Goal: Use online tool/utility: Utilize a website feature to perform a specific function

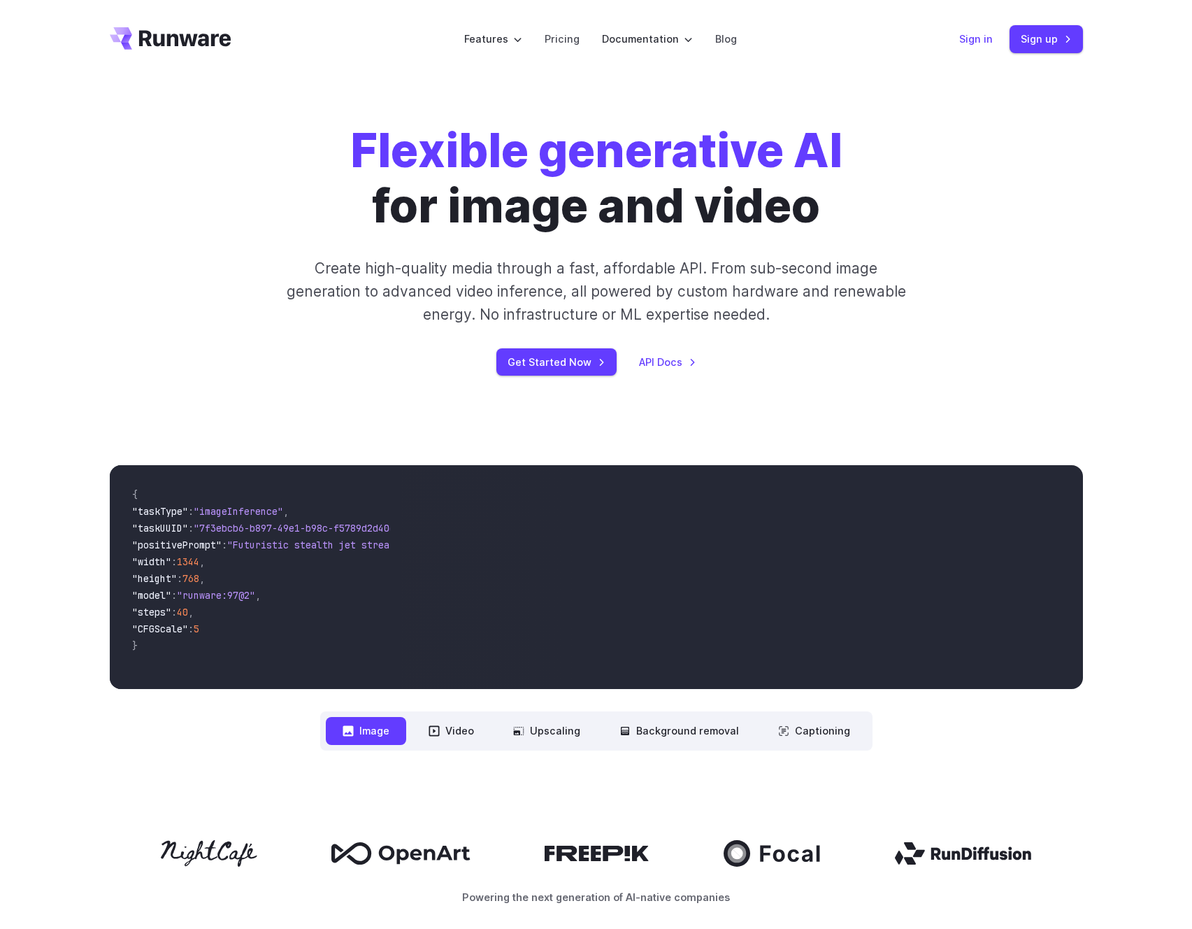
click at [983, 45] on link "Sign in" at bounding box center [977, 39] width 34 height 16
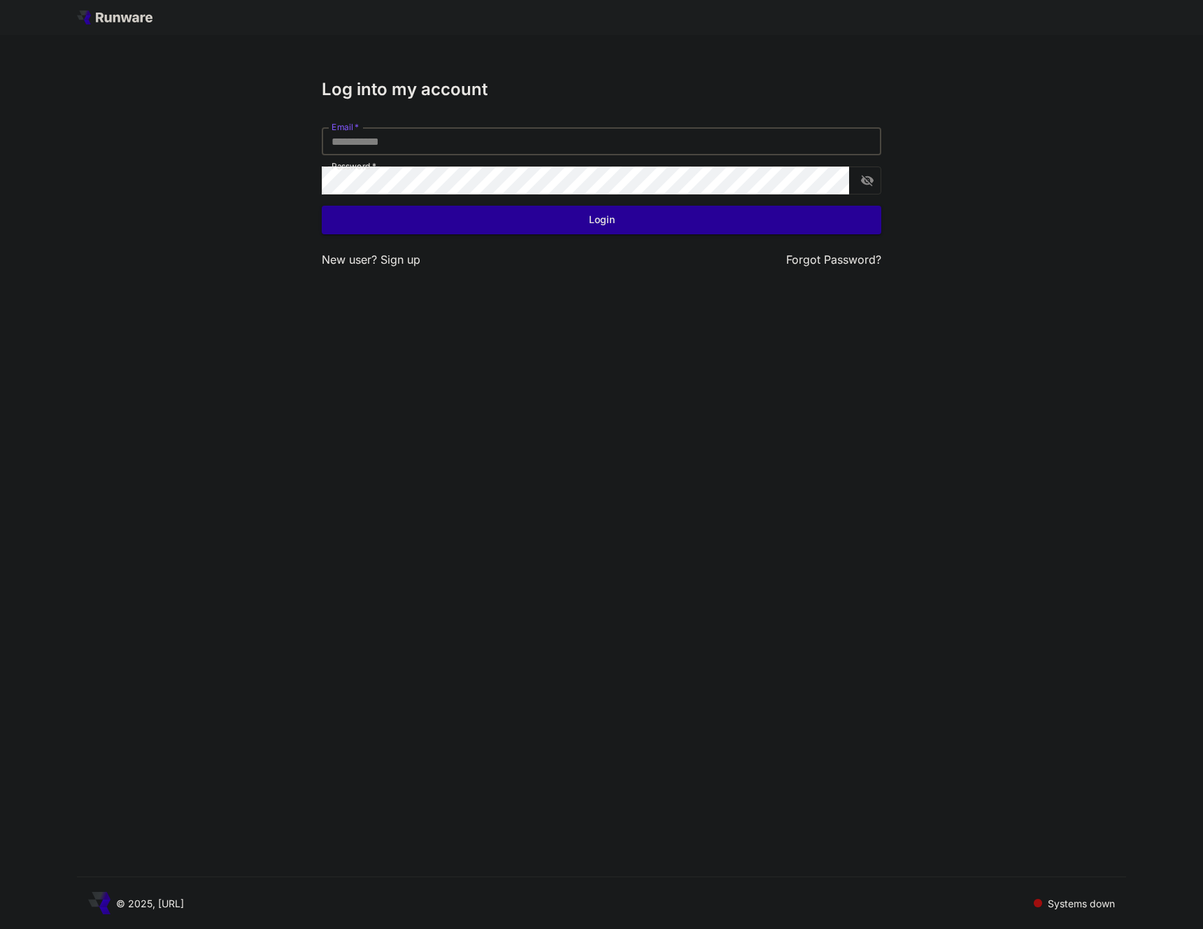
click at [376, 148] on input "Email   *" at bounding box center [601, 141] width 559 height 28
type input "**********"
click button "Login" at bounding box center [601, 220] width 559 height 29
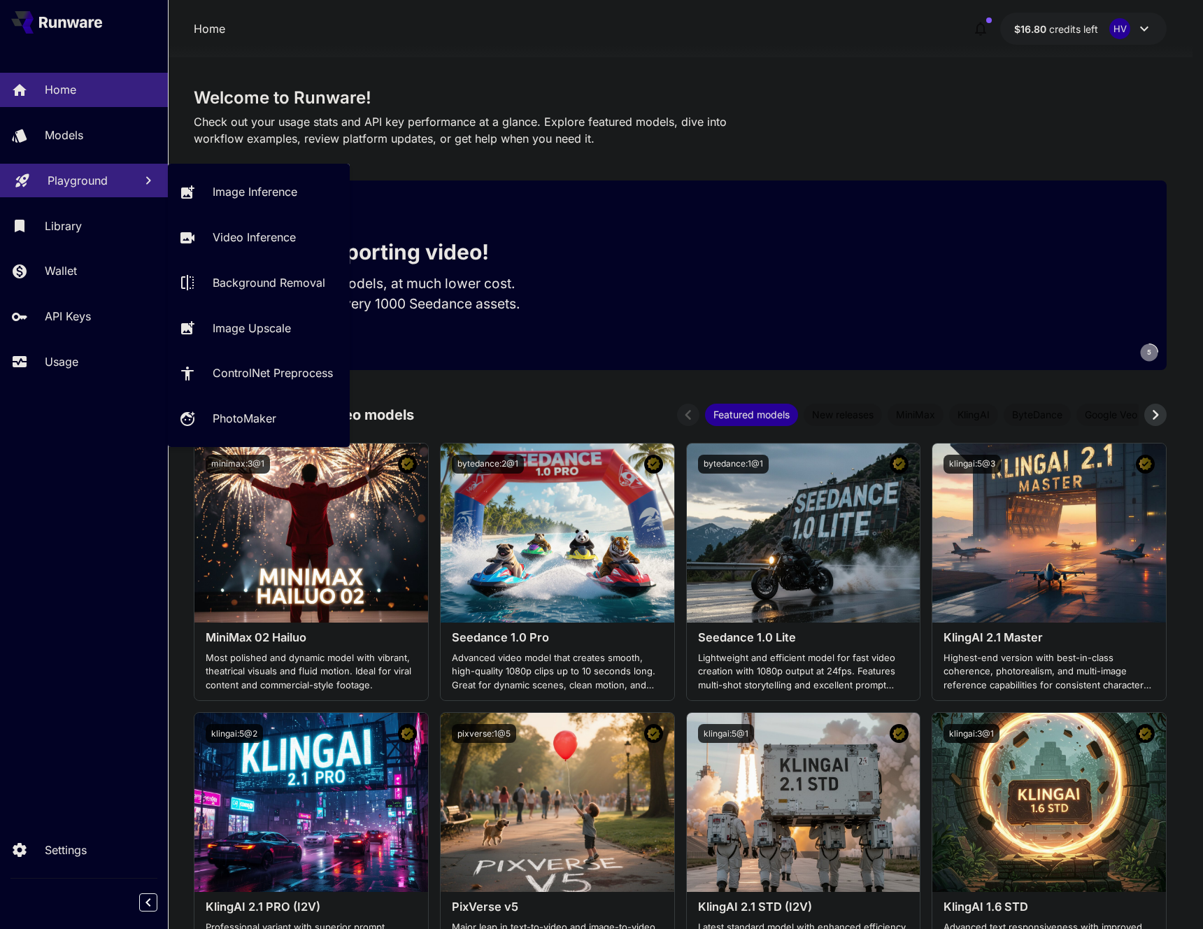
click at [67, 180] on p "Playground" at bounding box center [78, 180] width 60 height 17
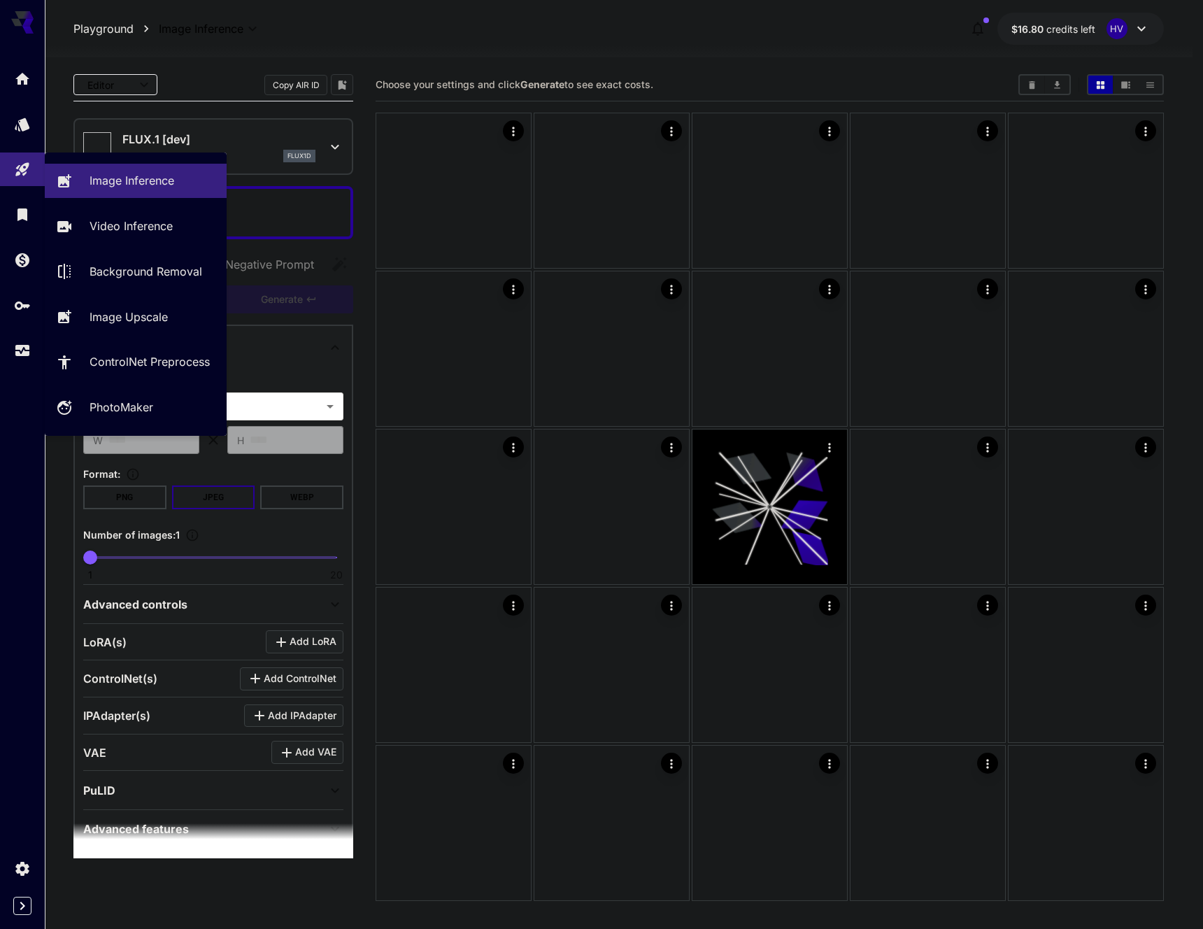
type input "**********"
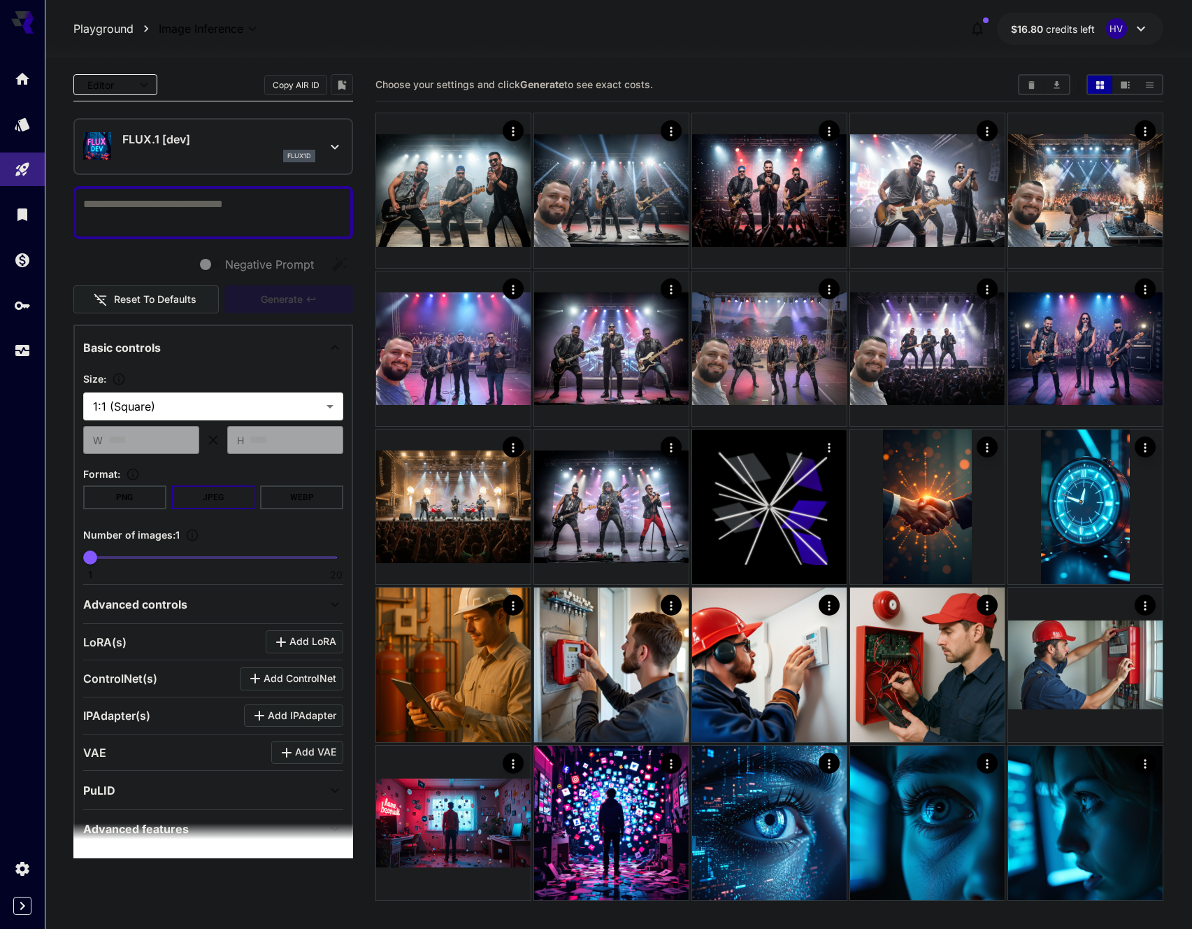
click at [169, 199] on textarea "Negative Prompt" at bounding box center [213, 213] width 260 height 34
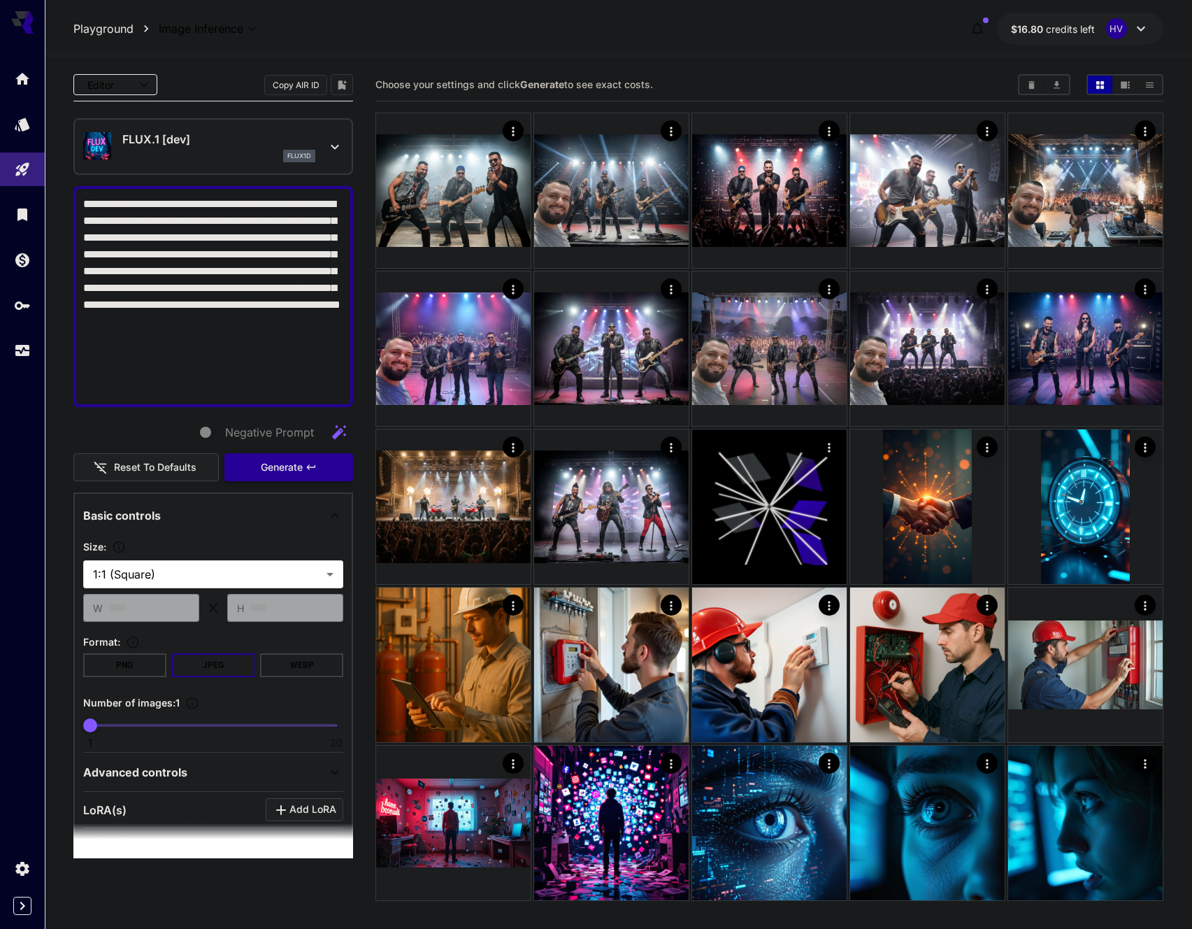
type textarea "**********"
click at [296, 468] on span "Generate" at bounding box center [282, 467] width 42 height 17
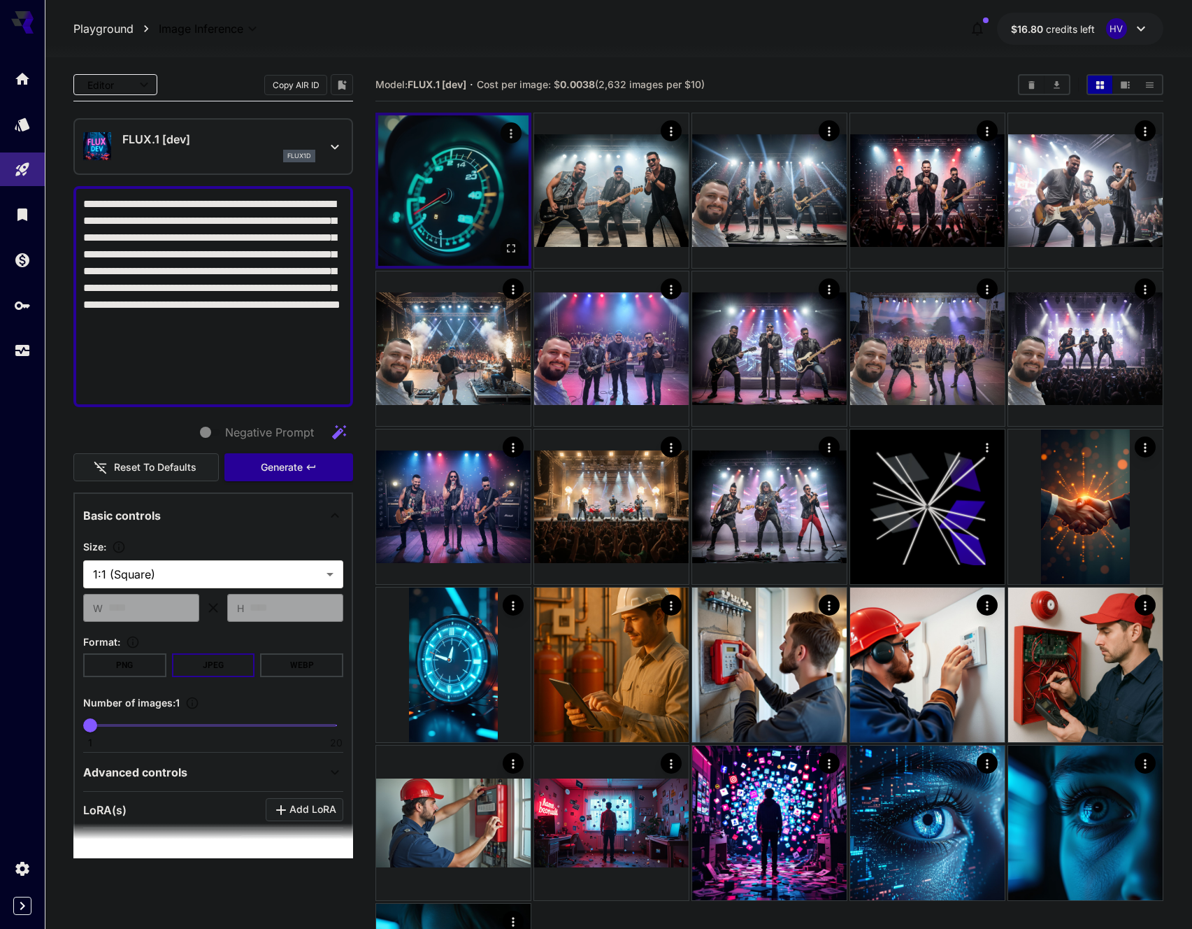
click at [469, 194] on img at bounding box center [453, 190] width 150 height 150
click at [513, 247] on icon "Open in fullscreen" at bounding box center [511, 248] width 14 height 14
click at [166, 148] on div "FLUX.1 [dev] flux1d" at bounding box center [218, 146] width 193 height 31
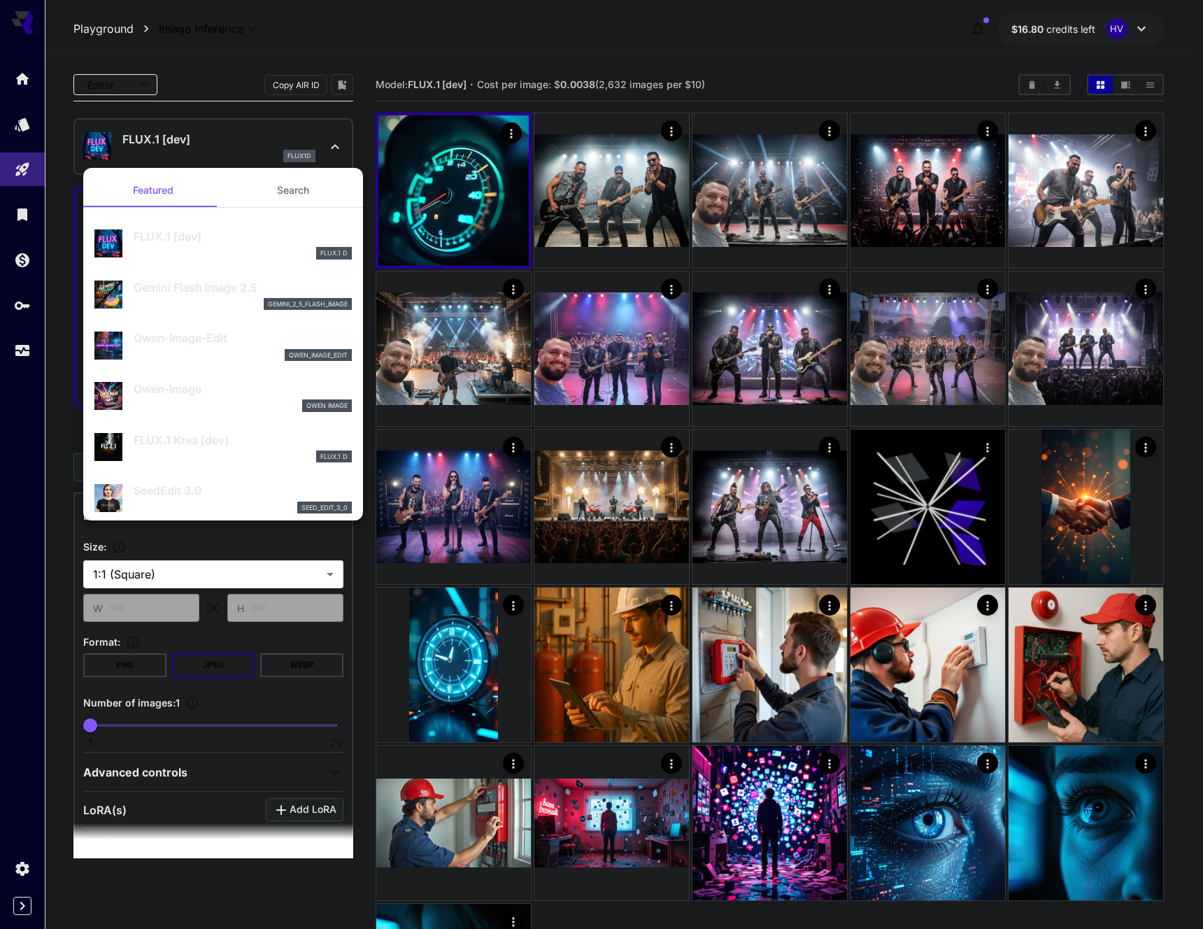
click at [208, 294] on p "Gemini Flash Image 2.5" at bounding box center [243, 287] width 218 height 17
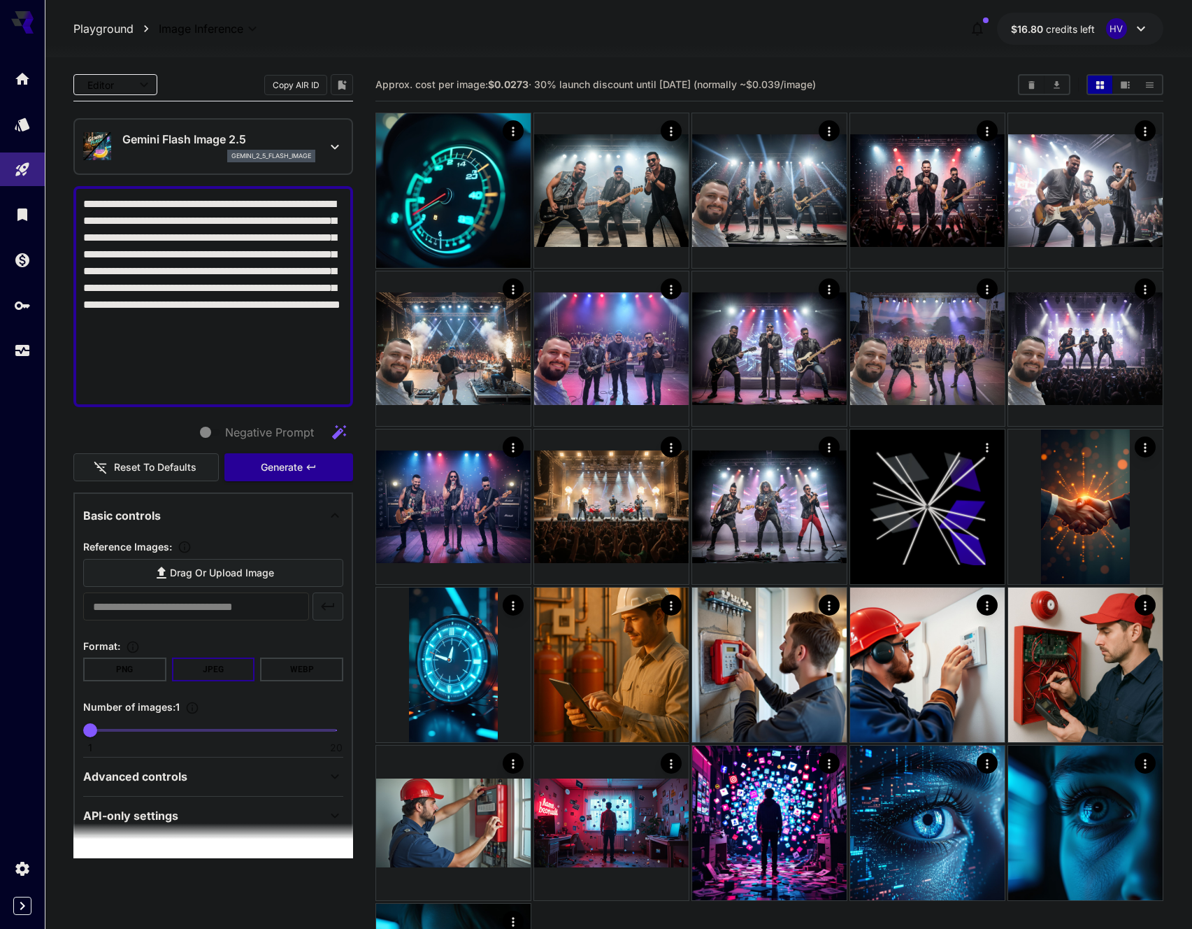
click at [210, 246] on textarea "**********" at bounding box center [213, 296] width 260 height 201
click at [213, 247] on textarea "**********" at bounding box center [213, 296] width 260 height 201
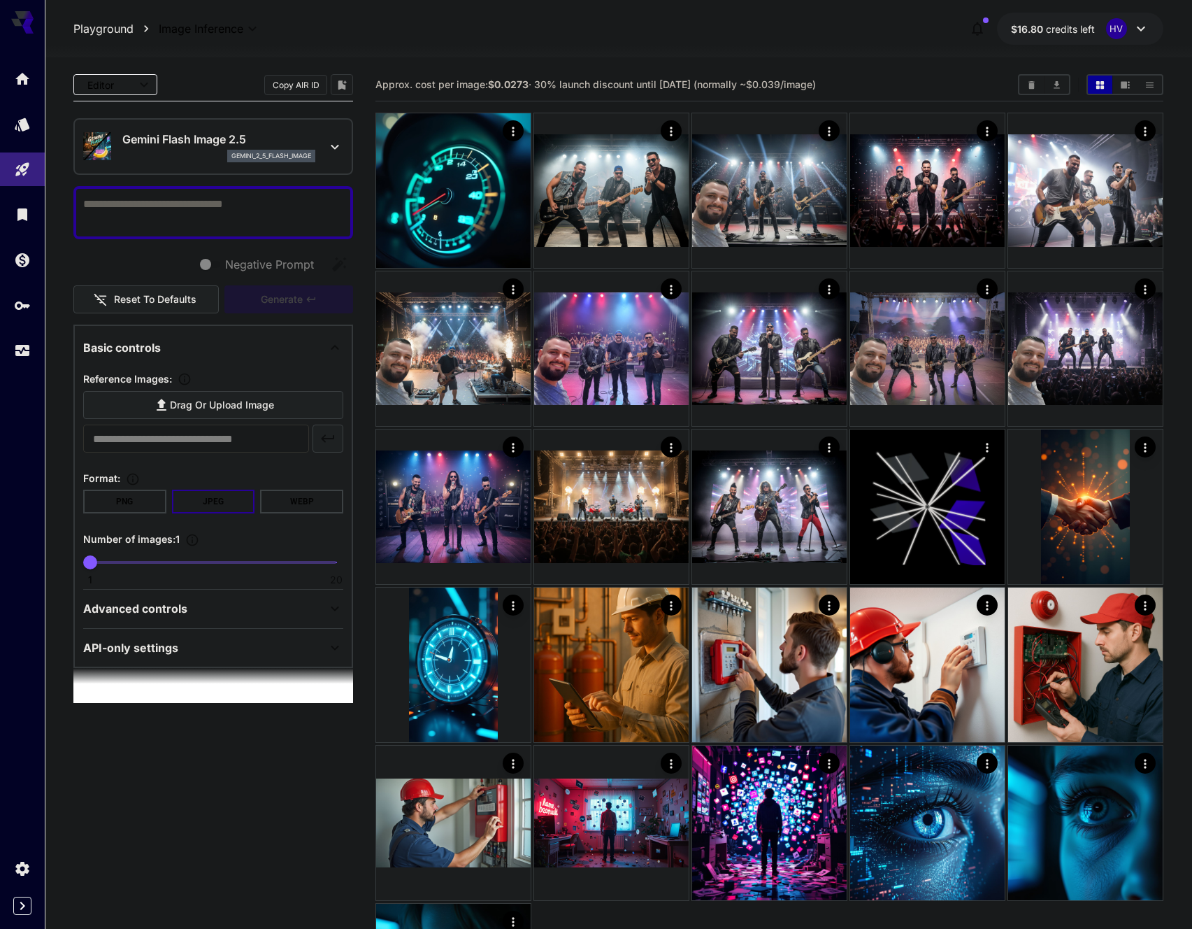
paste textarea "**********"
type textarea "**********"
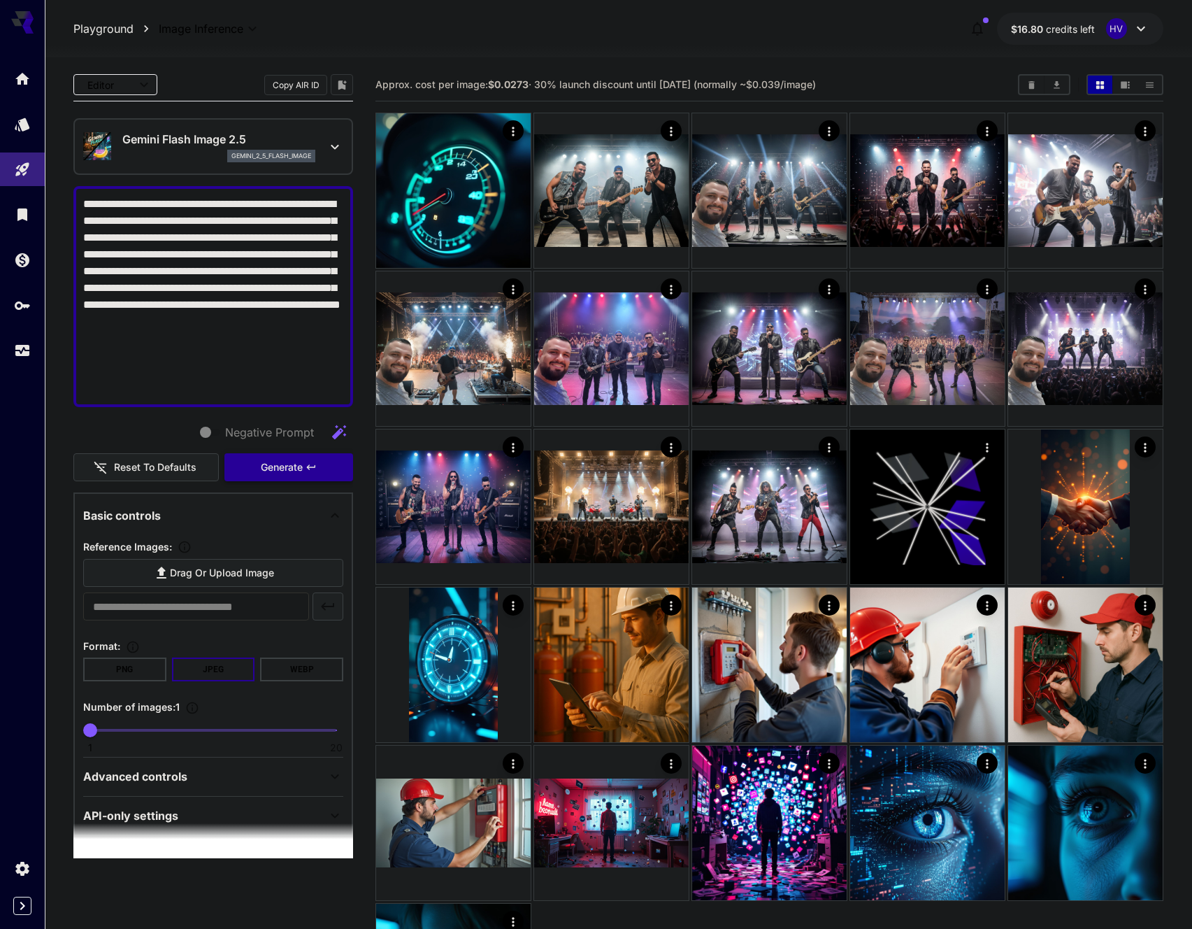
click at [286, 469] on span "Generate" at bounding box center [282, 467] width 42 height 17
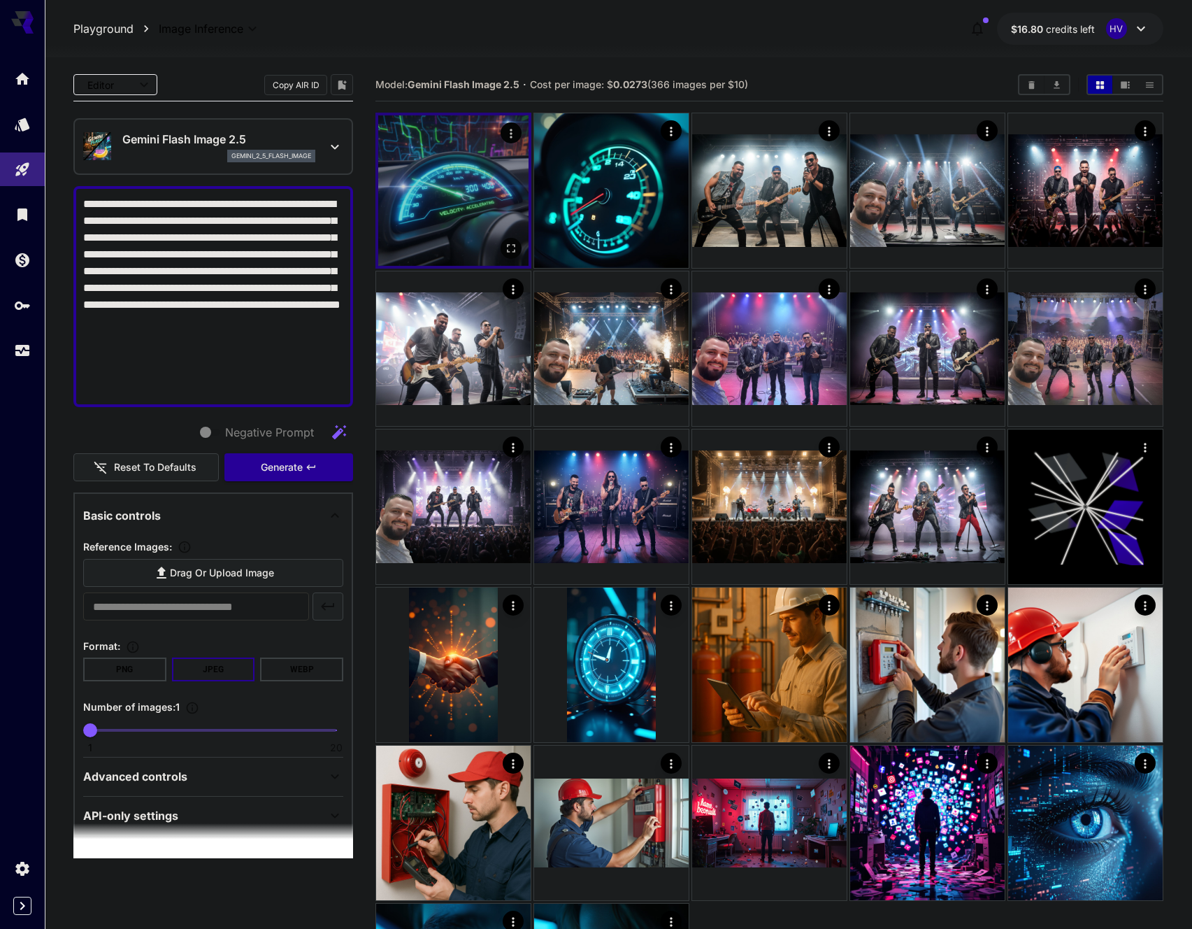
click at [485, 176] on img at bounding box center [453, 190] width 150 height 150
click at [469, 183] on img at bounding box center [453, 190] width 150 height 150
click at [513, 250] on icon "Open in fullscreen" at bounding box center [511, 248] width 14 height 14
click at [208, 267] on textarea "**********" at bounding box center [213, 296] width 260 height 201
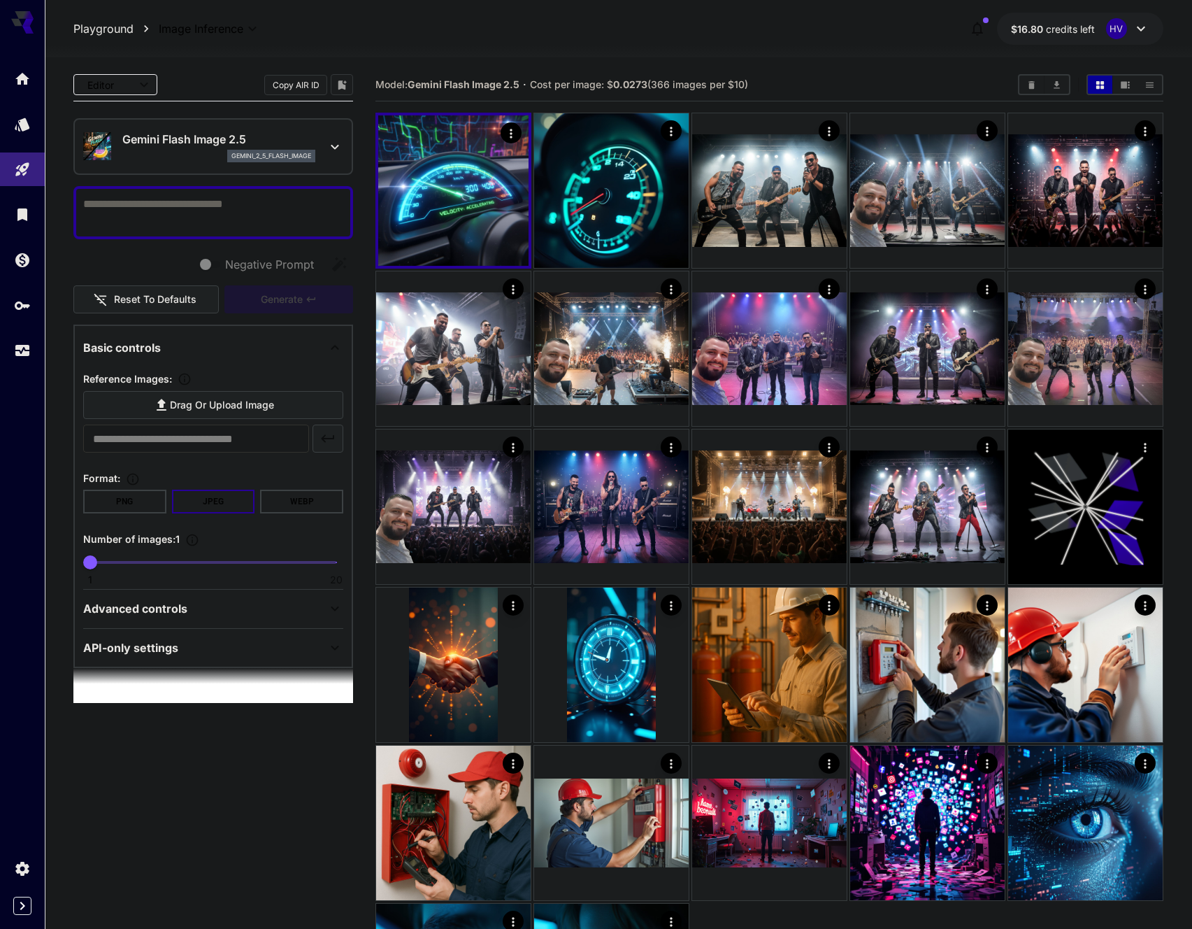
paste textarea "**********"
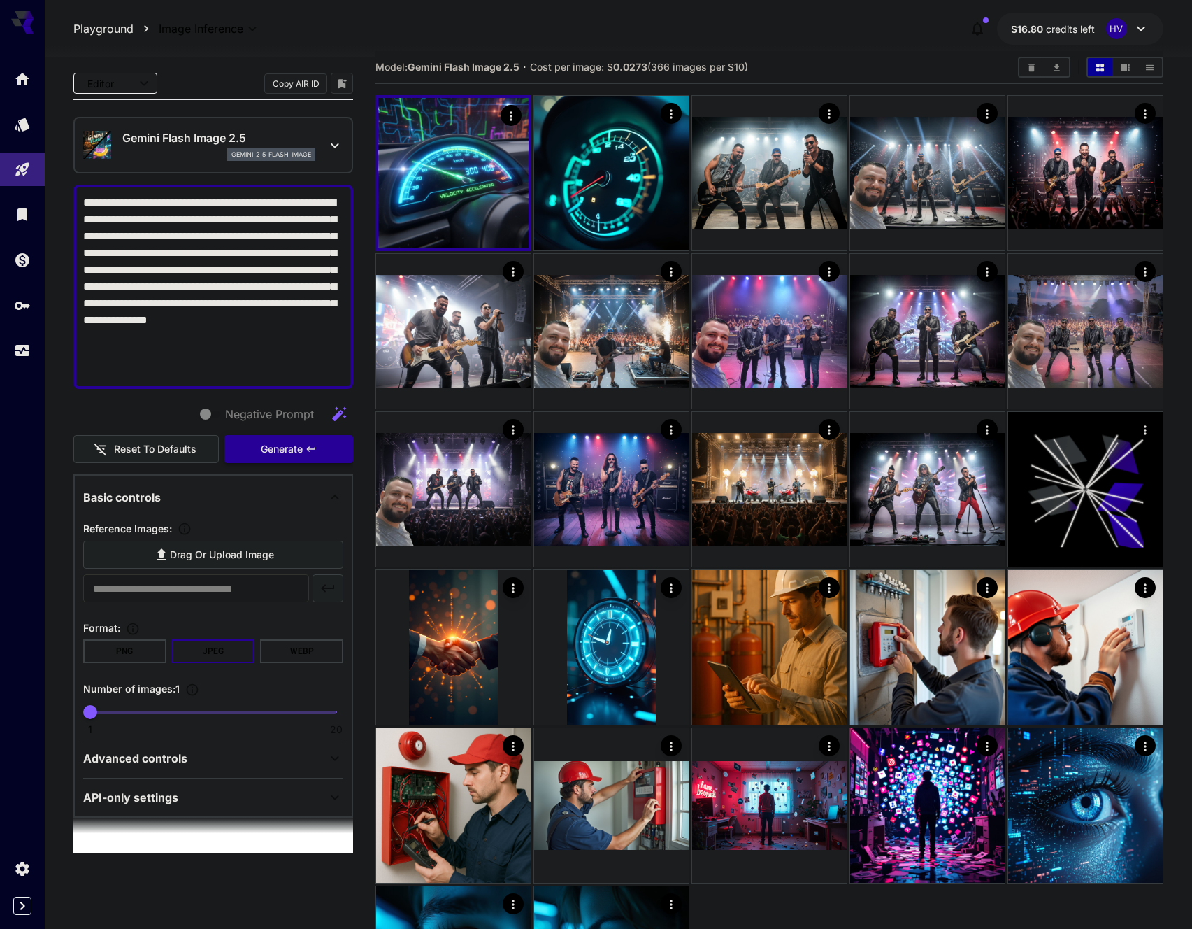
scroll to position [36, 0]
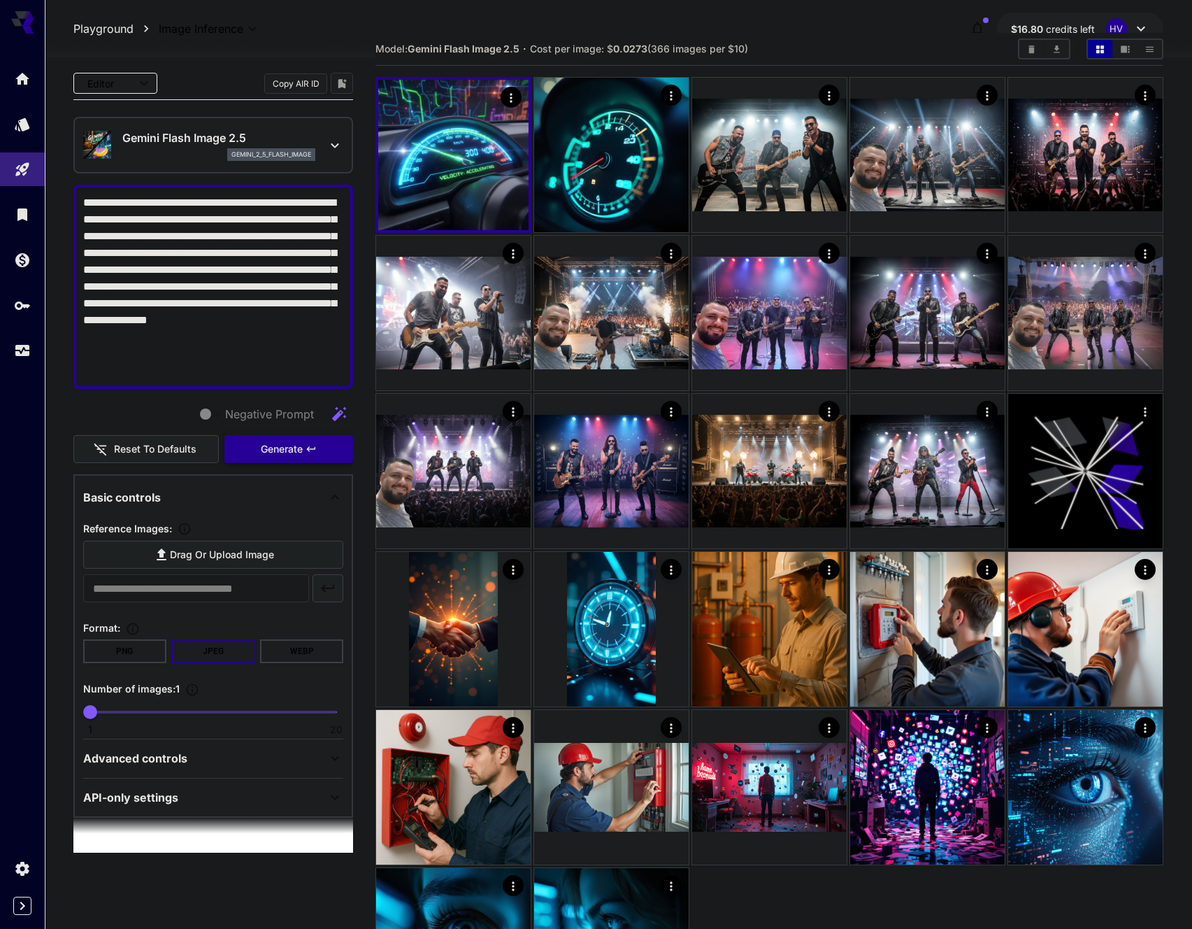
type textarea "**********"
click at [295, 452] on span "Generate" at bounding box center [282, 449] width 42 height 17
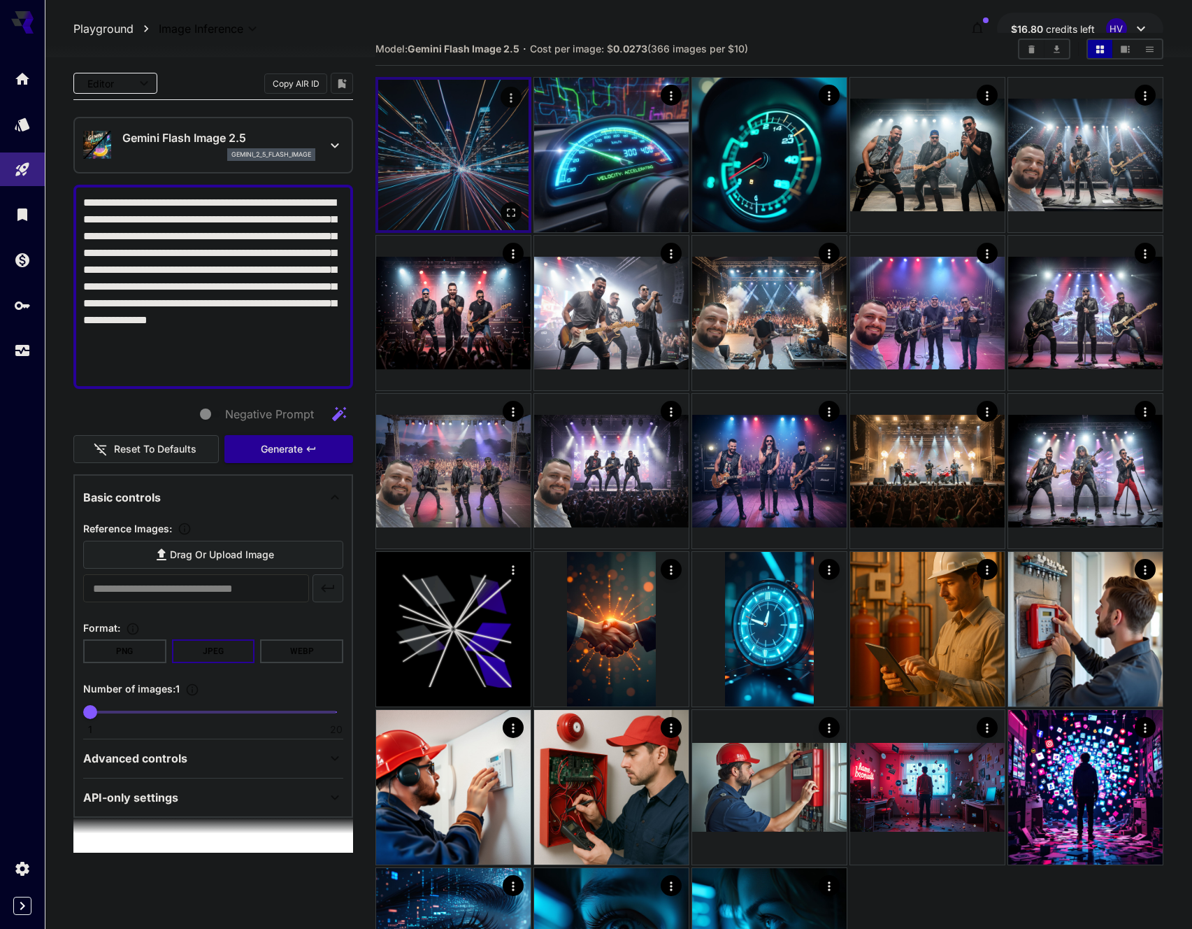
click at [474, 157] on img at bounding box center [453, 155] width 150 height 150
click at [511, 213] on icon "Open in fullscreen" at bounding box center [511, 213] width 14 height 14
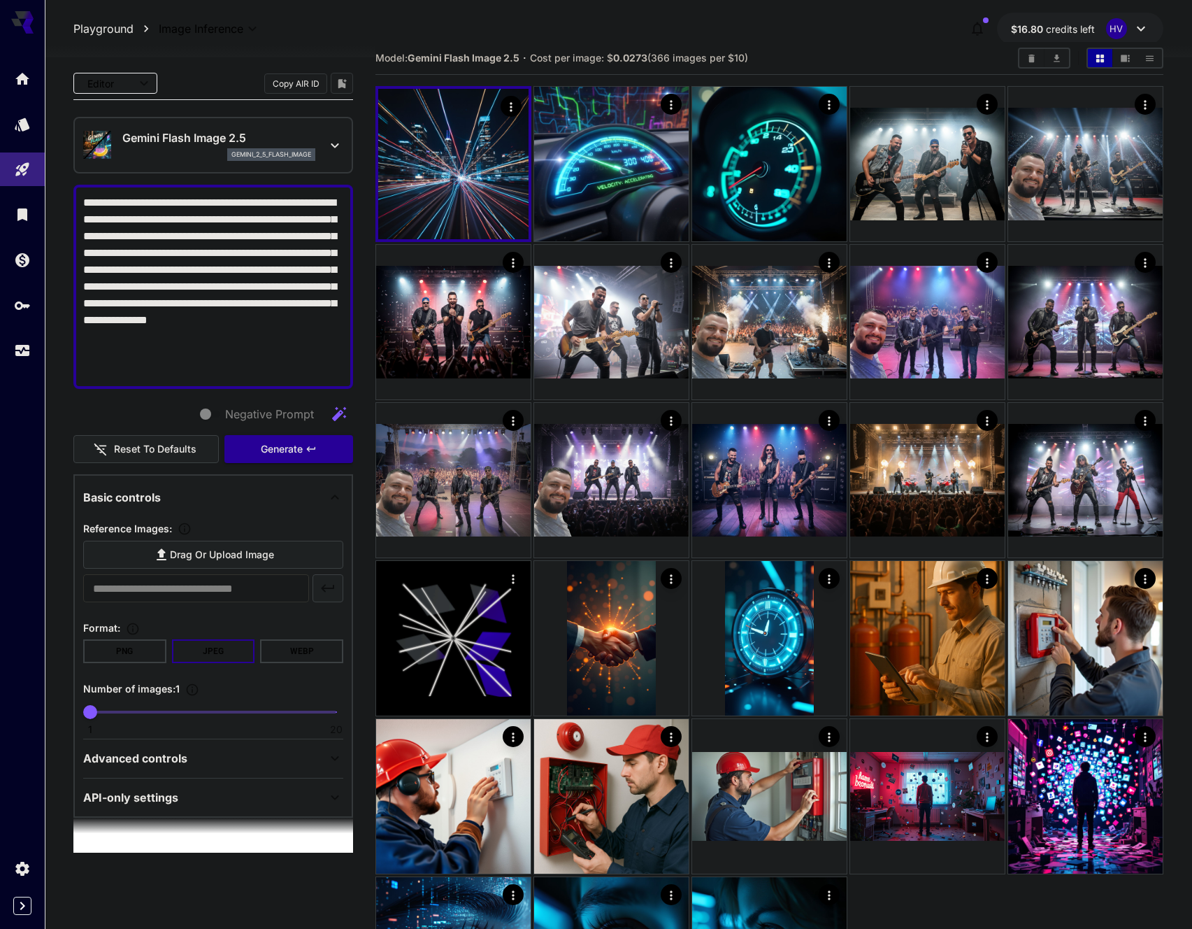
click at [166, 273] on textarea "**********" at bounding box center [213, 286] width 260 height 185
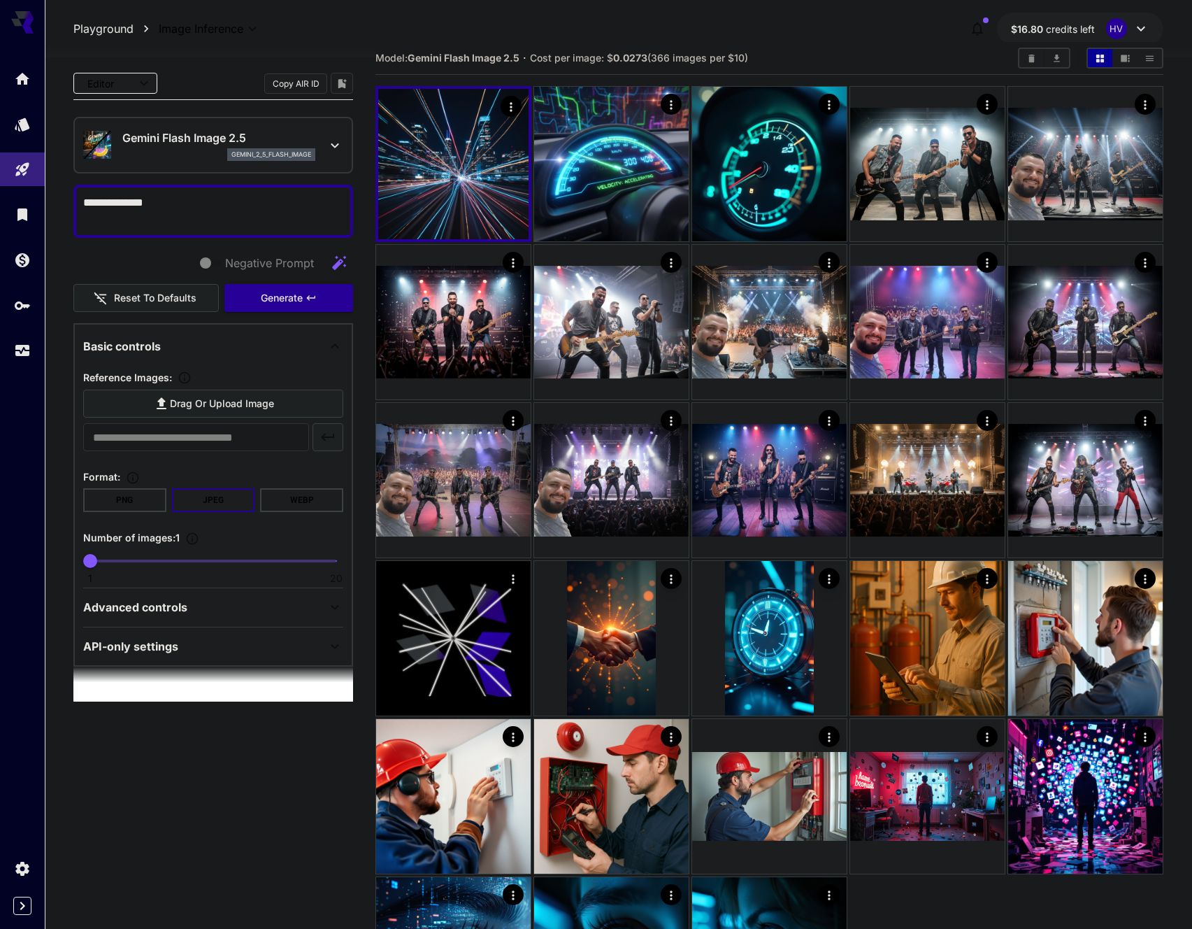
type textarea "**********"
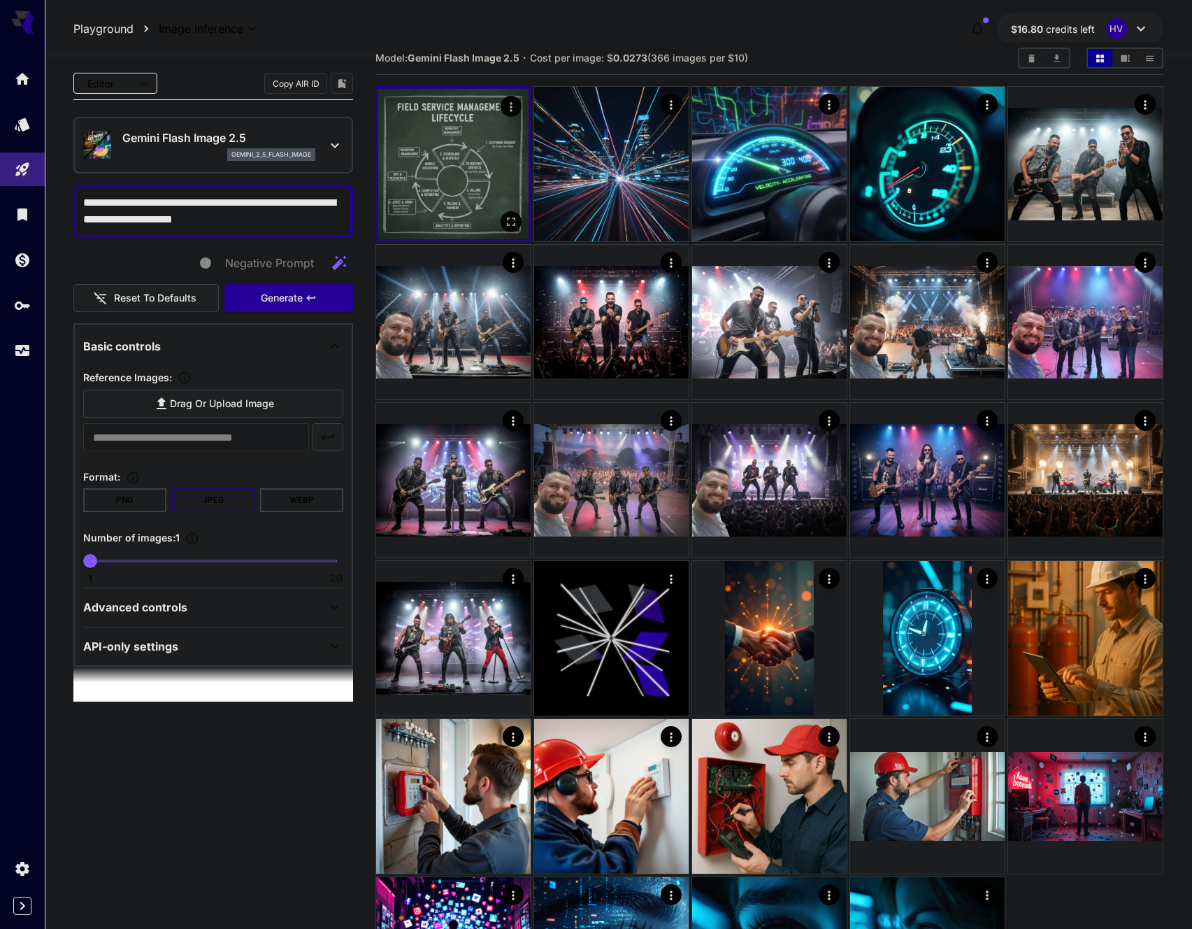
click at [464, 171] on img at bounding box center [453, 164] width 150 height 150
click at [512, 223] on icon "Open in fullscreen" at bounding box center [511, 222] width 14 height 14
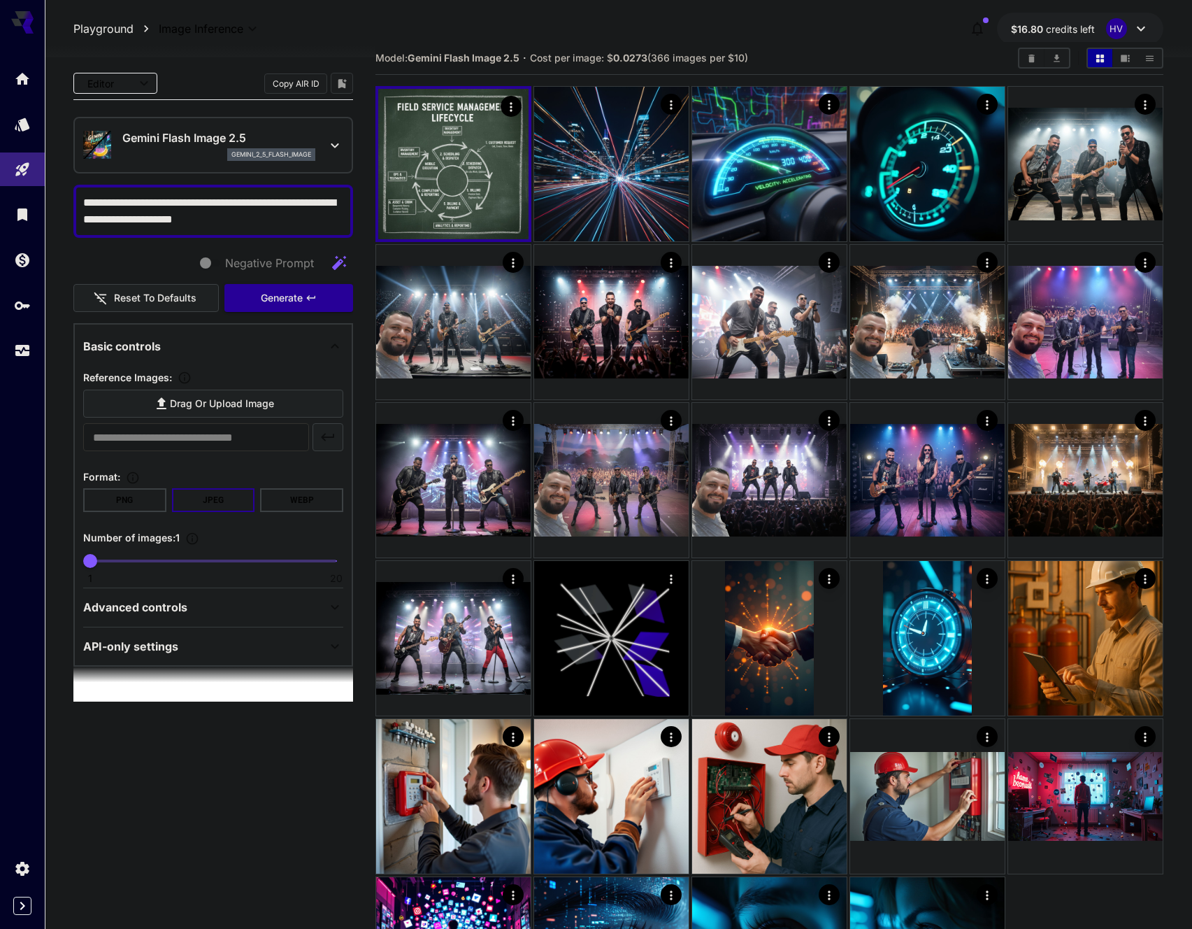
click at [140, 219] on textarea "**********" at bounding box center [213, 211] width 260 height 34
click at [207, 222] on textarea "**********" at bounding box center [213, 211] width 260 height 34
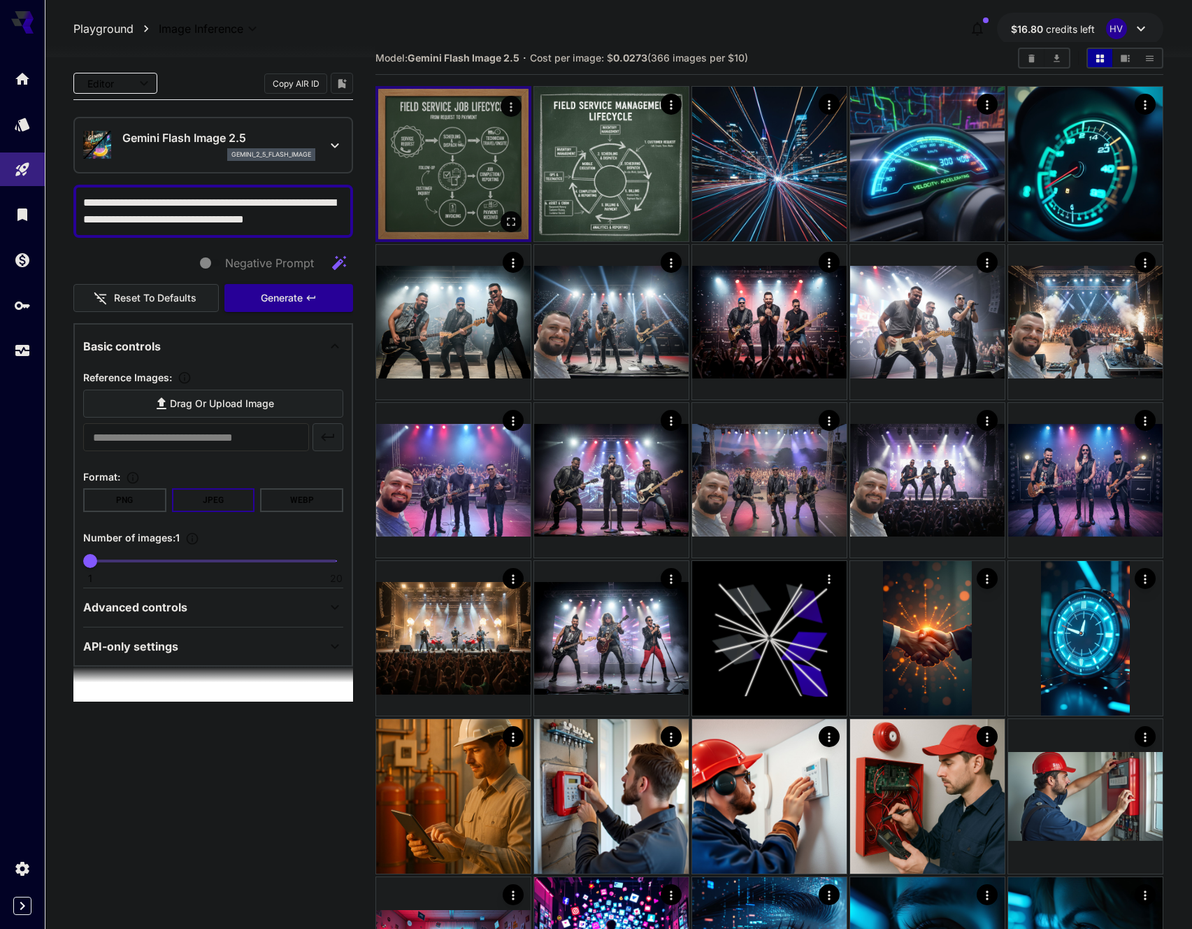
type textarea "**********"
click at [462, 155] on img at bounding box center [453, 164] width 150 height 150
click at [468, 151] on img at bounding box center [453, 164] width 150 height 150
click at [469, 151] on img at bounding box center [453, 164] width 150 height 150
click at [509, 218] on icon "Open in fullscreen" at bounding box center [511, 222] width 8 height 8
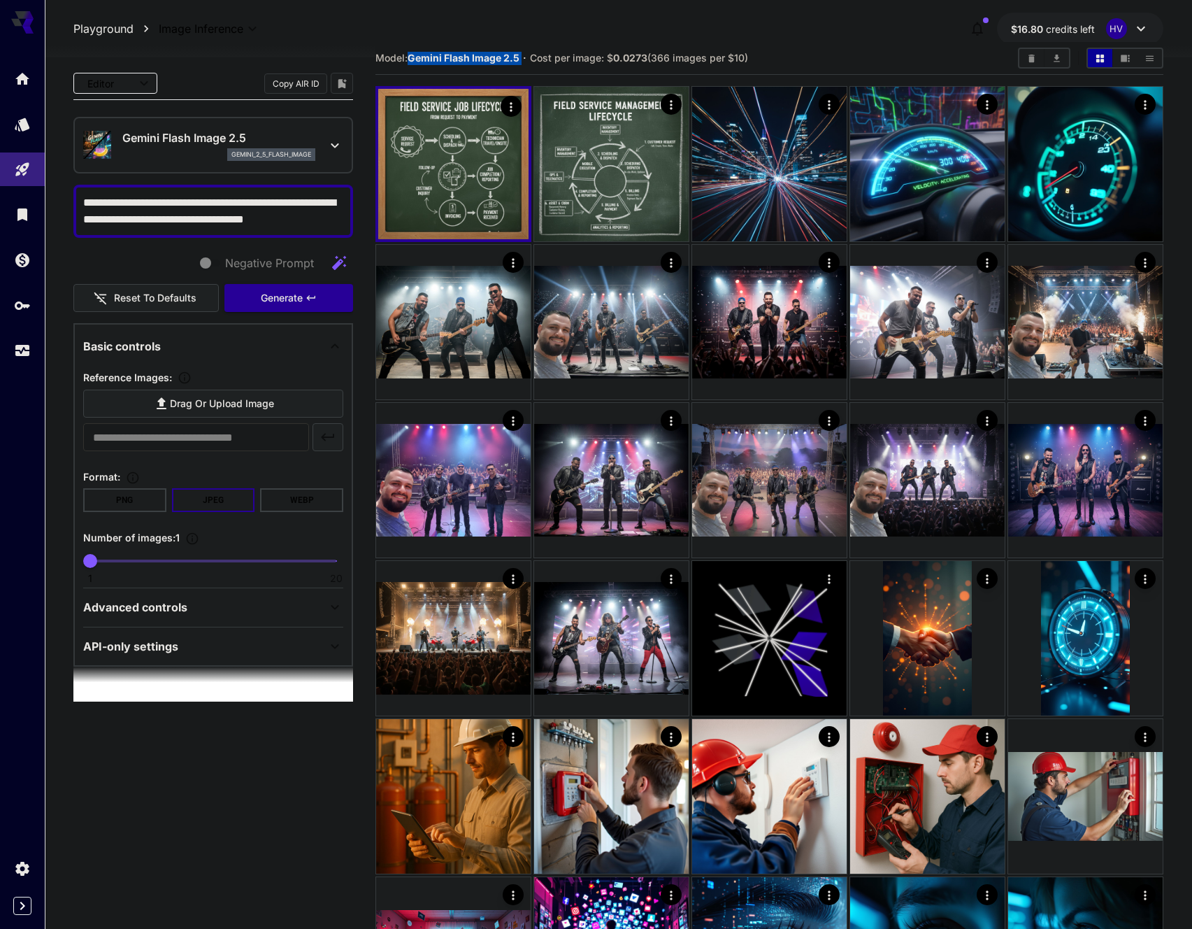
drag, startPoint x: 524, startPoint y: 59, endPoint x: 413, endPoint y: 59, distance: 111.2
click at [413, 59] on section "Model: Gemini Flash Image 2.5 · Cost per image: $ 0.0273 (366 images per $10)" at bounding box center [692, 58] width 632 height 17
copy b "Gemini Flash Image 2.5"
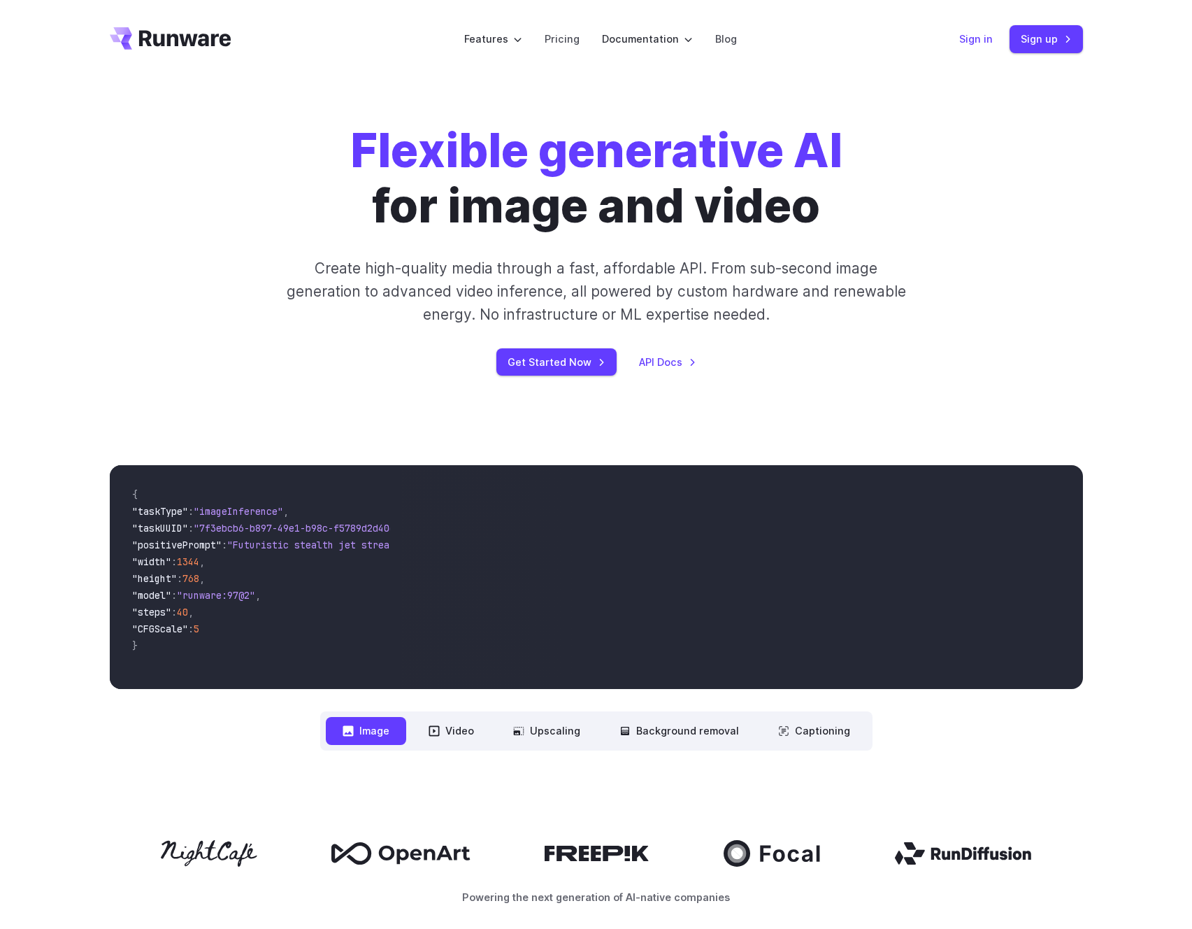
click at [981, 42] on link "Sign in" at bounding box center [977, 39] width 34 height 16
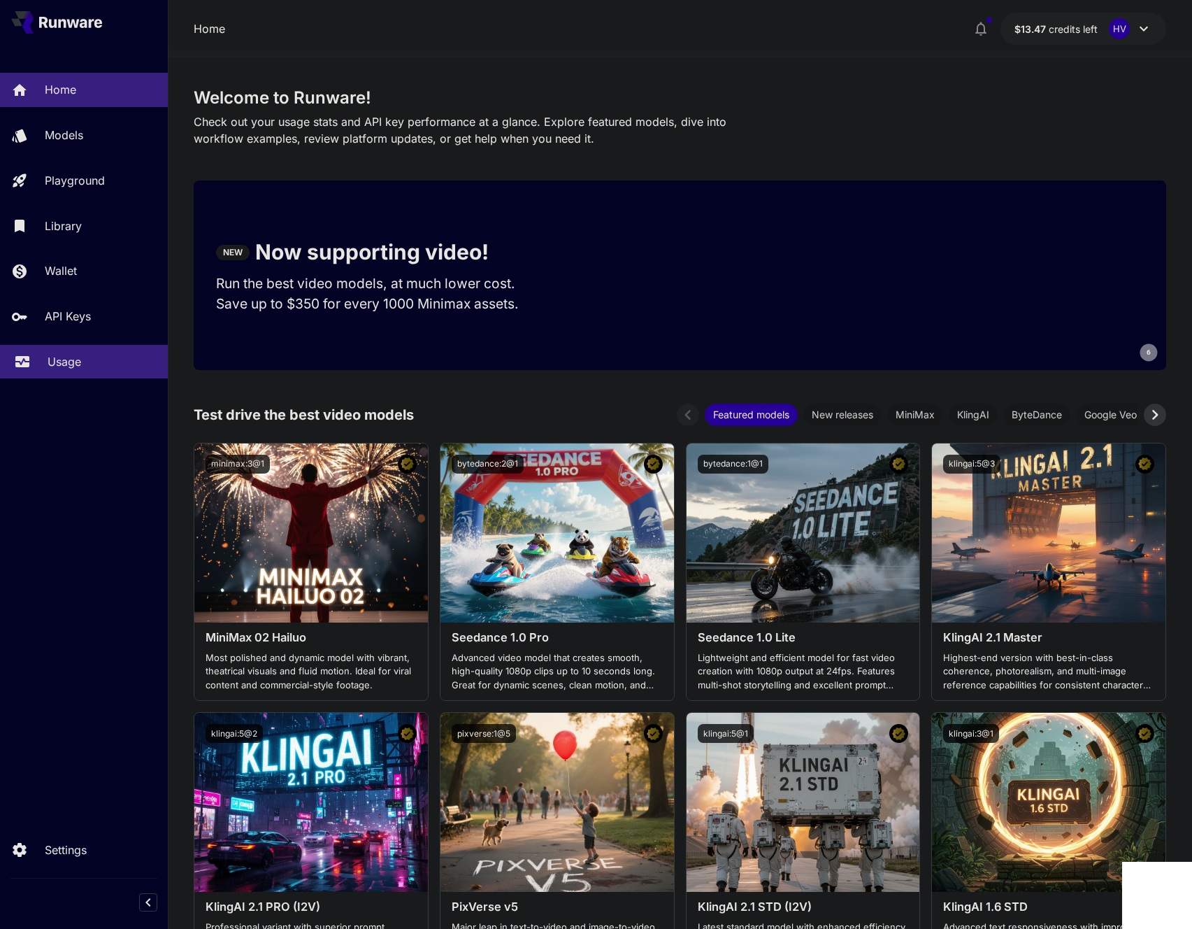
click at [87, 362] on div "Usage" at bounding box center [102, 361] width 109 height 17
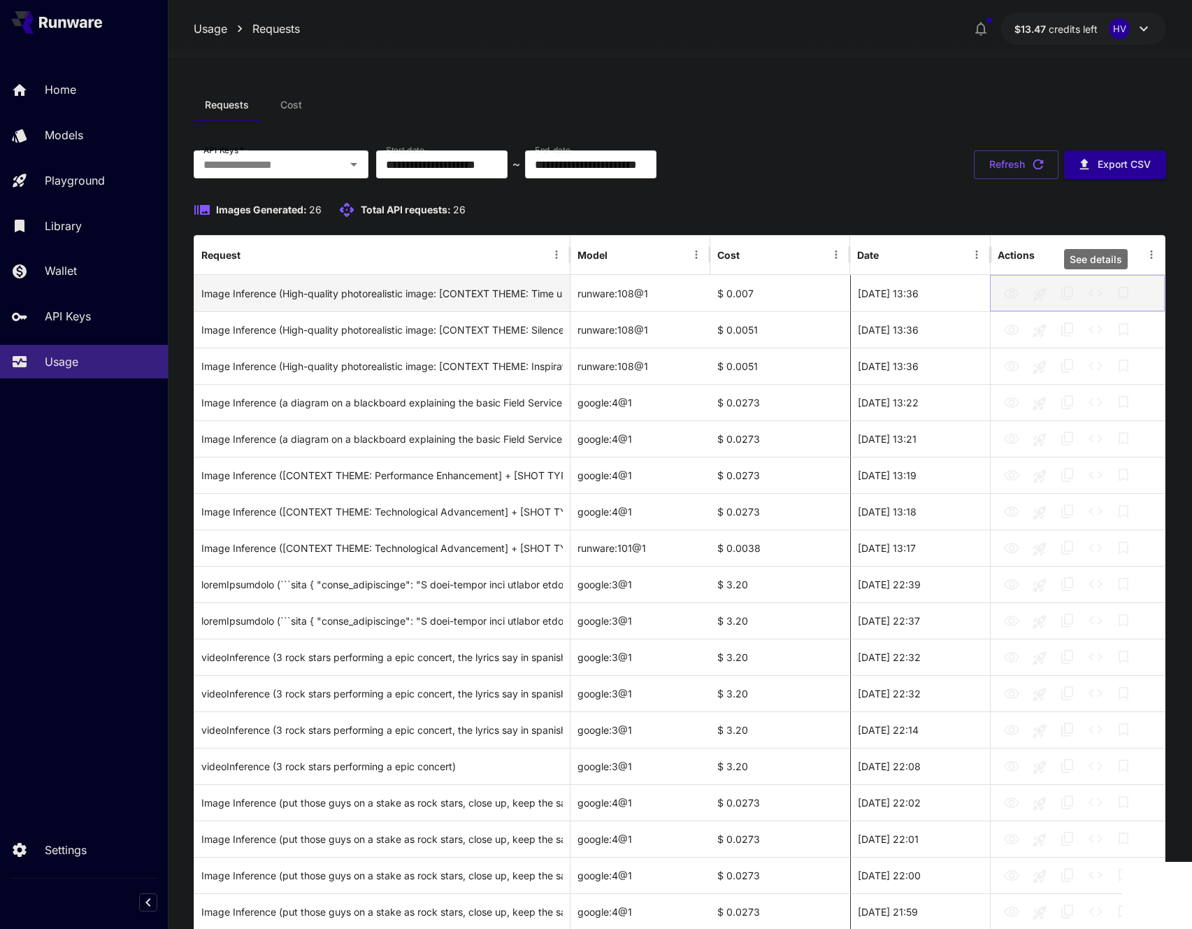
click at [1101, 291] on icon "See details" at bounding box center [1096, 293] width 17 height 17
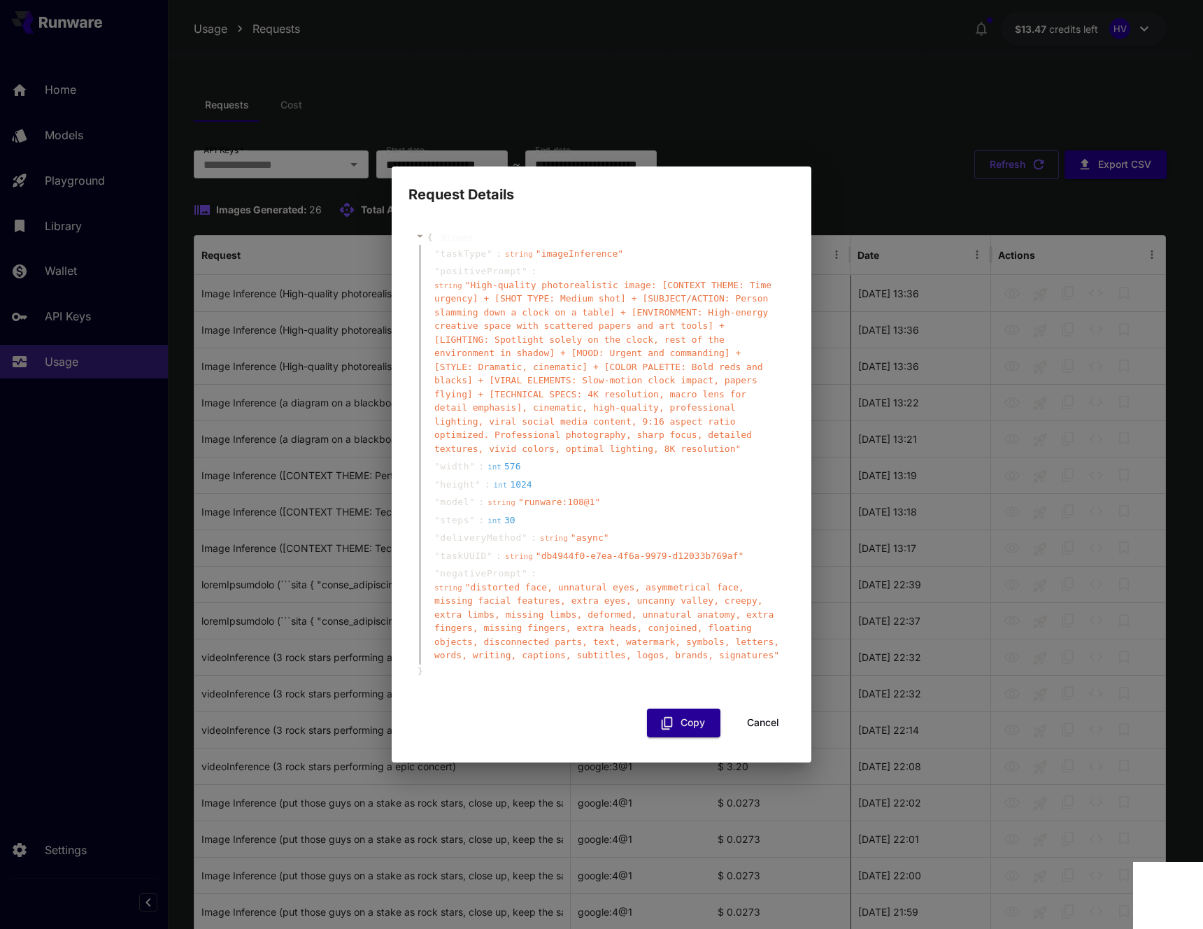
click at [586, 503] on span "" runware:108@1 "" at bounding box center [559, 502] width 82 height 10
click at [577, 504] on span "" runware:108@1 "" at bounding box center [559, 502] width 82 height 10
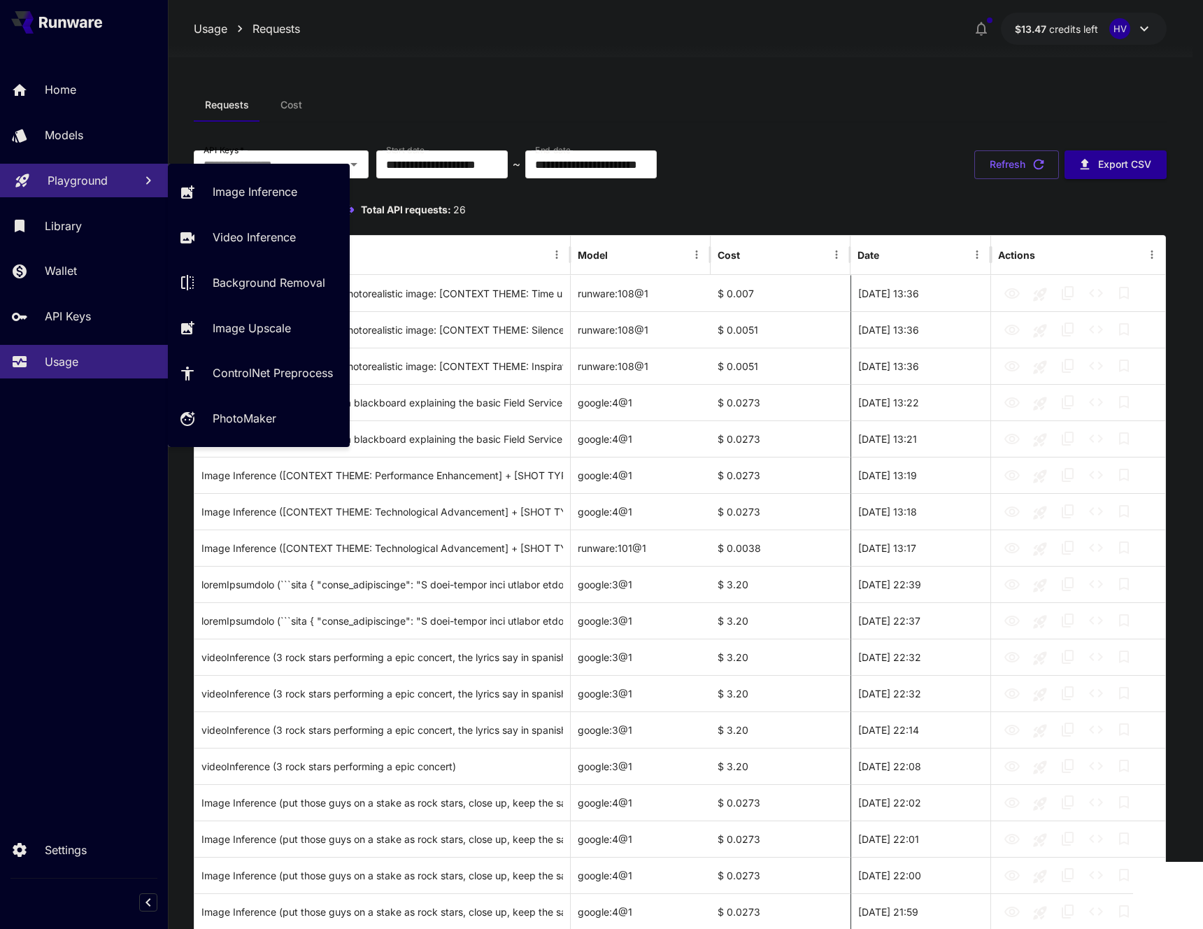
click at [85, 185] on p "Playground" at bounding box center [78, 180] width 60 height 17
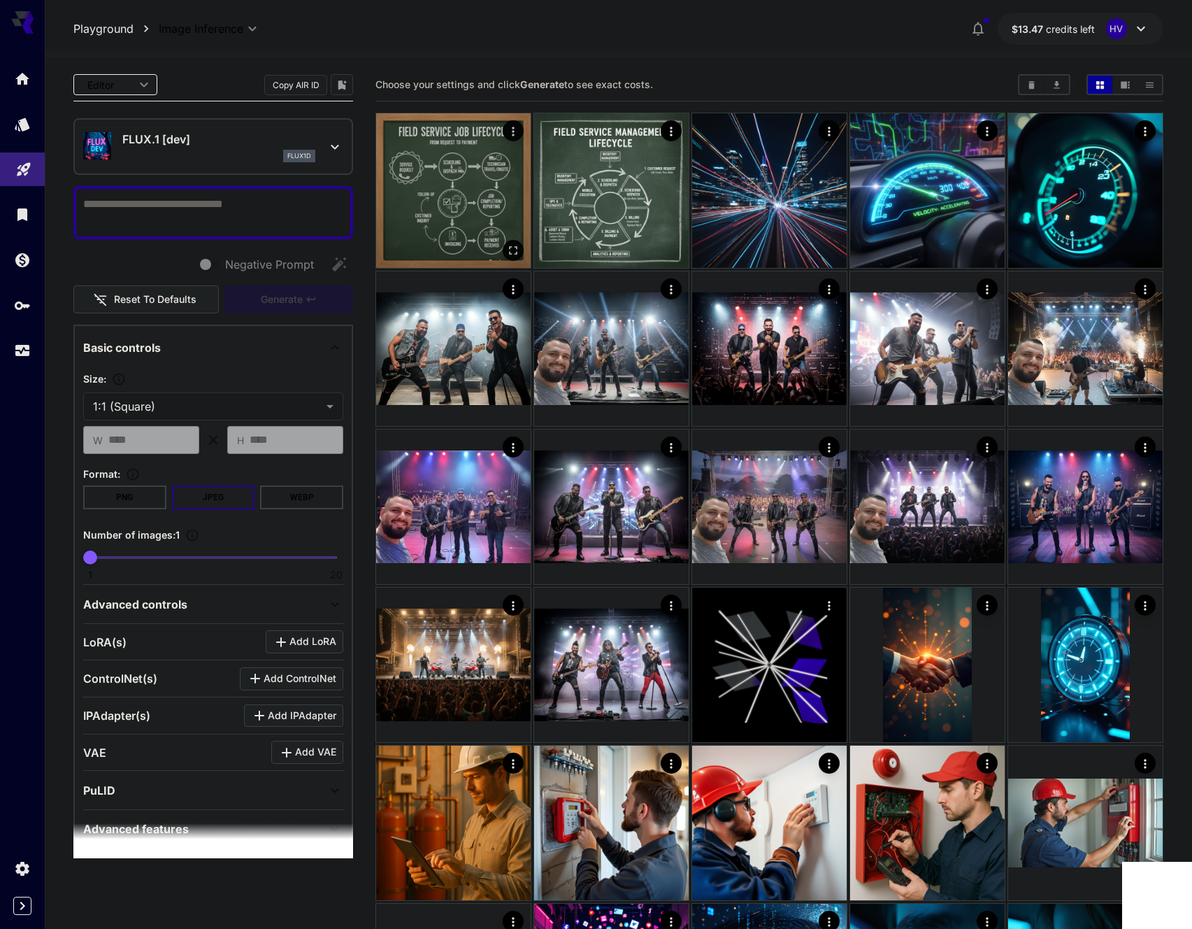
click at [482, 180] on img at bounding box center [453, 190] width 155 height 155
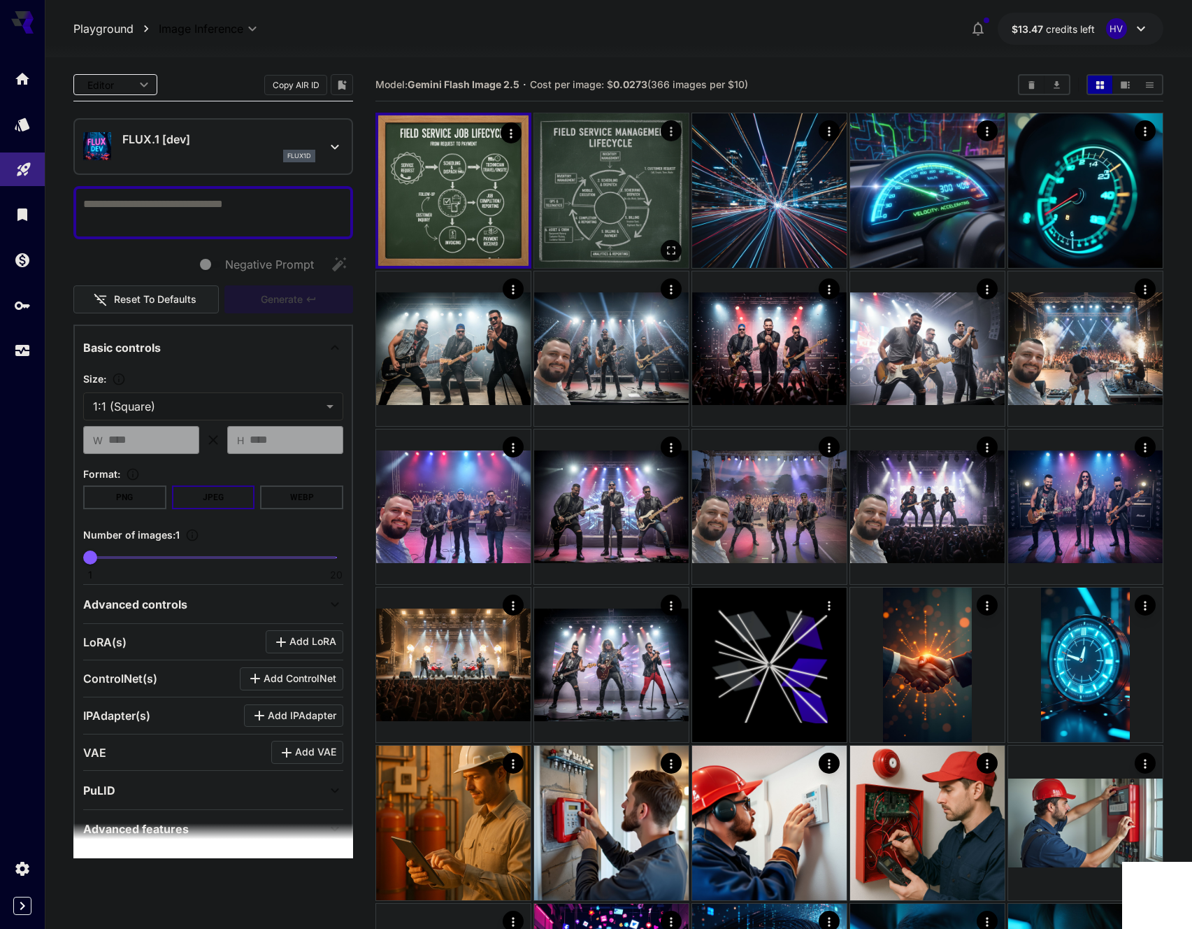
click at [603, 166] on img at bounding box center [611, 190] width 155 height 155
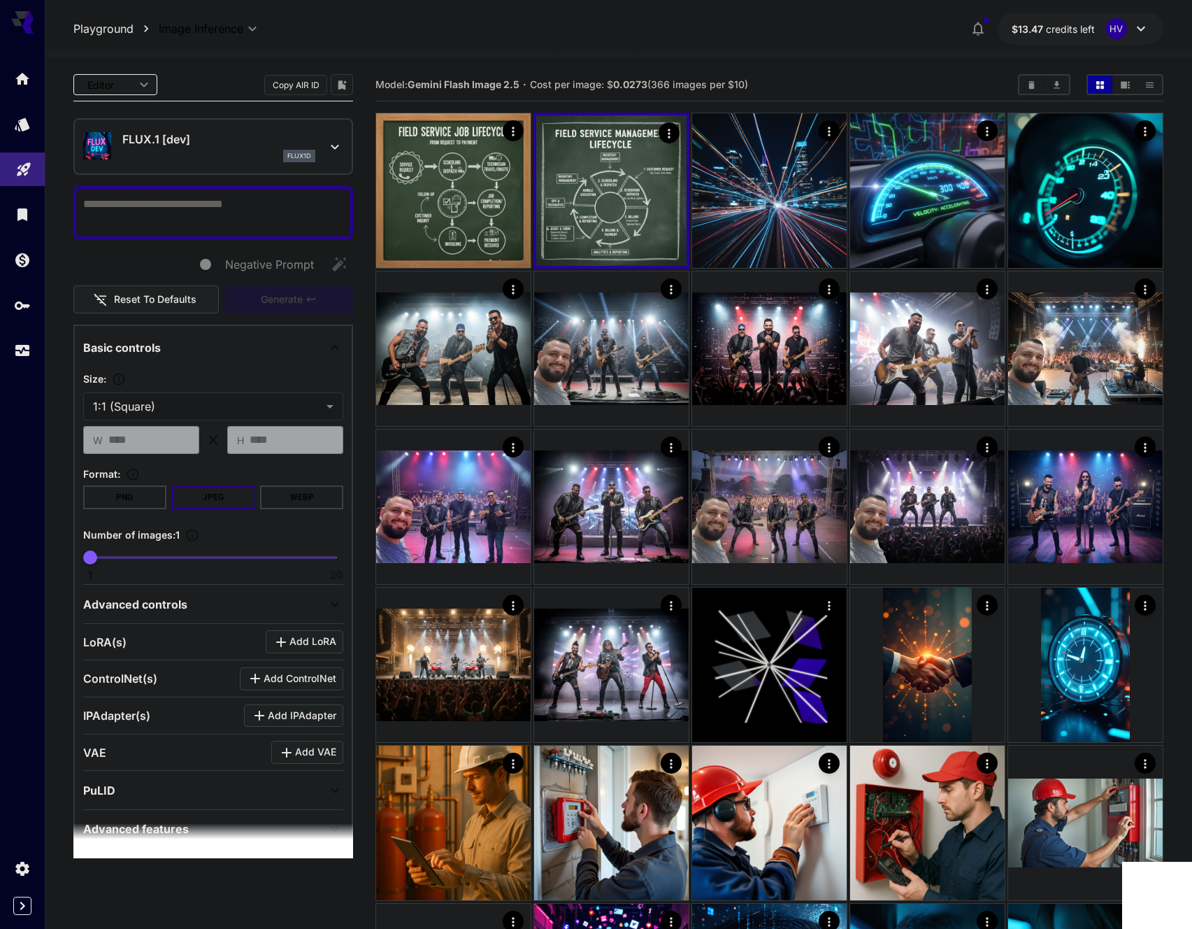
click at [187, 150] on div "flux1d" at bounding box center [218, 156] width 193 height 13
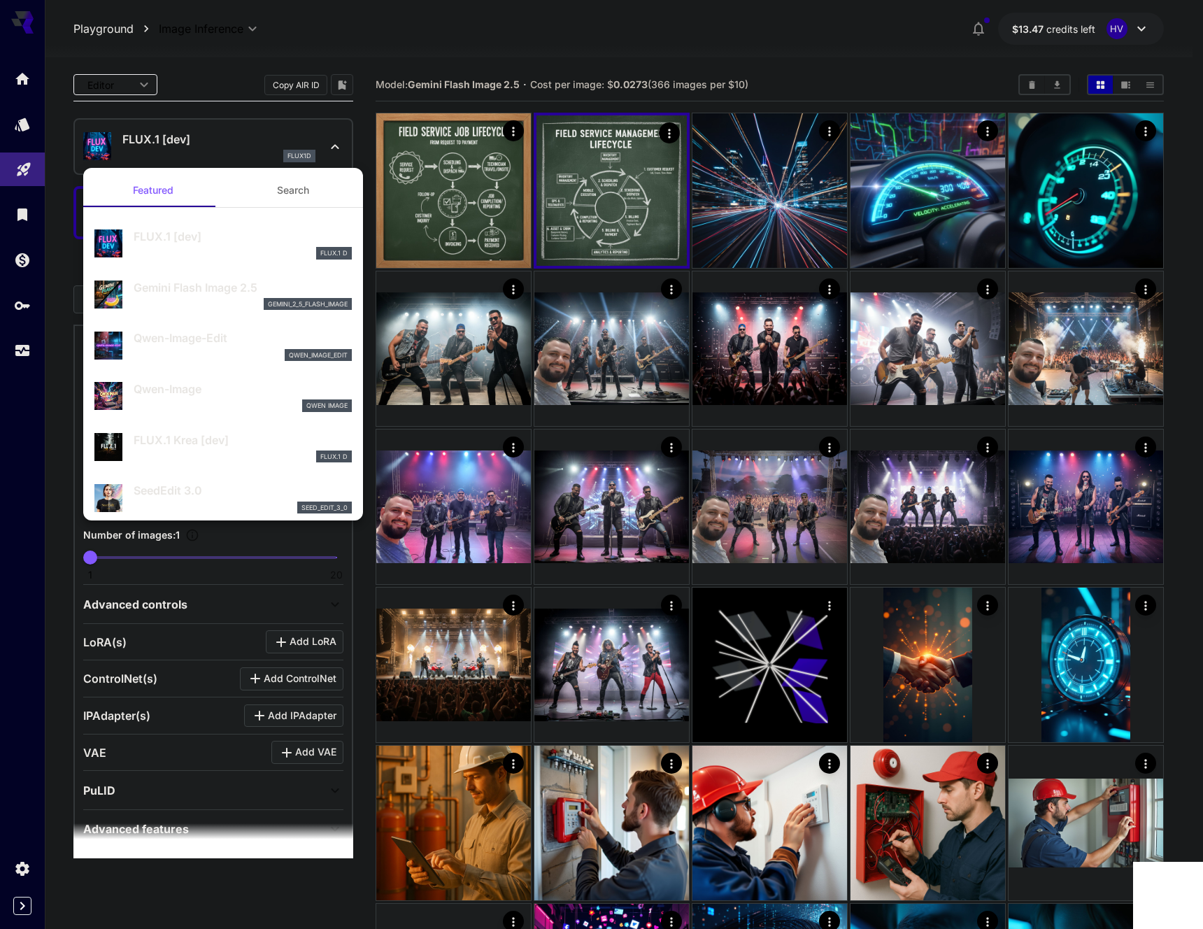
click at [190, 299] on div "gemini_2_5_flash_image" at bounding box center [243, 304] width 218 height 13
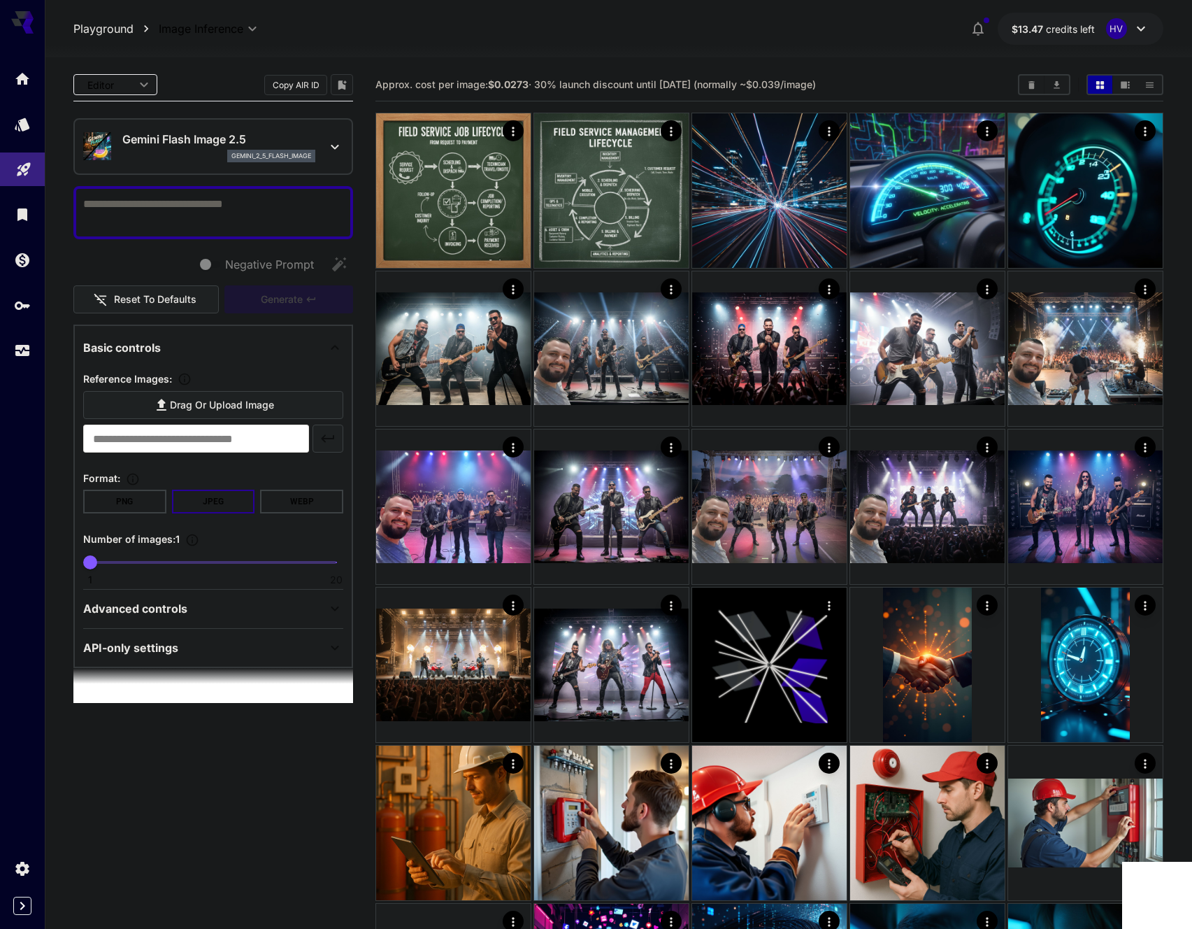
click at [314, 80] on button "Copy AIR ID" at bounding box center [295, 85] width 63 height 20
click at [20, 350] on icon "Usage" at bounding box center [23, 346] width 17 height 17
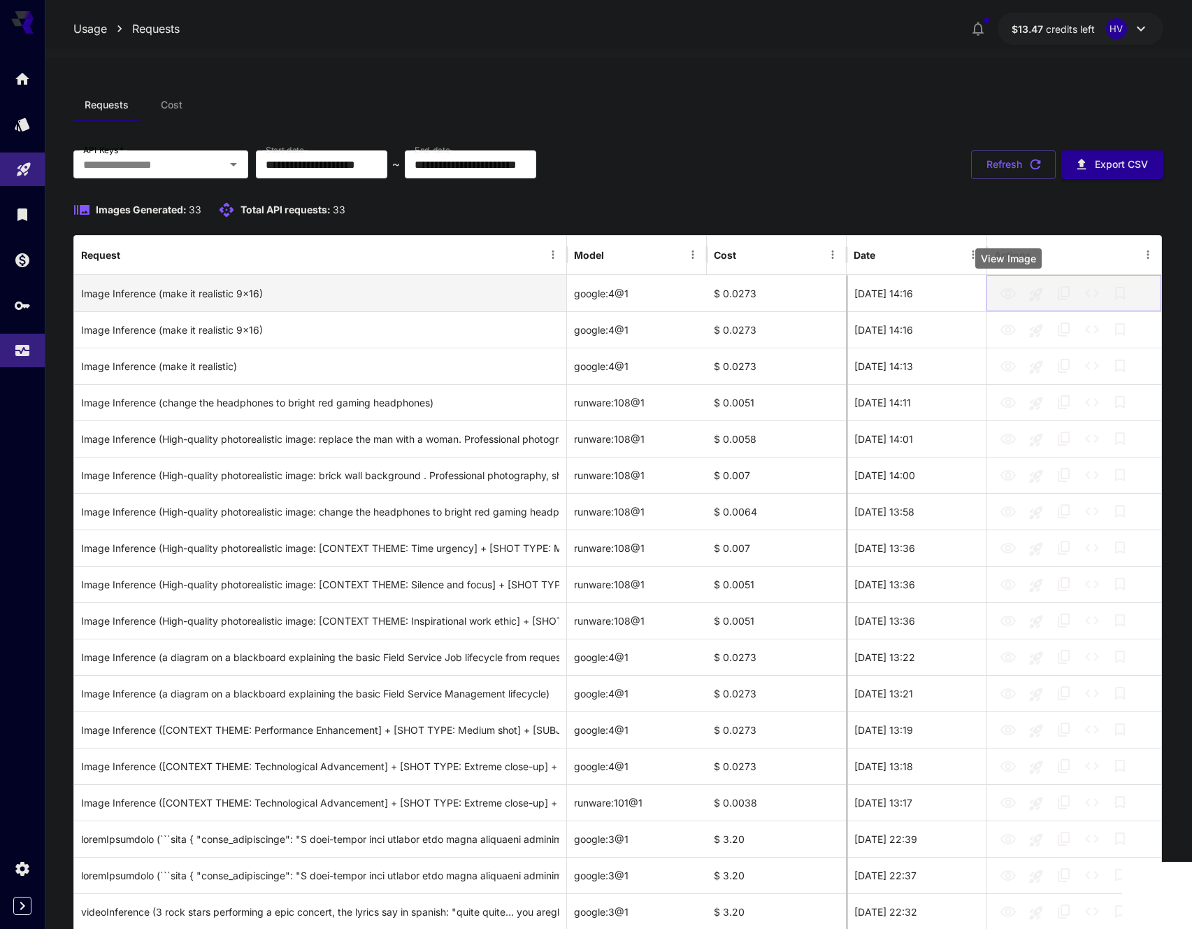
click at [1006, 295] on icon "View Image" at bounding box center [1008, 293] width 15 height 10
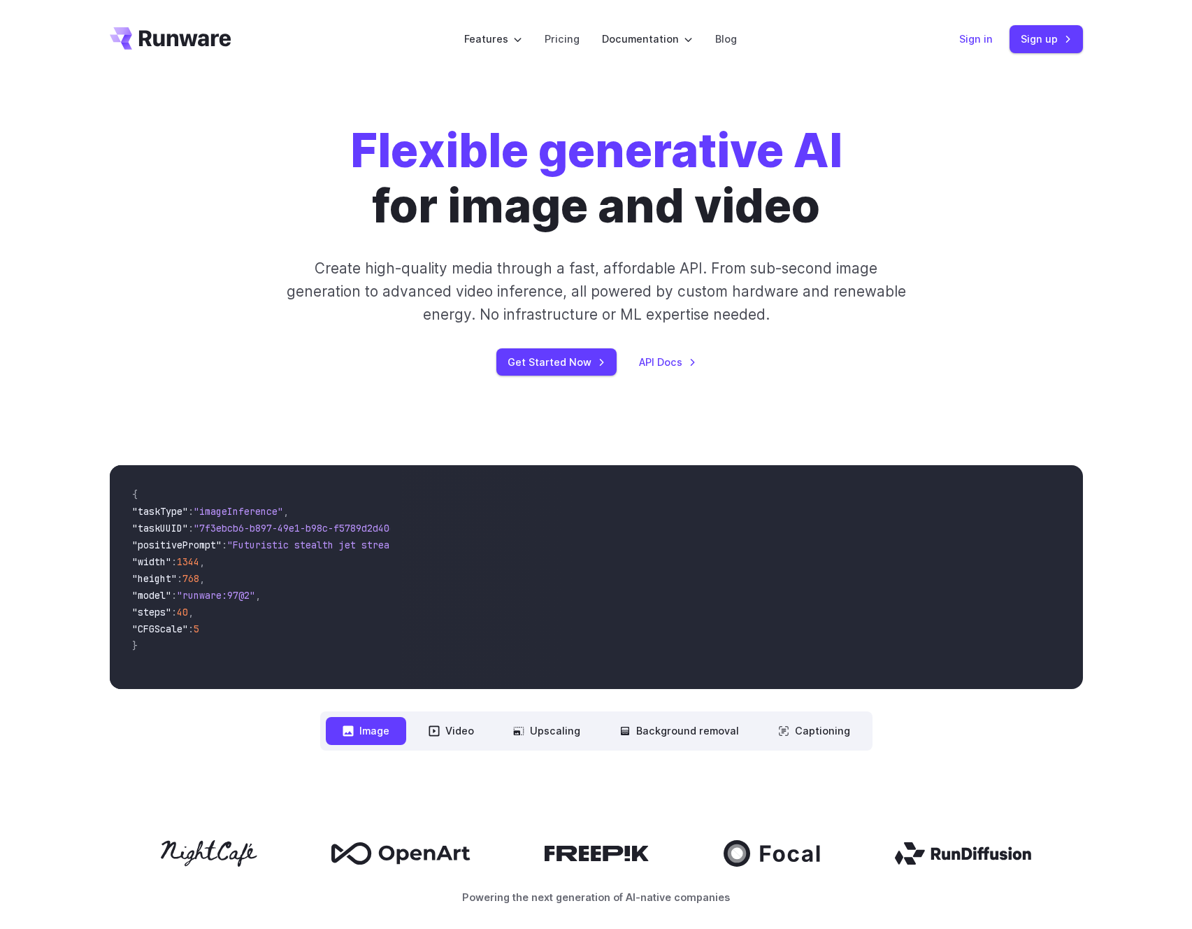
click at [985, 42] on link "Sign in" at bounding box center [977, 39] width 34 height 16
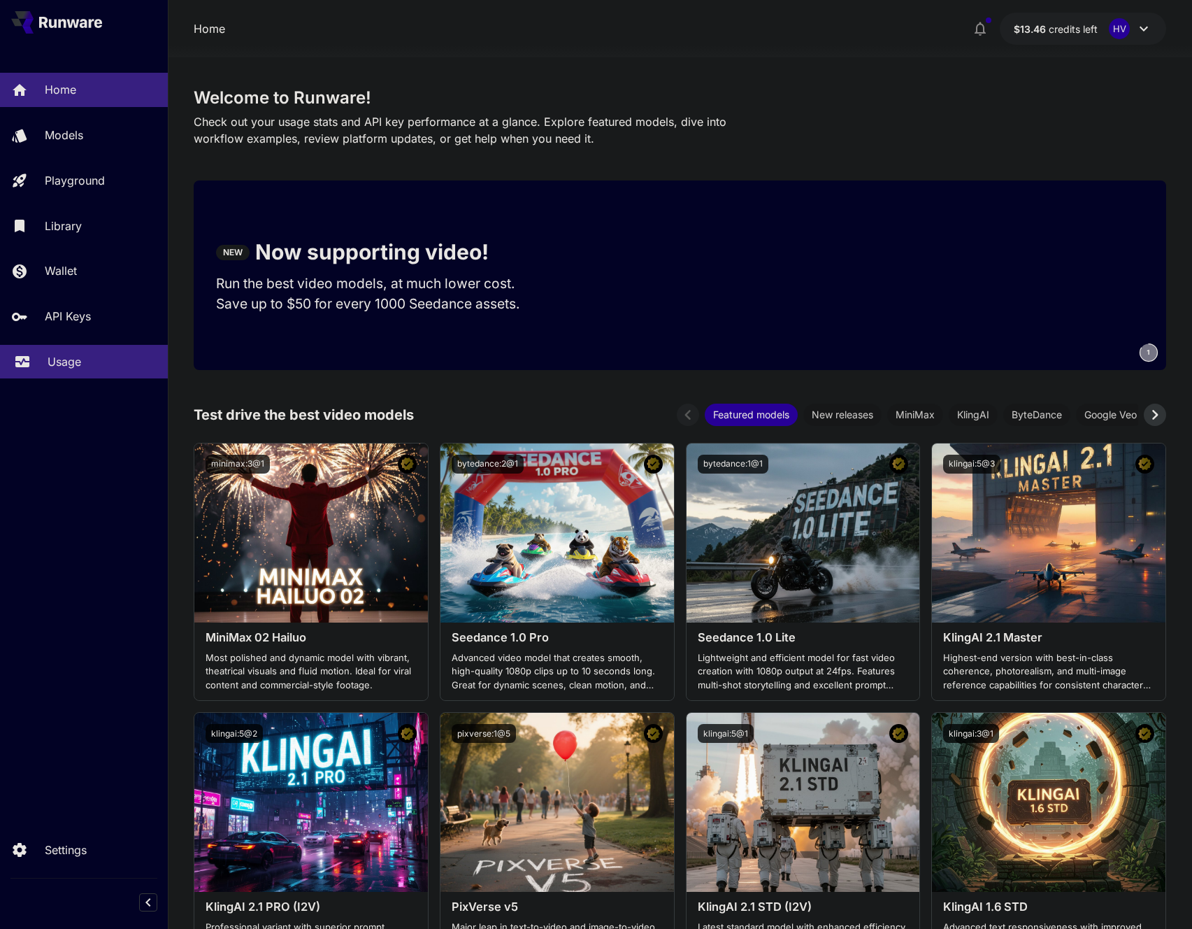
click at [59, 358] on p "Usage" at bounding box center [65, 361] width 34 height 17
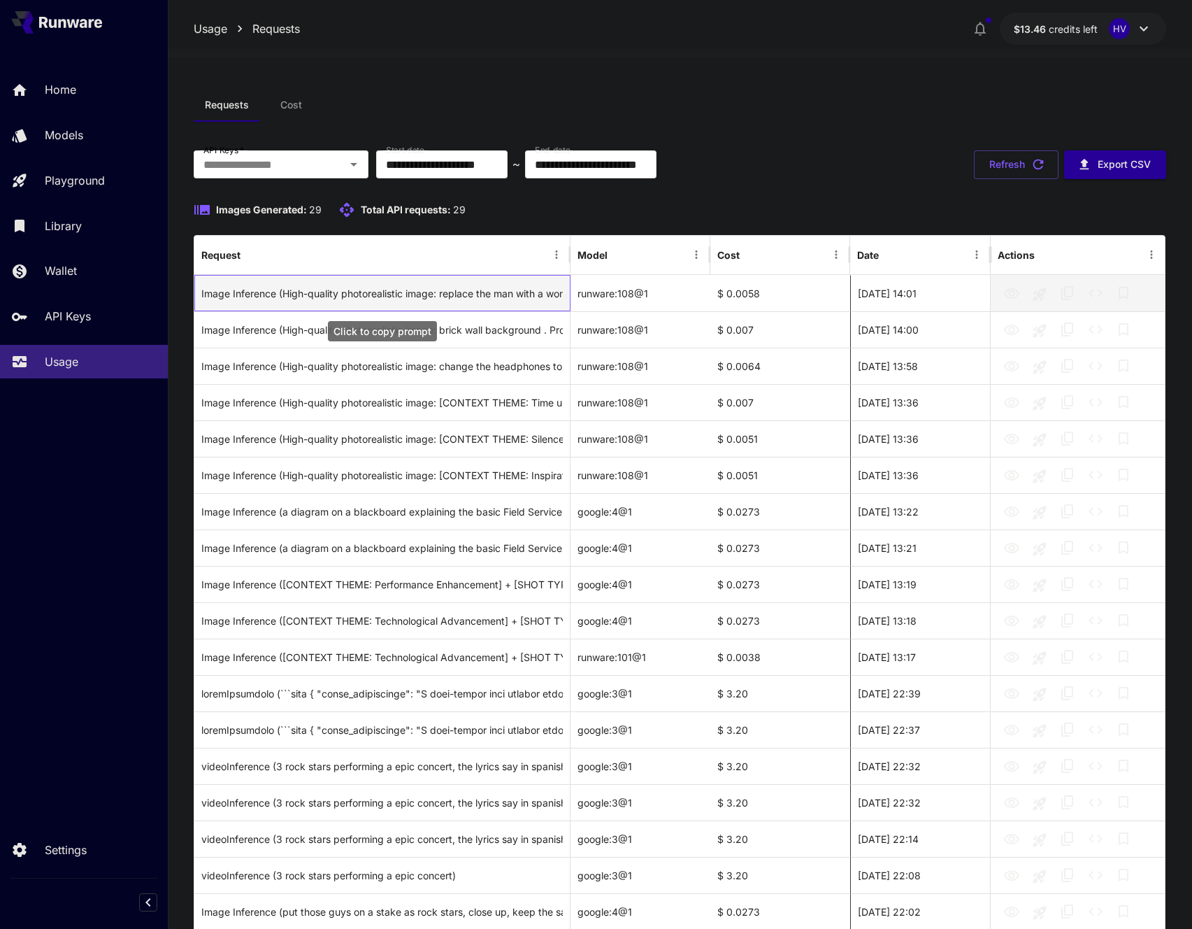
click at [366, 294] on div "Image Inference (High-quality photorealistic image: replace the man with a woma…" at bounding box center [382, 294] width 362 height 36
click at [1090, 294] on icon "See details" at bounding box center [1096, 293] width 14 height 8
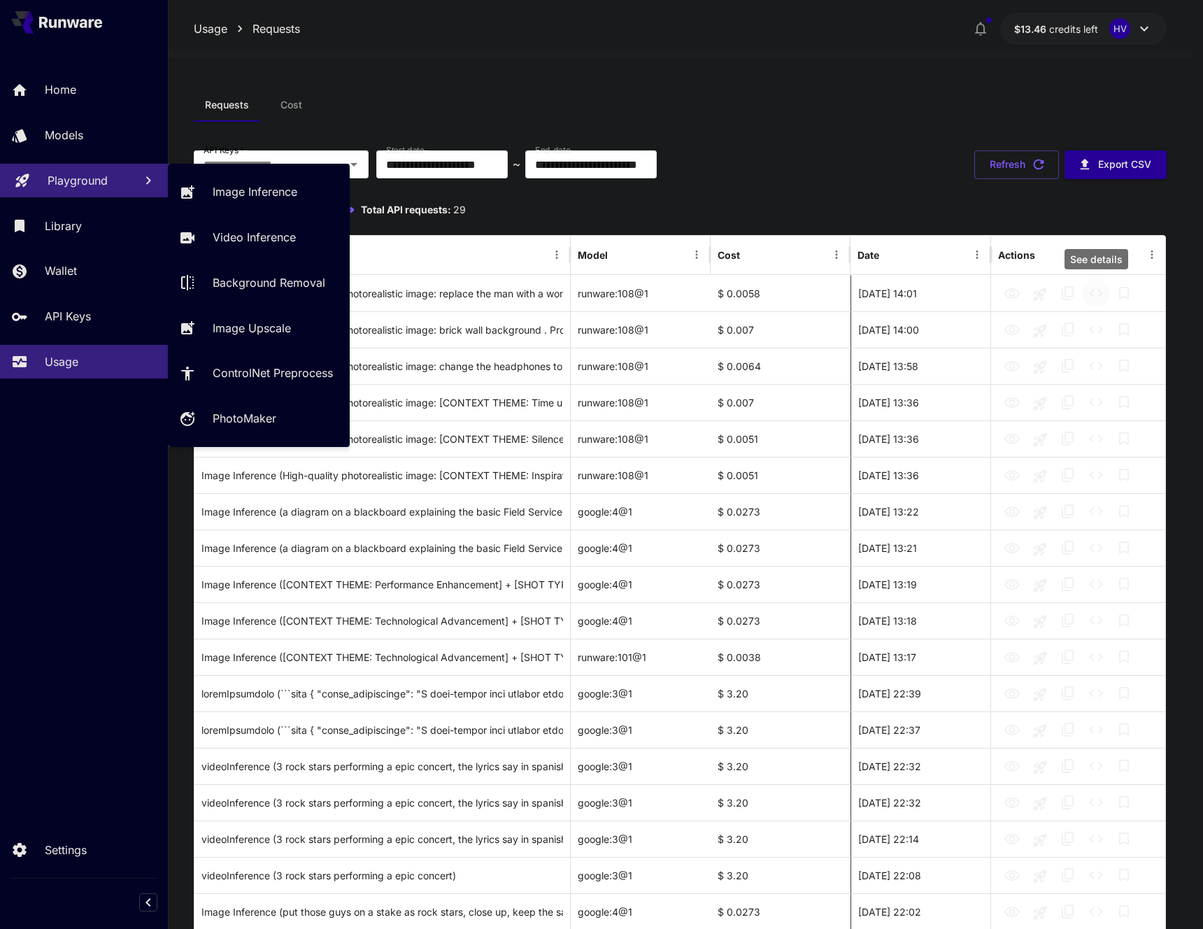
click at [72, 183] on p "Playground" at bounding box center [78, 180] width 60 height 17
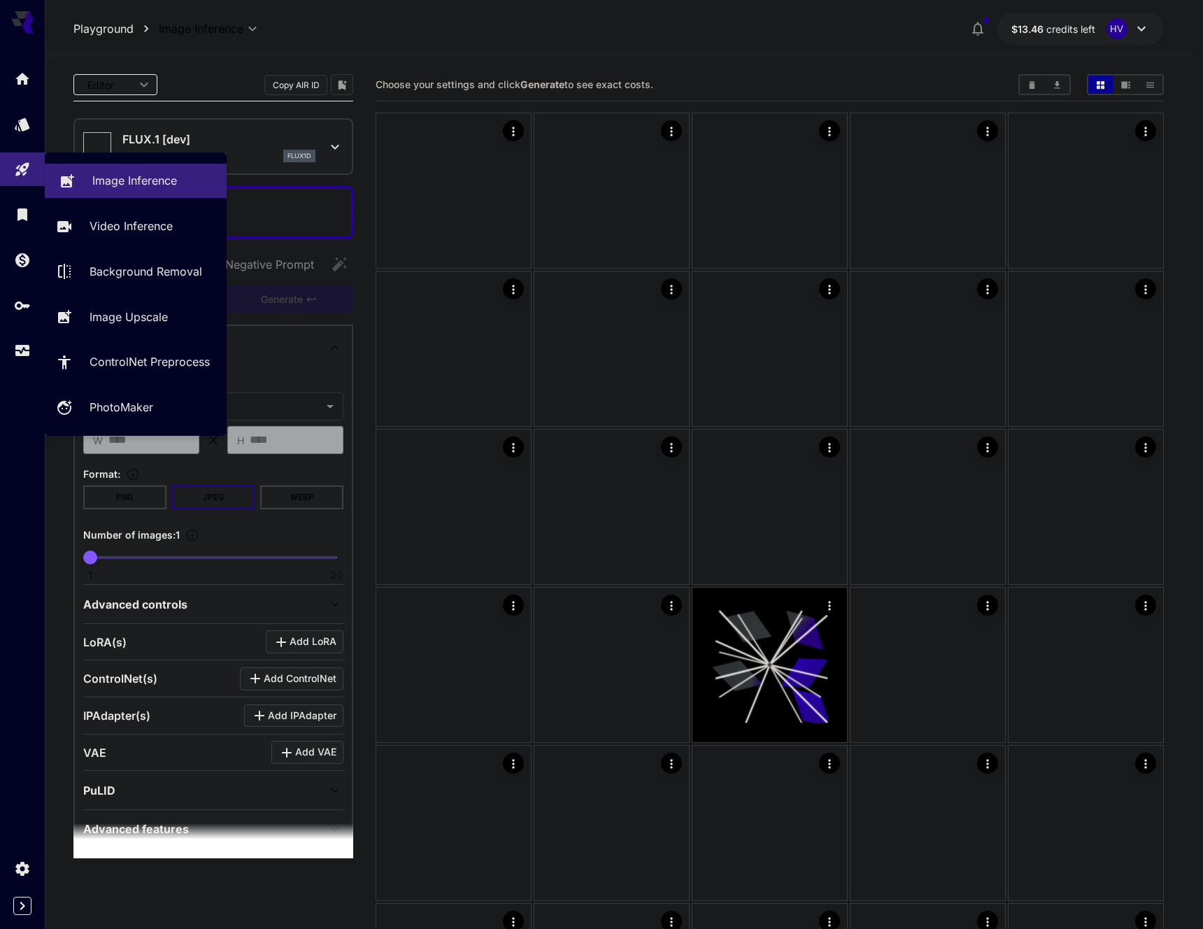
type input "**********"
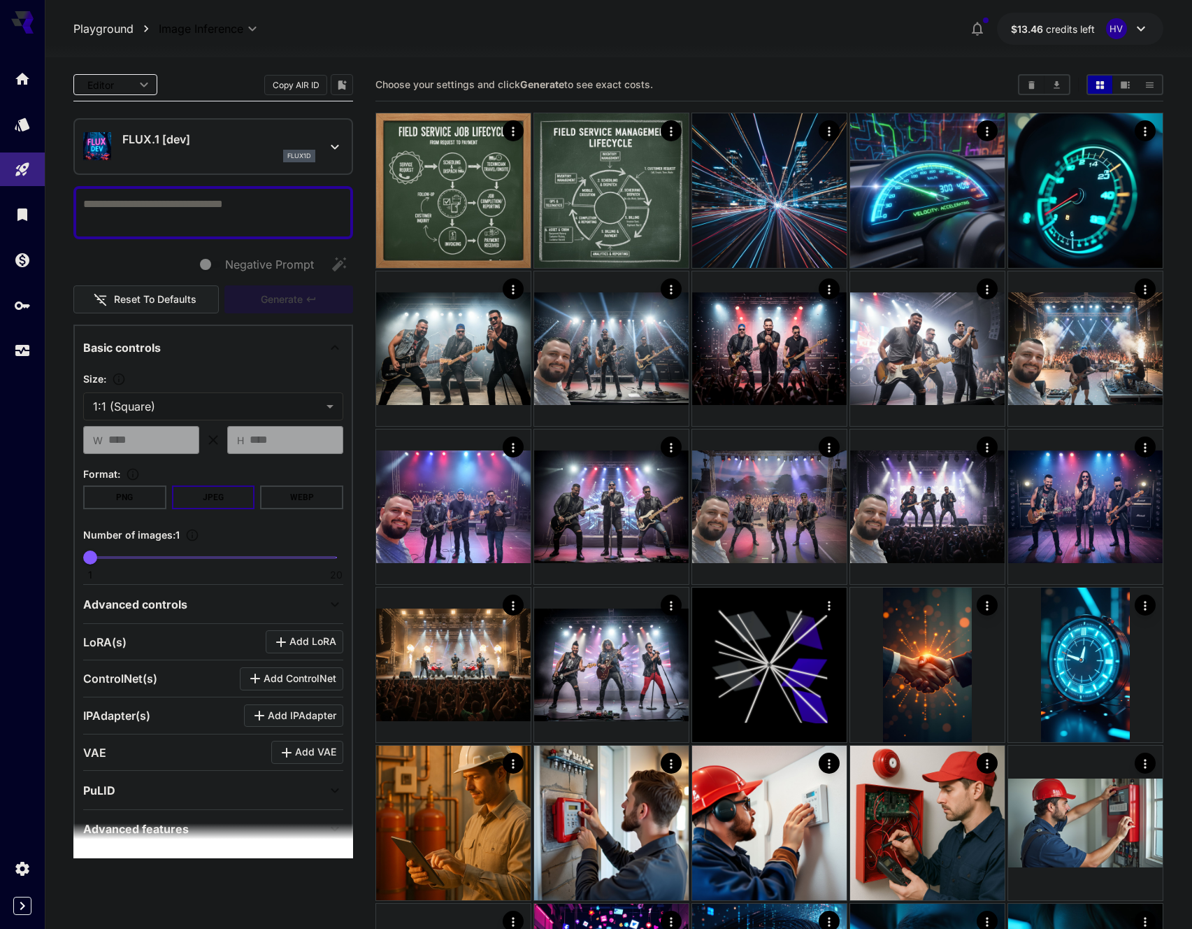
click at [204, 136] on p "FLUX.1 [dev]" at bounding box center [218, 139] width 193 height 17
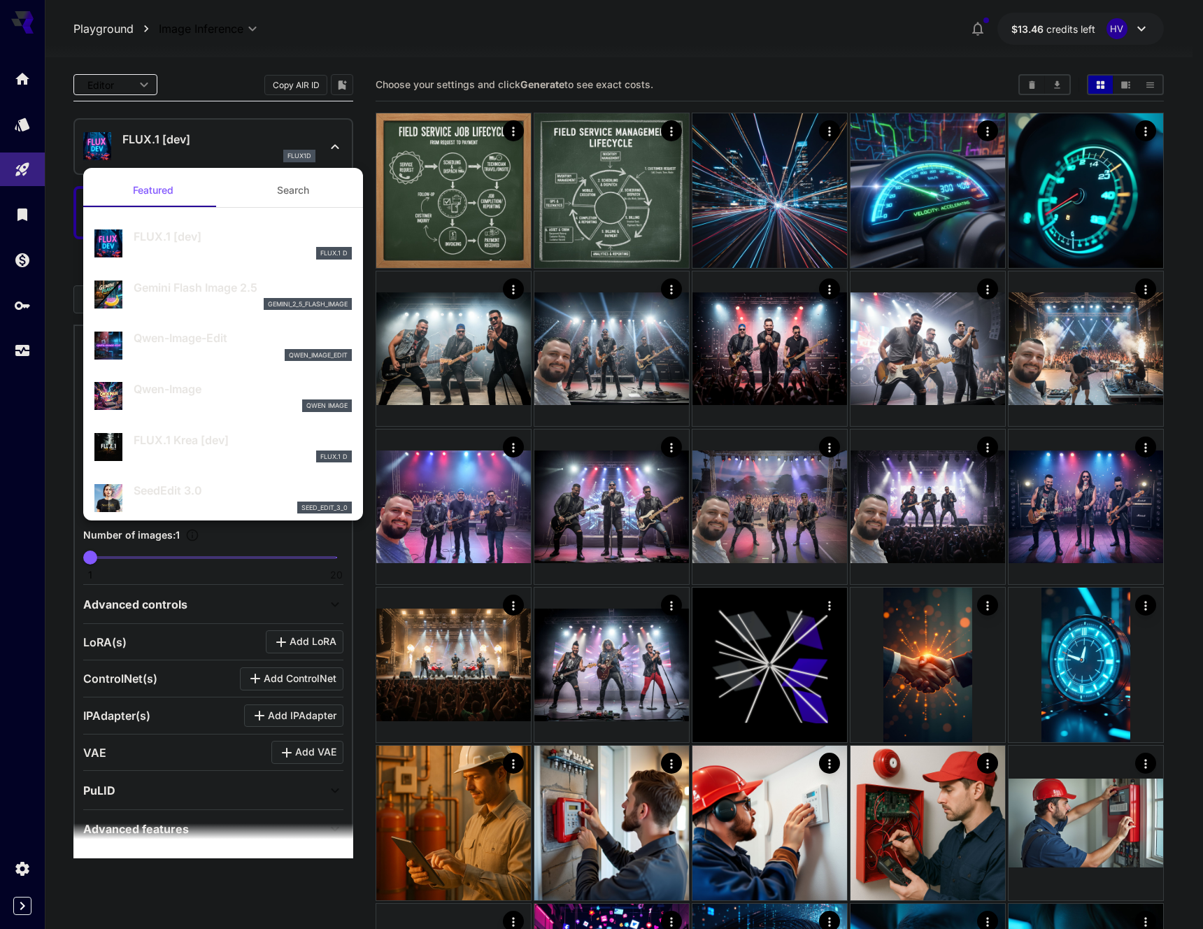
click at [194, 291] on p "Gemini Flash Image 2.5" at bounding box center [243, 287] width 218 height 17
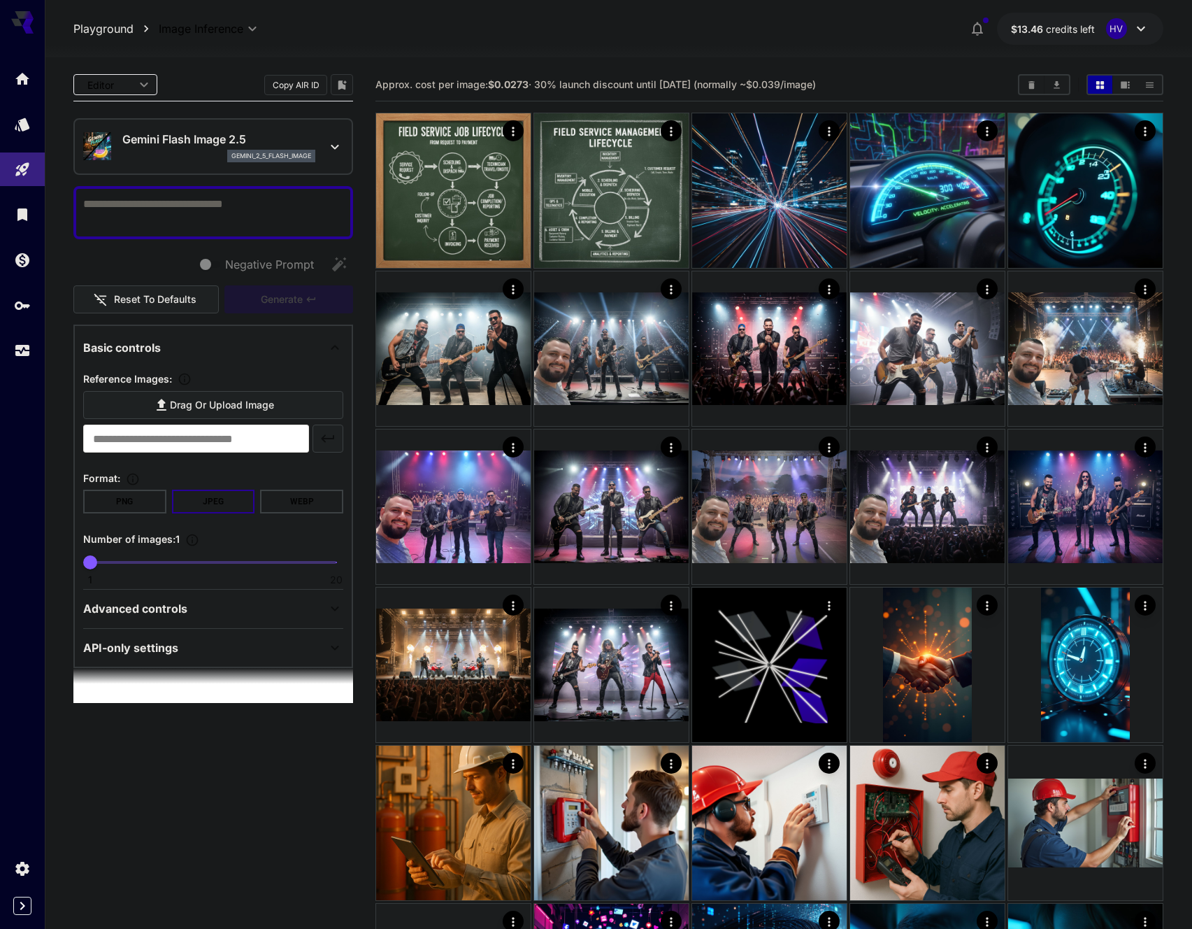
click at [220, 407] on span "Drag or upload image" at bounding box center [222, 405] width 104 height 17
click at [0, 0] on input "Drag or upload image" at bounding box center [0, 0] width 0 height 0
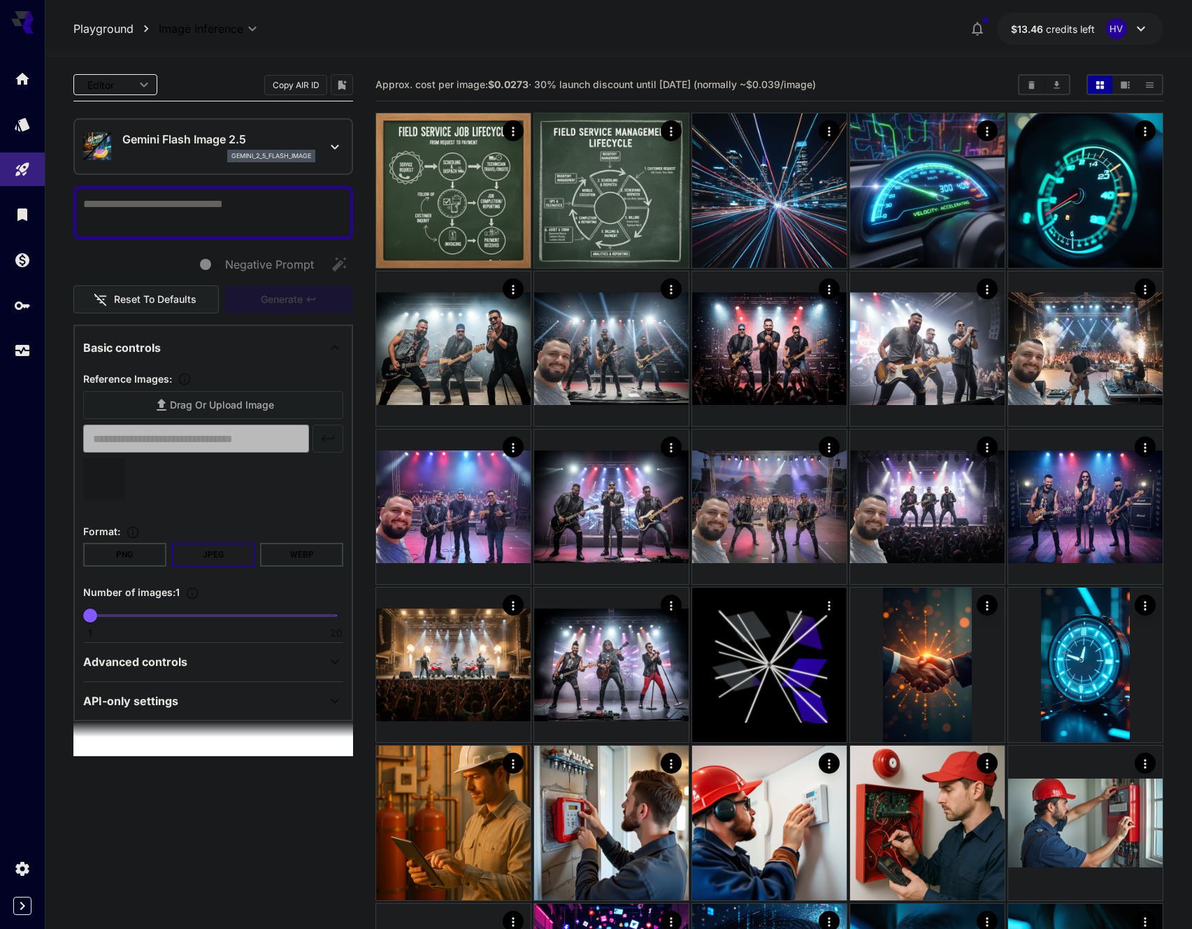
type input "**********"
click at [219, 206] on textarea "Negative Prompt" at bounding box center [213, 213] width 260 height 34
type textarea "*"
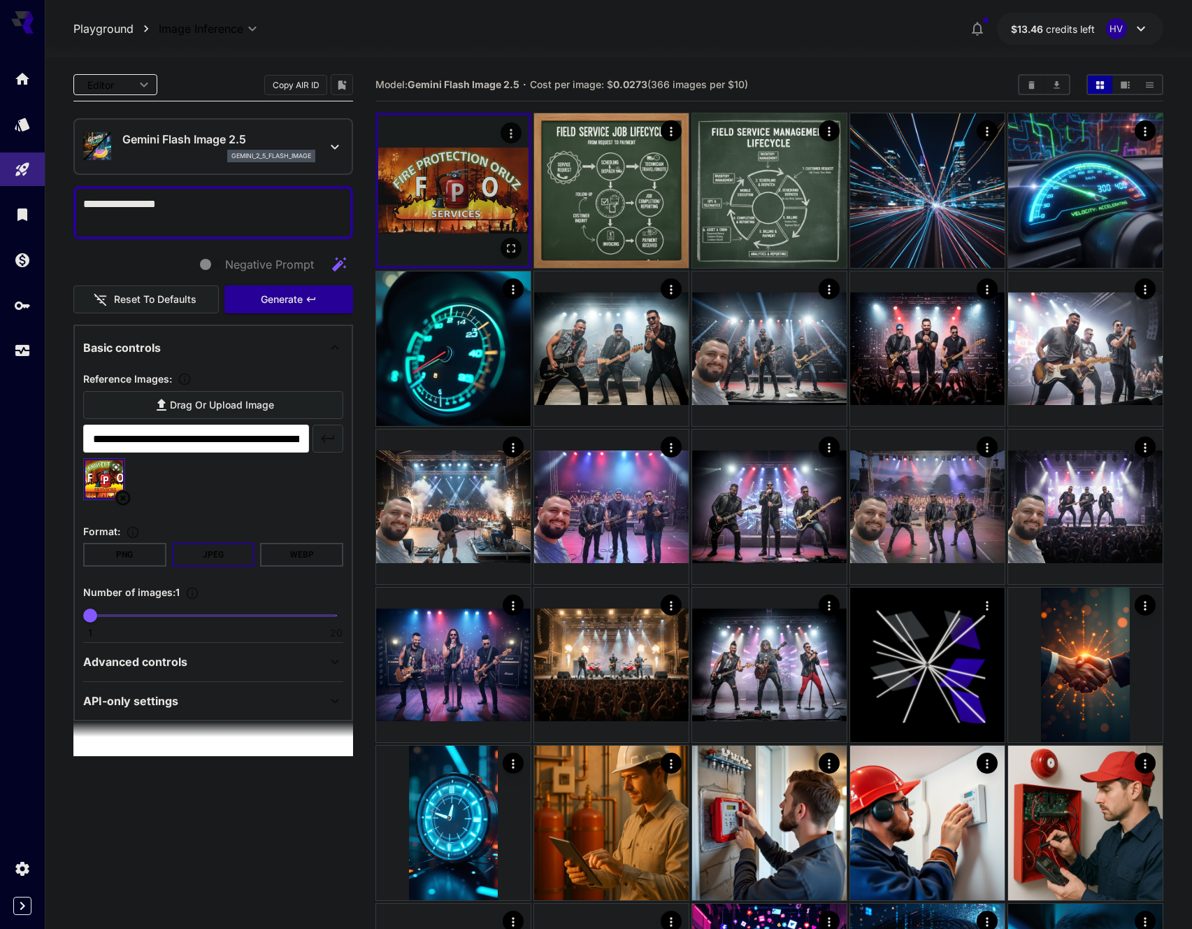
click at [470, 193] on img at bounding box center [453, 190] width 150 height 150
click at [471, 191] on img at bounding box center [453, 190] width 150 height 150
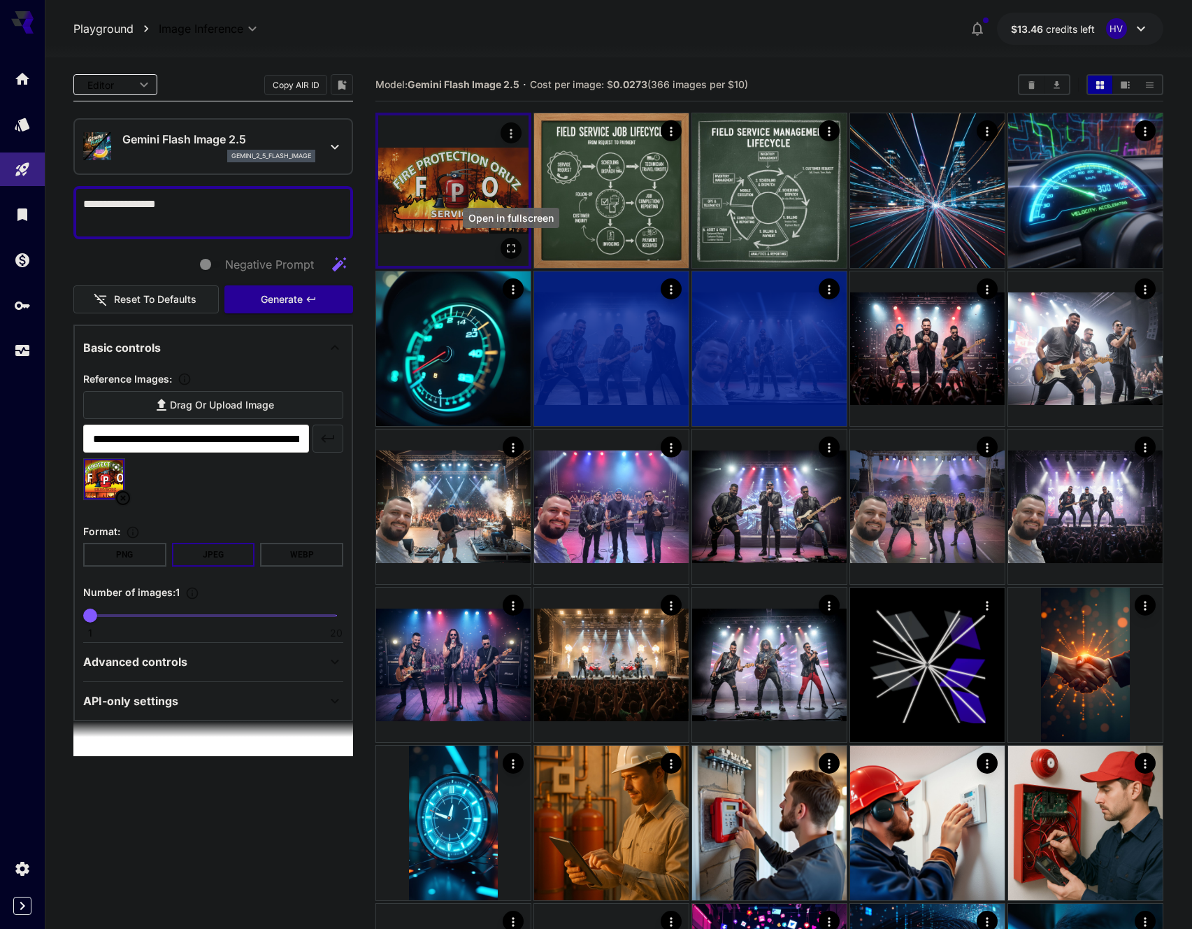
click at [511, 249] on icon "Open in fullscreen" at bounding box center [511, 248] width 14 height 14
click at [157, 703] on p "API-only settings" at bounding box center [130, 700] width 95 height 17
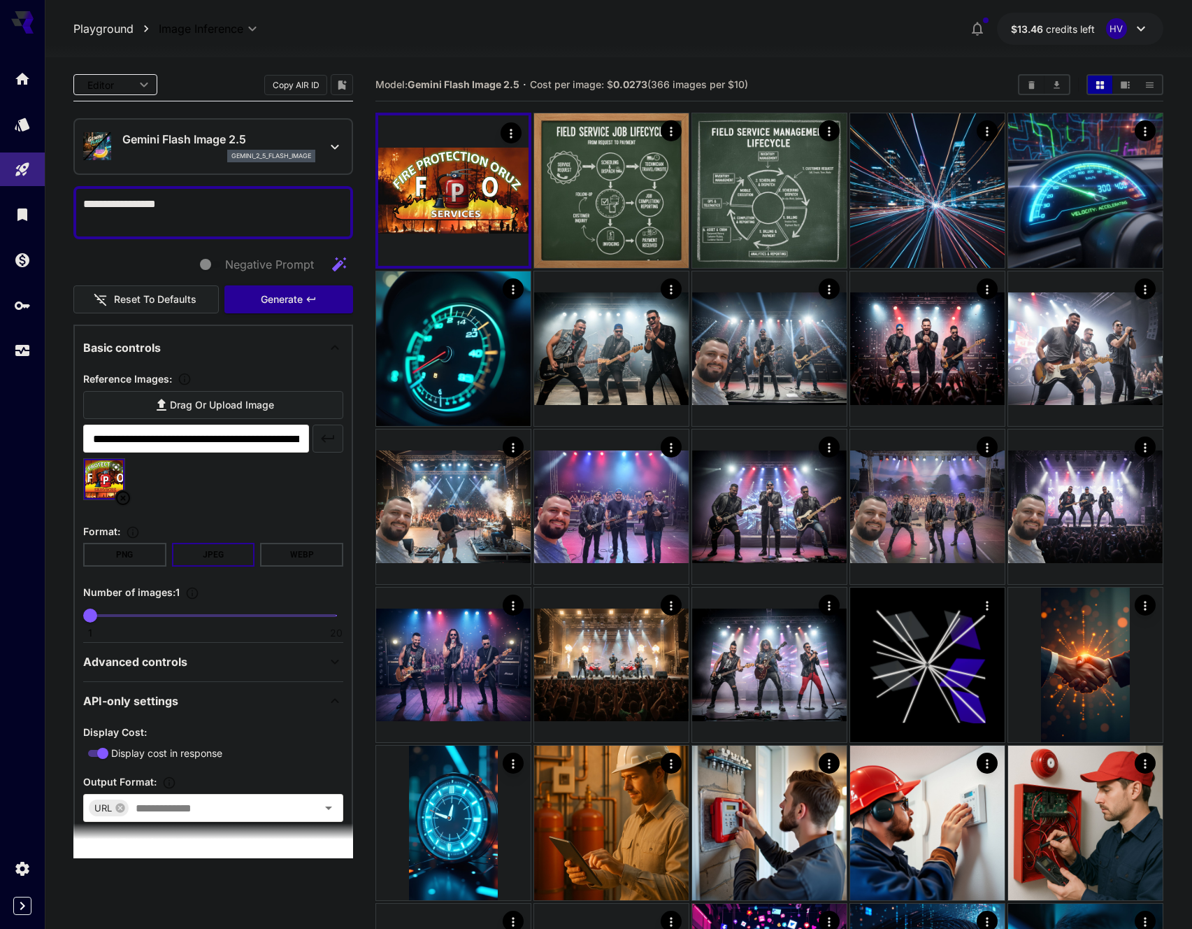
click at [172, 204] on textarea "**********" at bounding box center [213, 213] width 260 height 34
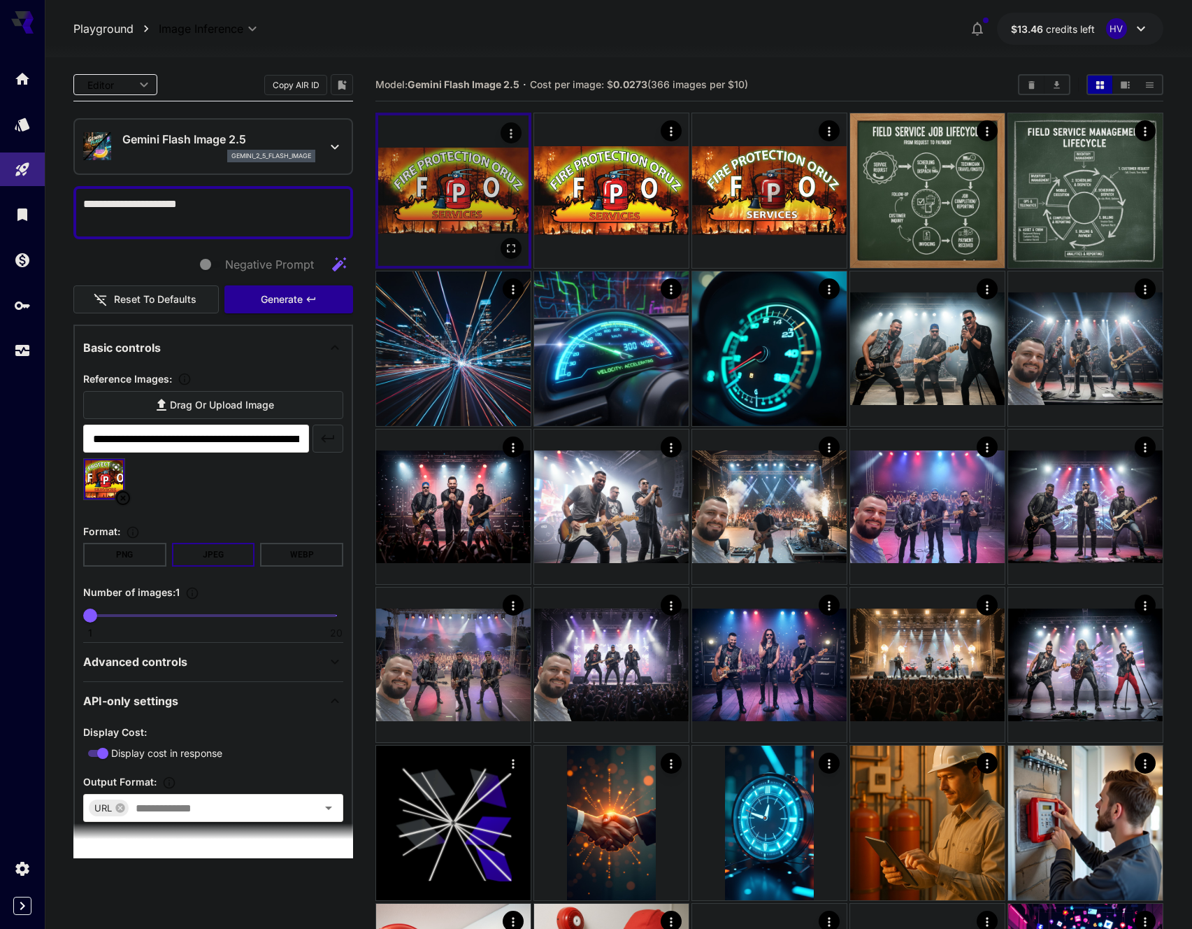
type textarea "**********"
click at [457, 201] on img at bounding box center [453, 190] width 150 height 150
click at [327, 150] on icon at bounding box center [335, 146] width 17 height 17
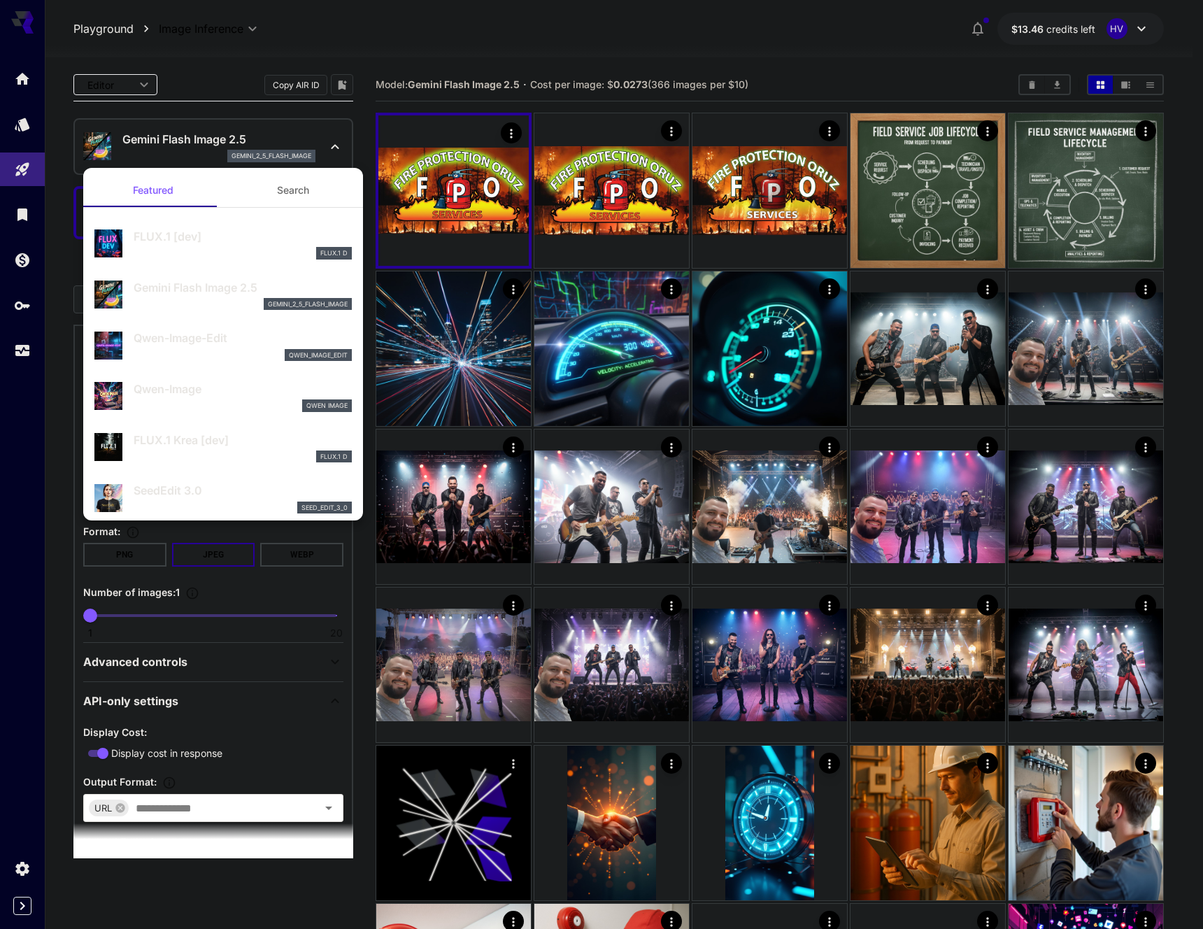
click at [179, 242] on p "FLUX.1 [dev]" at bounding box center [243, 236] width 218 height 17
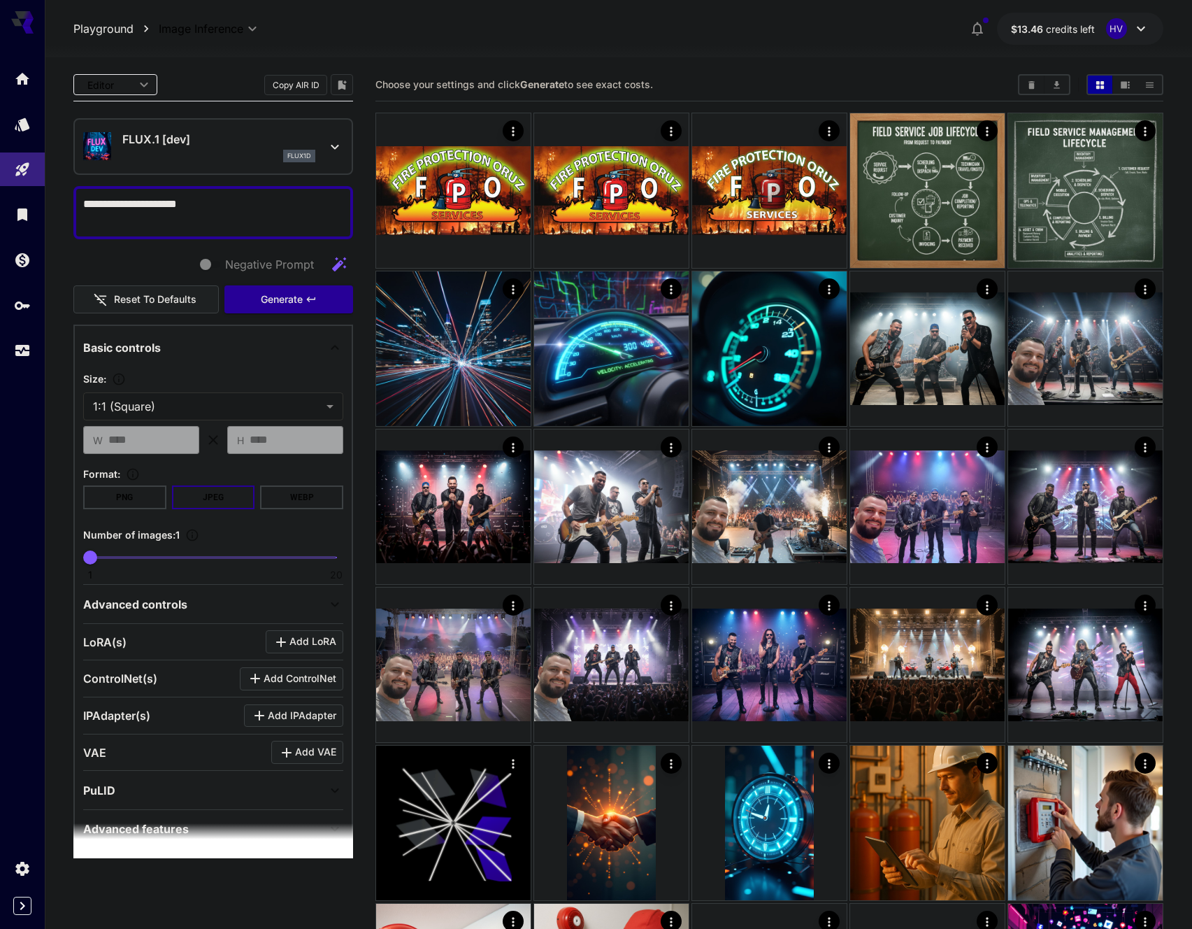
click at [156, 143] on p "FLUX.1 [dev]" at bounding box center [218, 139] width 193 height 17
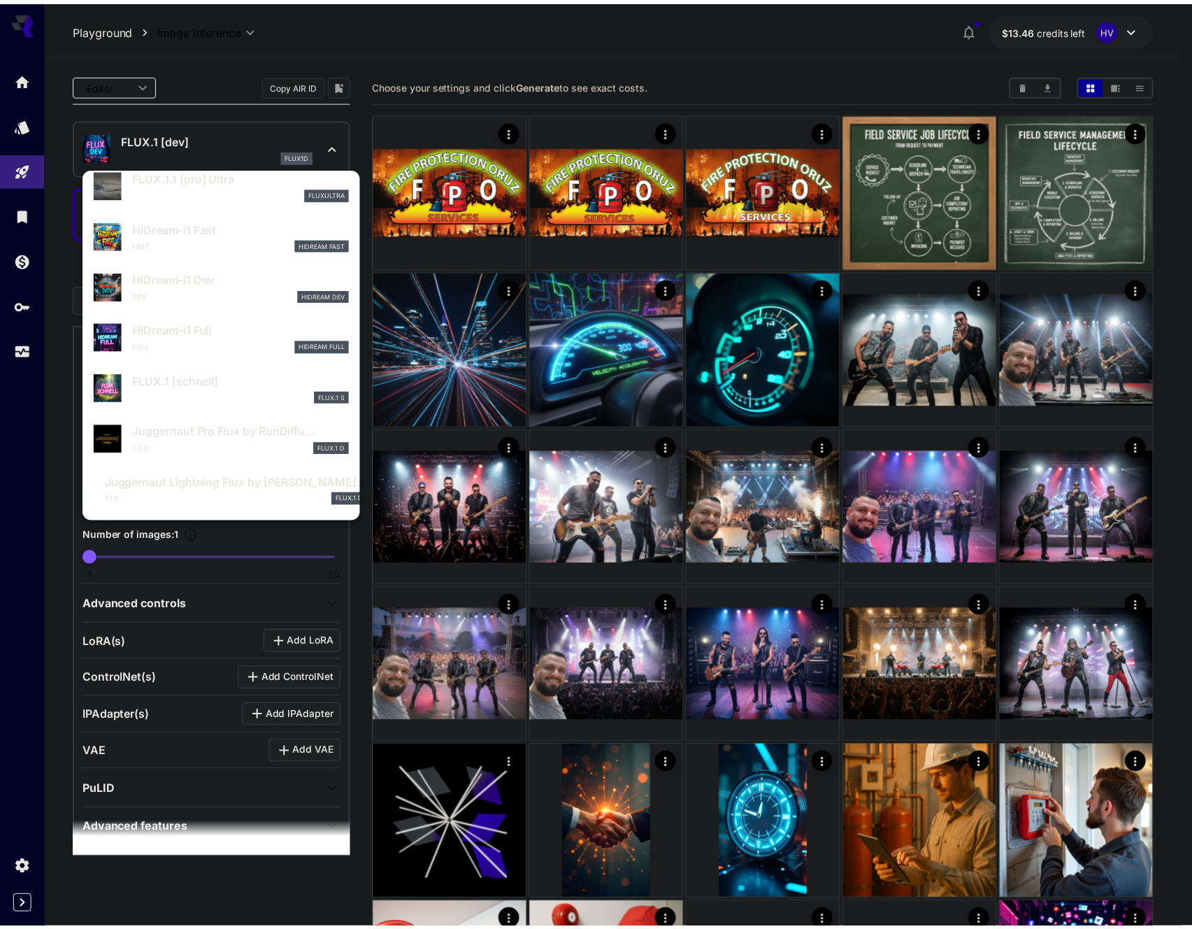
scroll to position [784, 0]
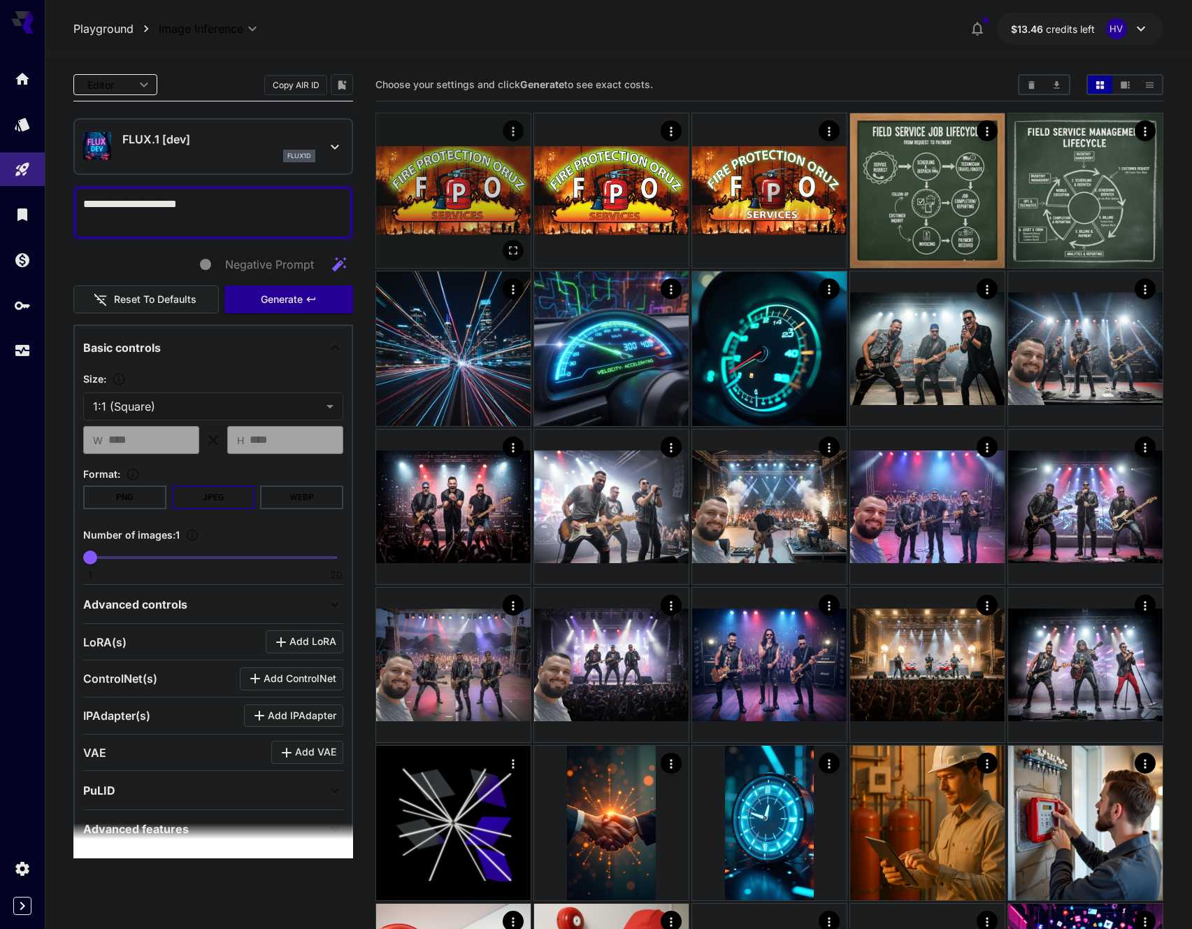
click at [471, 156] on img at bounding box center [453, 190] width 155 height 155
click at [515, 245] on icon "Open in fullscreen" at bounding box center [511, 248] width 14 height 14
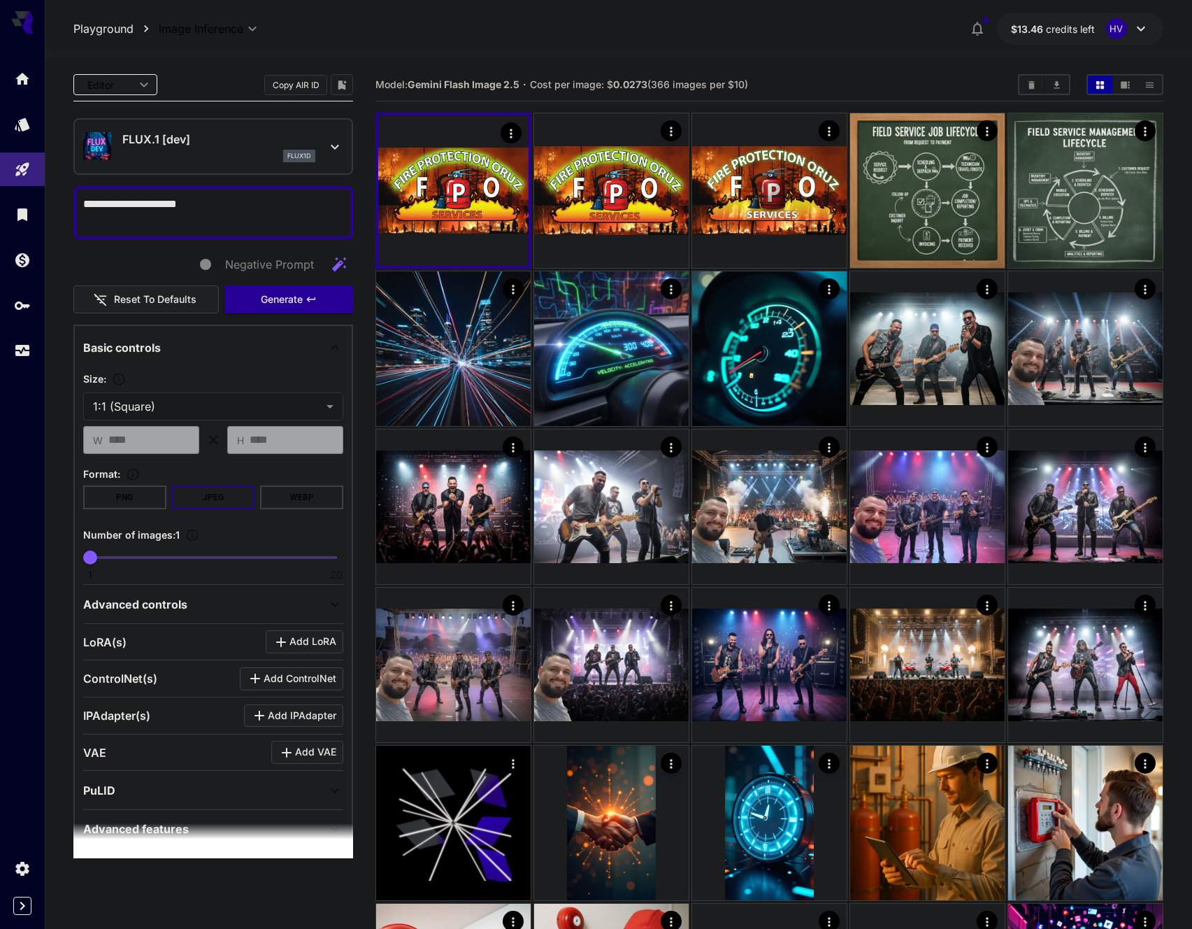
click at [174, 141] on p "FLUX.1 [dev]" at bounding box center [218, 139] width 193 height 17
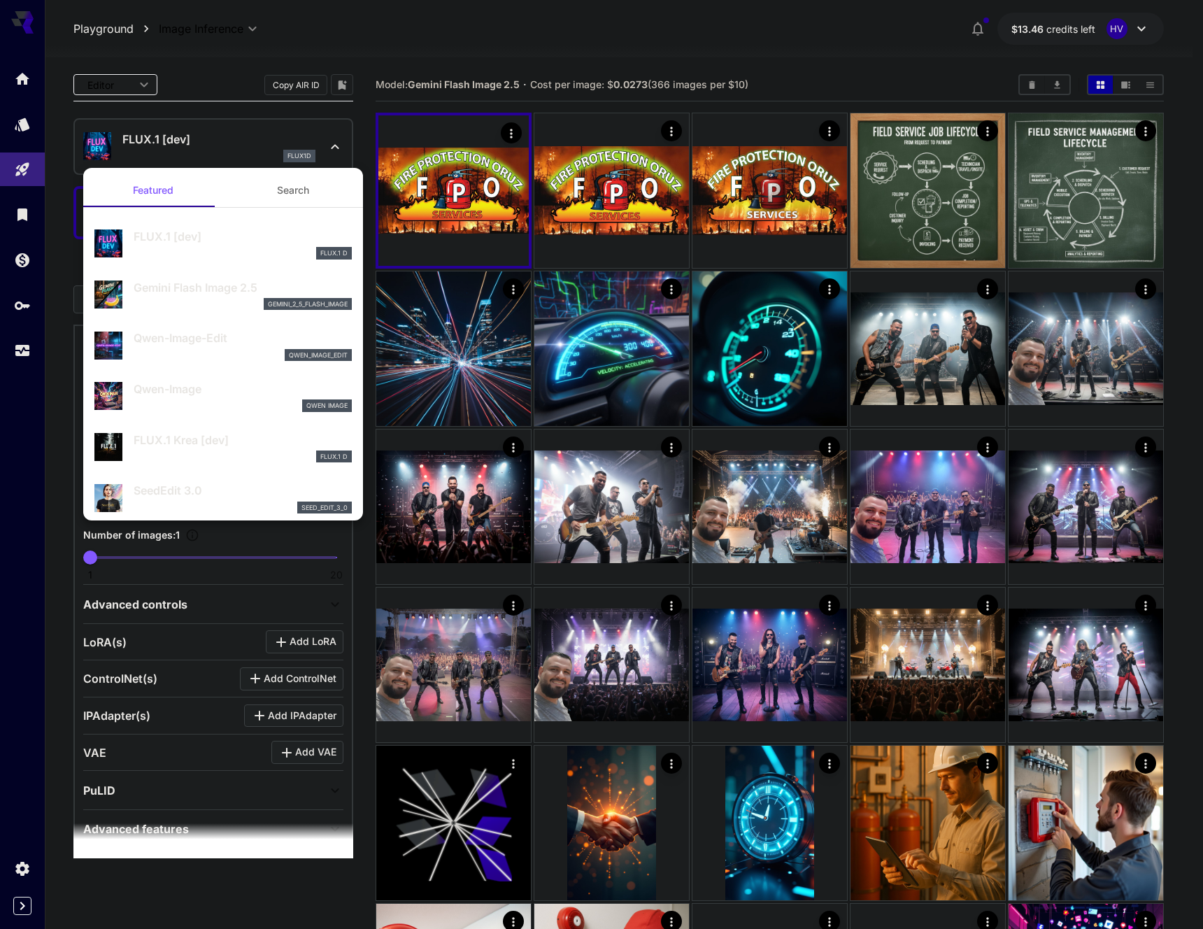
click at [207, 299] on div "gemini_2_5_flash_image" at bounding box center [243, 304] width 218 height 13
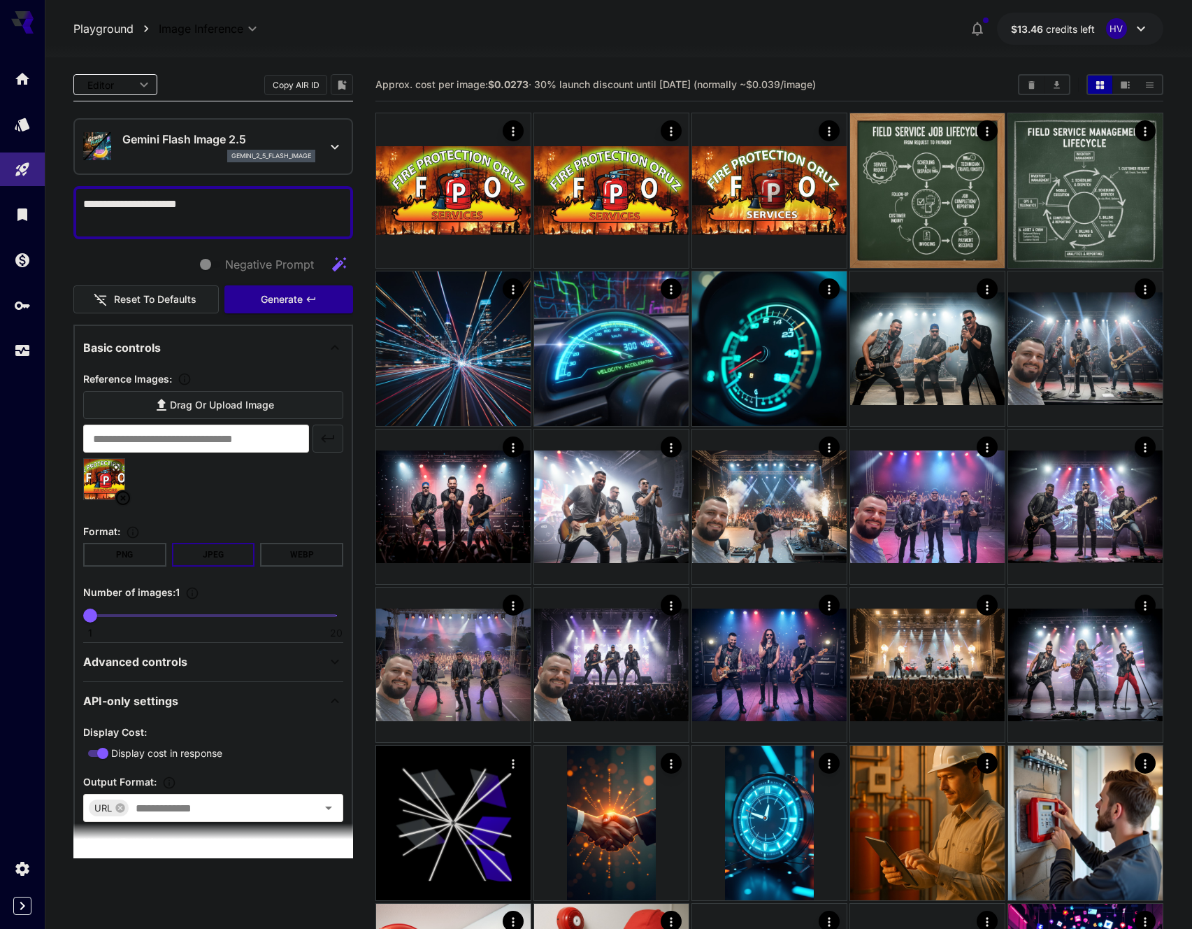
click at [218, 556] on button "JPEG" at bounding box center [213, 555] width 83 height 24
click at [128, 554] on button "PNG" at bounding box center [124, 555] width 83 height 24
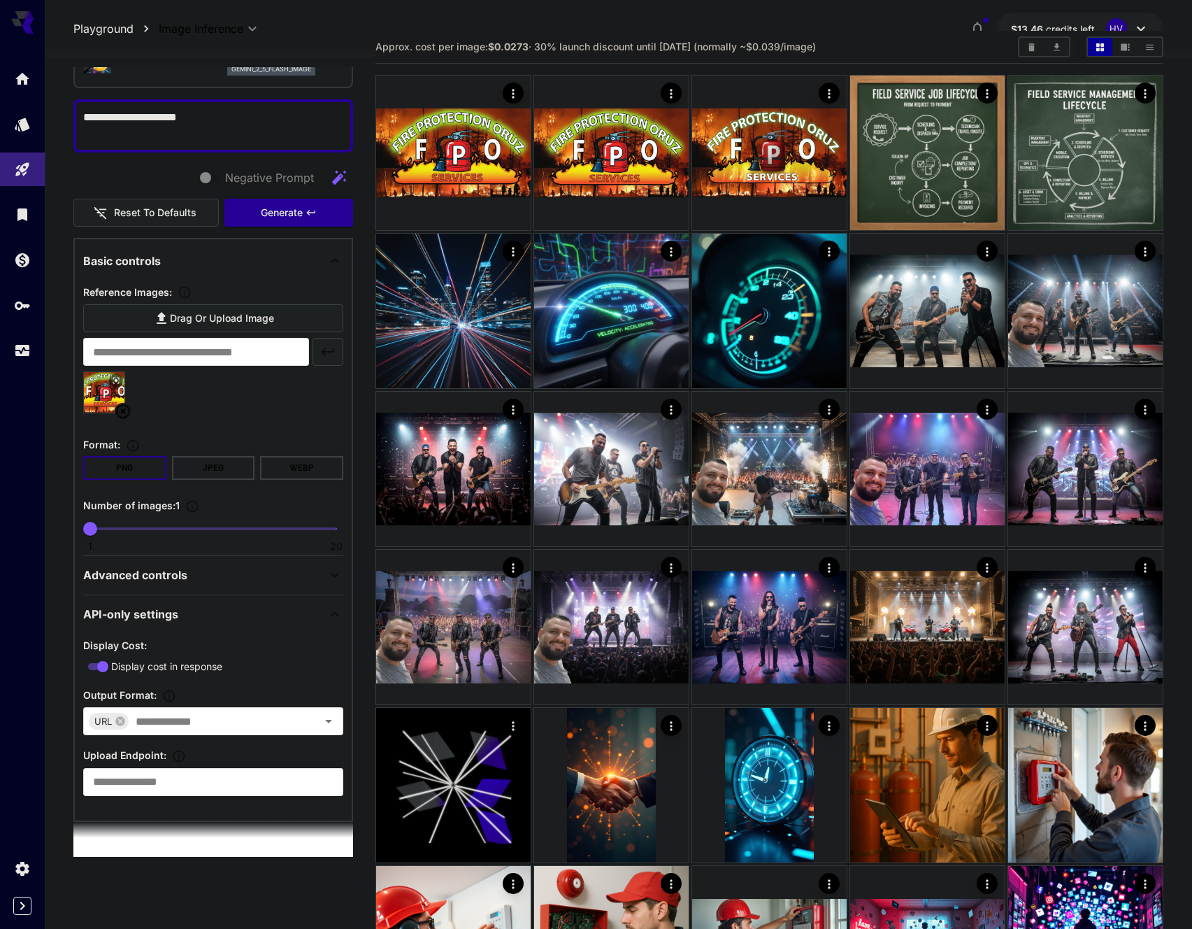
scroll to position [47, 0]
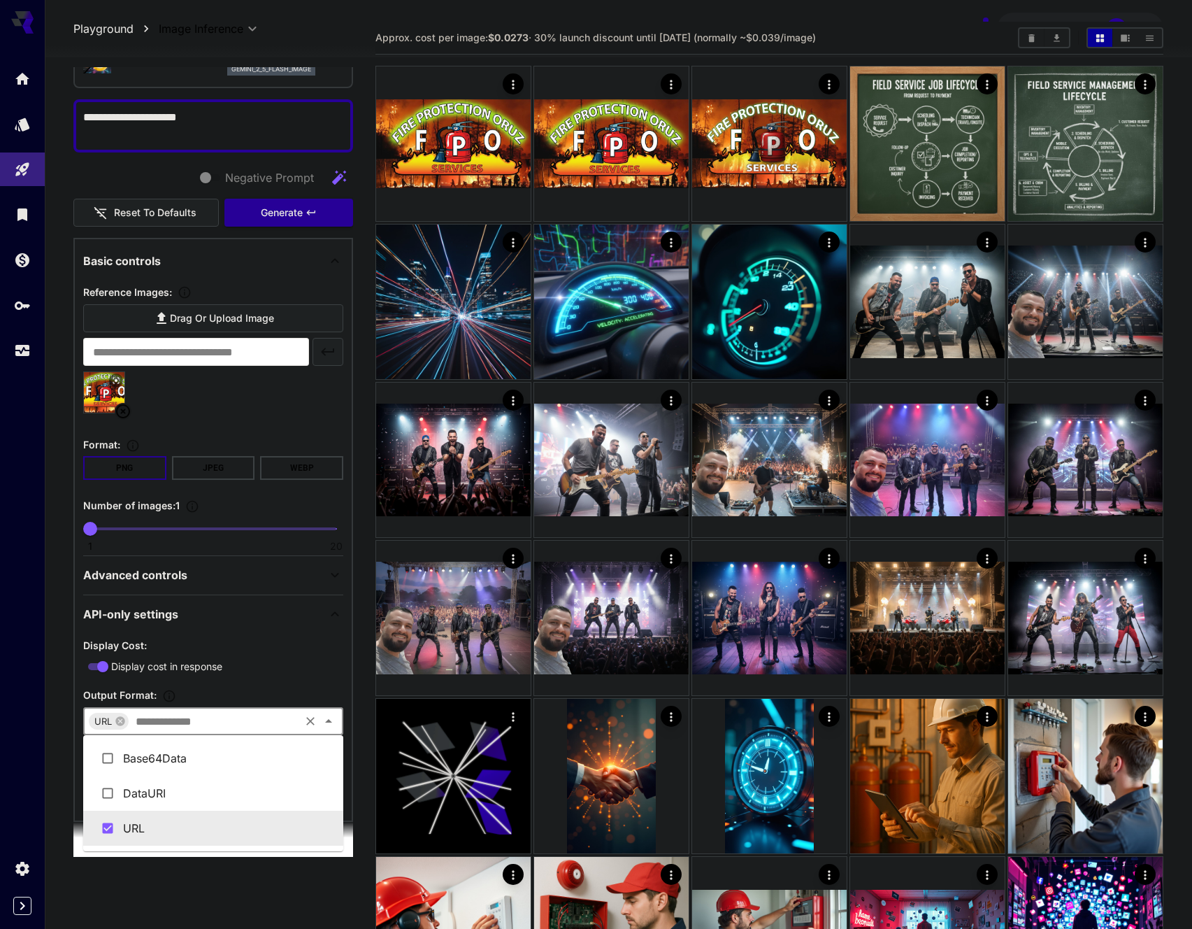
click at [167, 727] on input "text" at bounding box center [214, 721] width 168 height 20
click at [170, 731] on div "URL ​" at bounding box center [213, 721] width 260 height 28
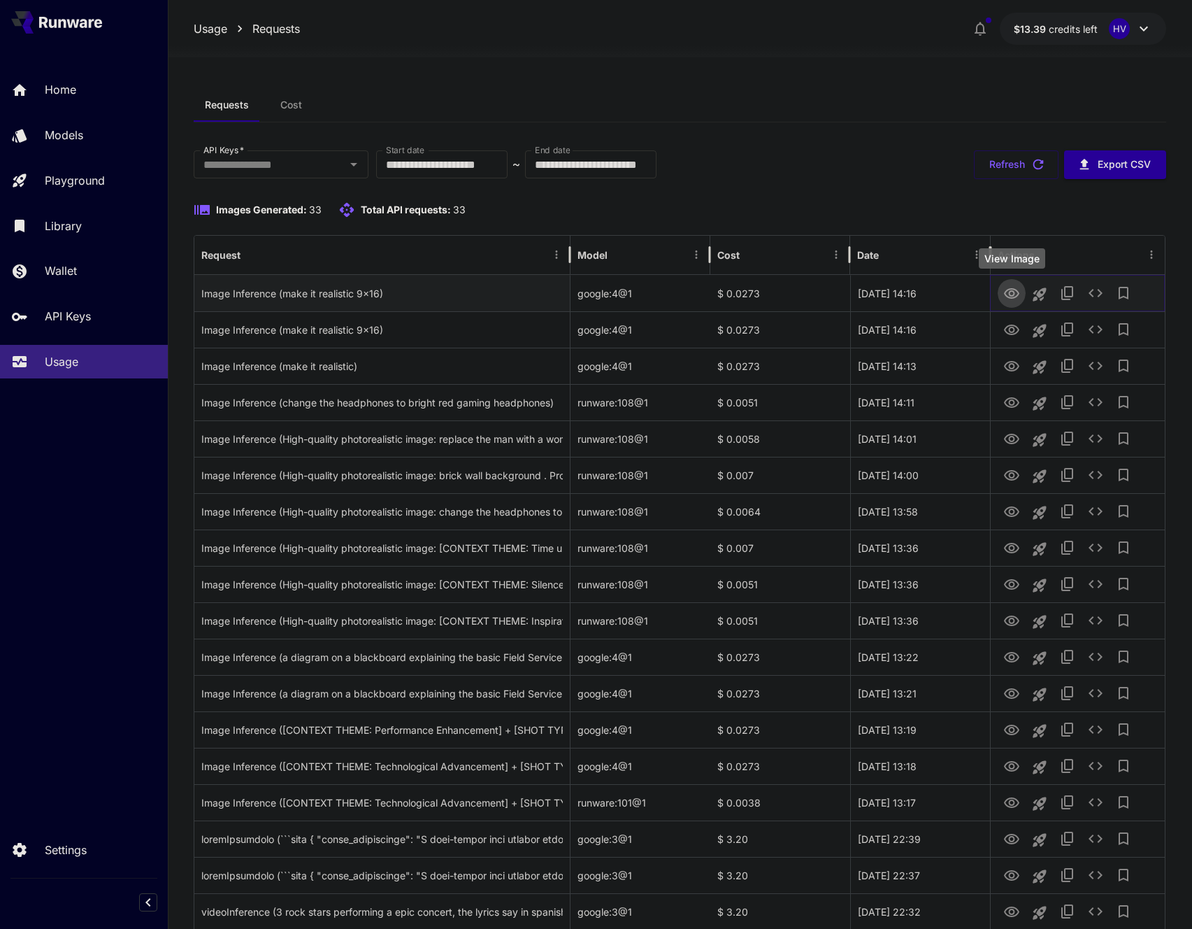
click at [1019, 292] on icon "View Image" at bounding box center [1012, 293] width 17 height 17
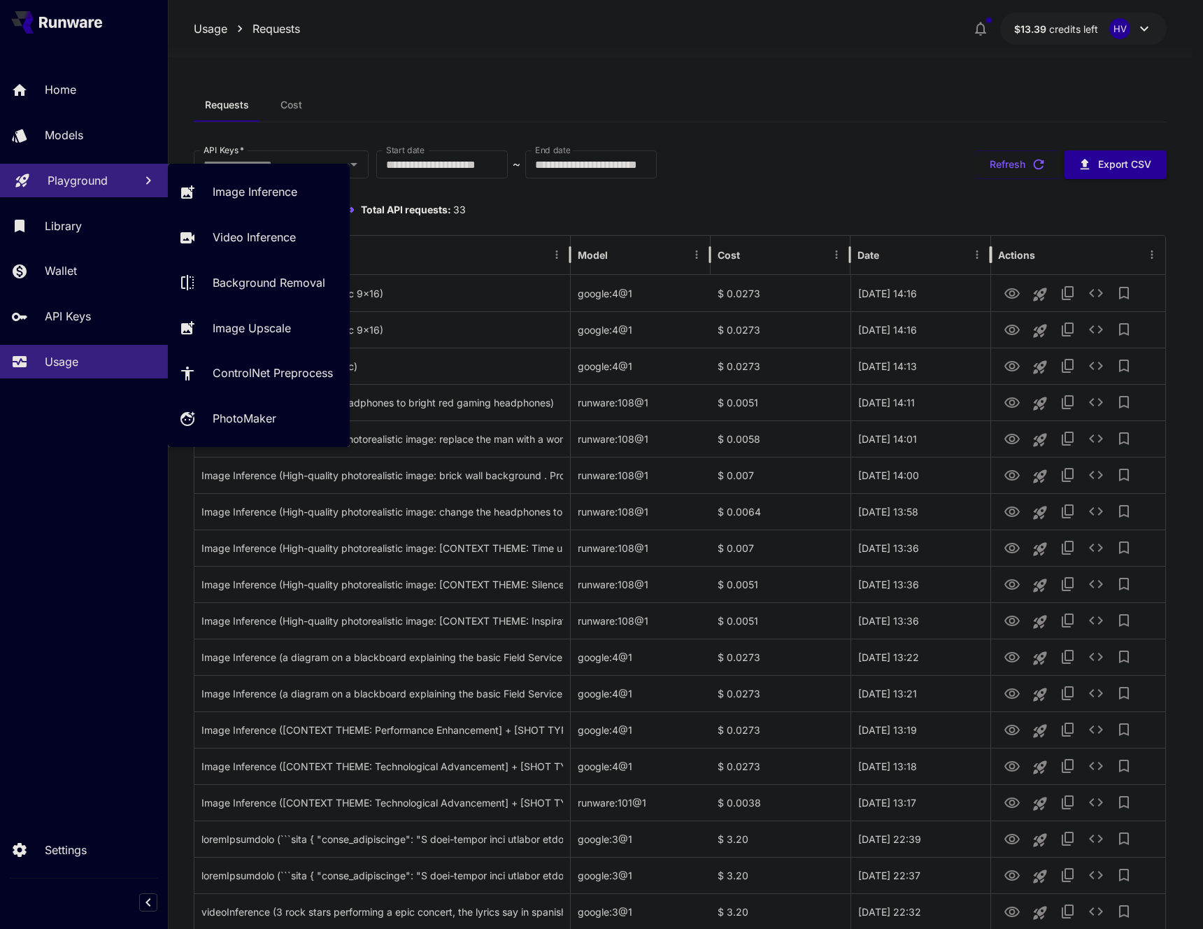
click at [94, 184] on p "Playground" at bounding box center [78, 180] width 60 height 17
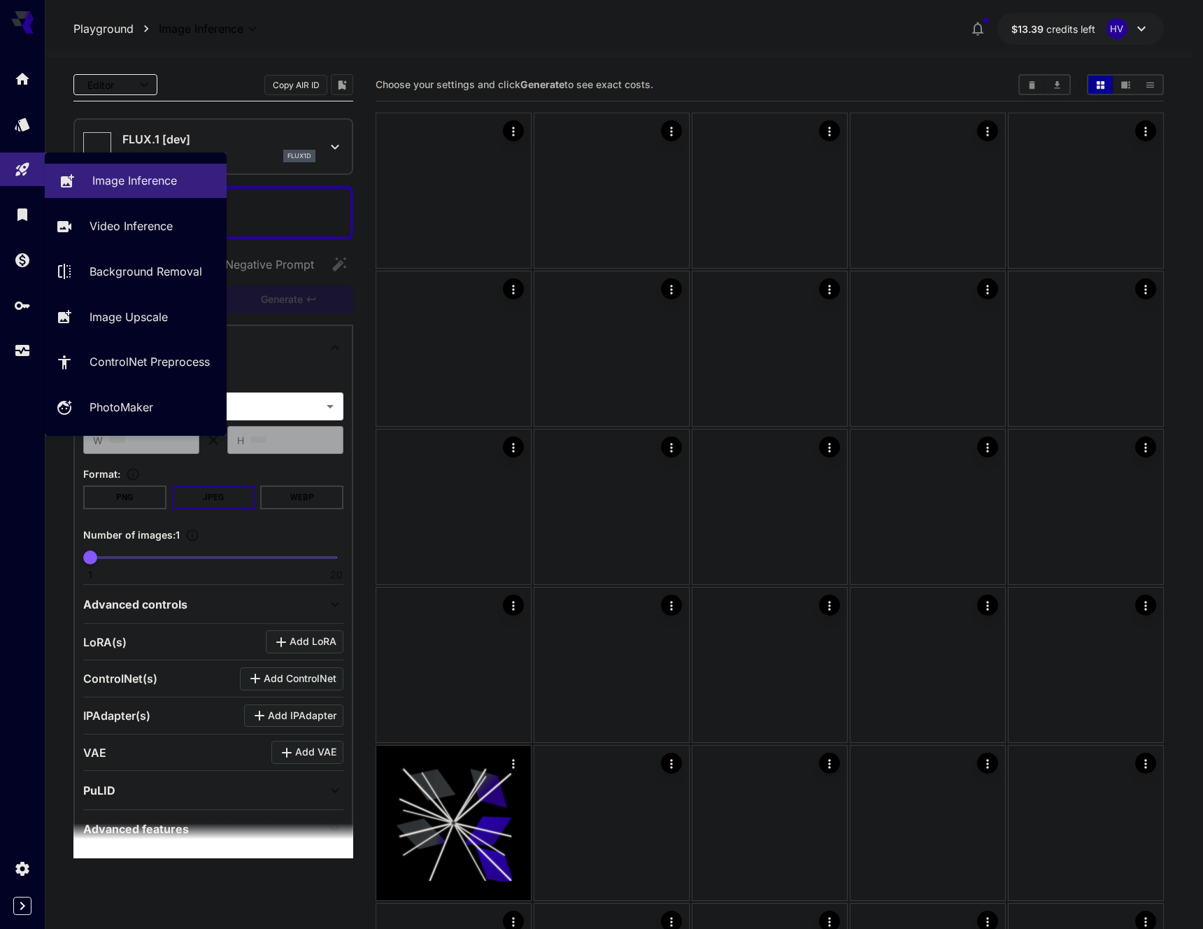
type input "**********"
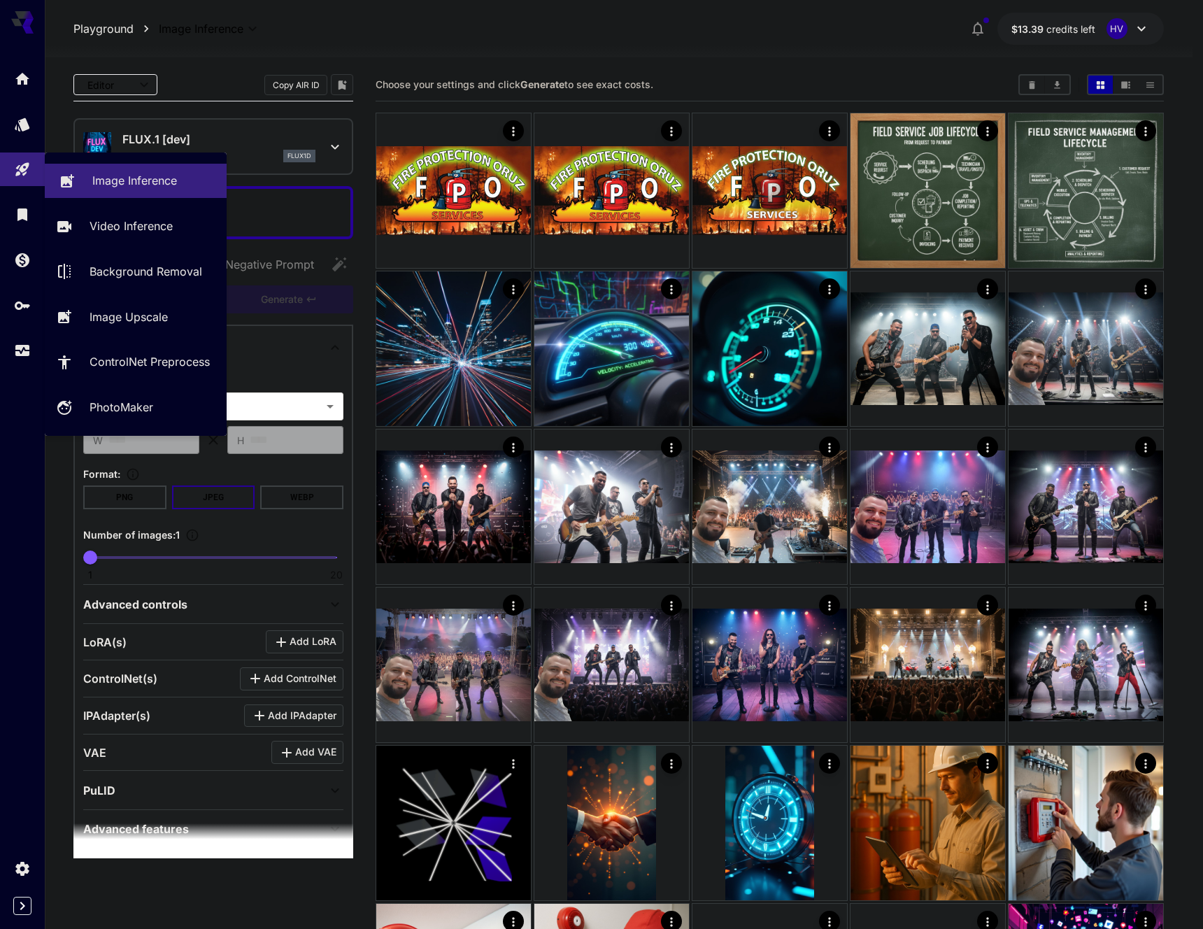
click at [160, 189] on link "Image Inference" at bounding box center [136, 181] width 182 height 34
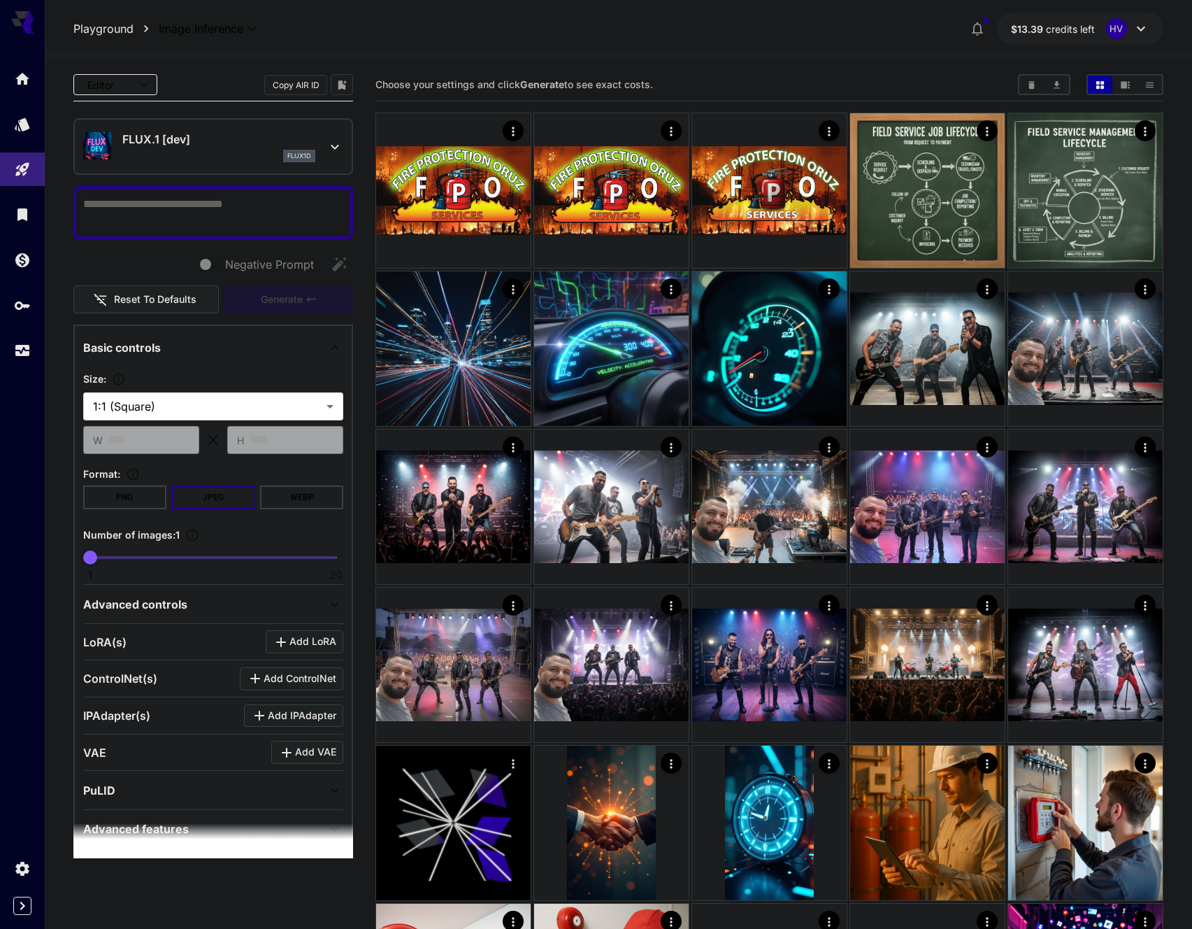
click at [178, 145] on p "FLUX.1 [dev]" at bounding box center [218, 139] width 193 height 17
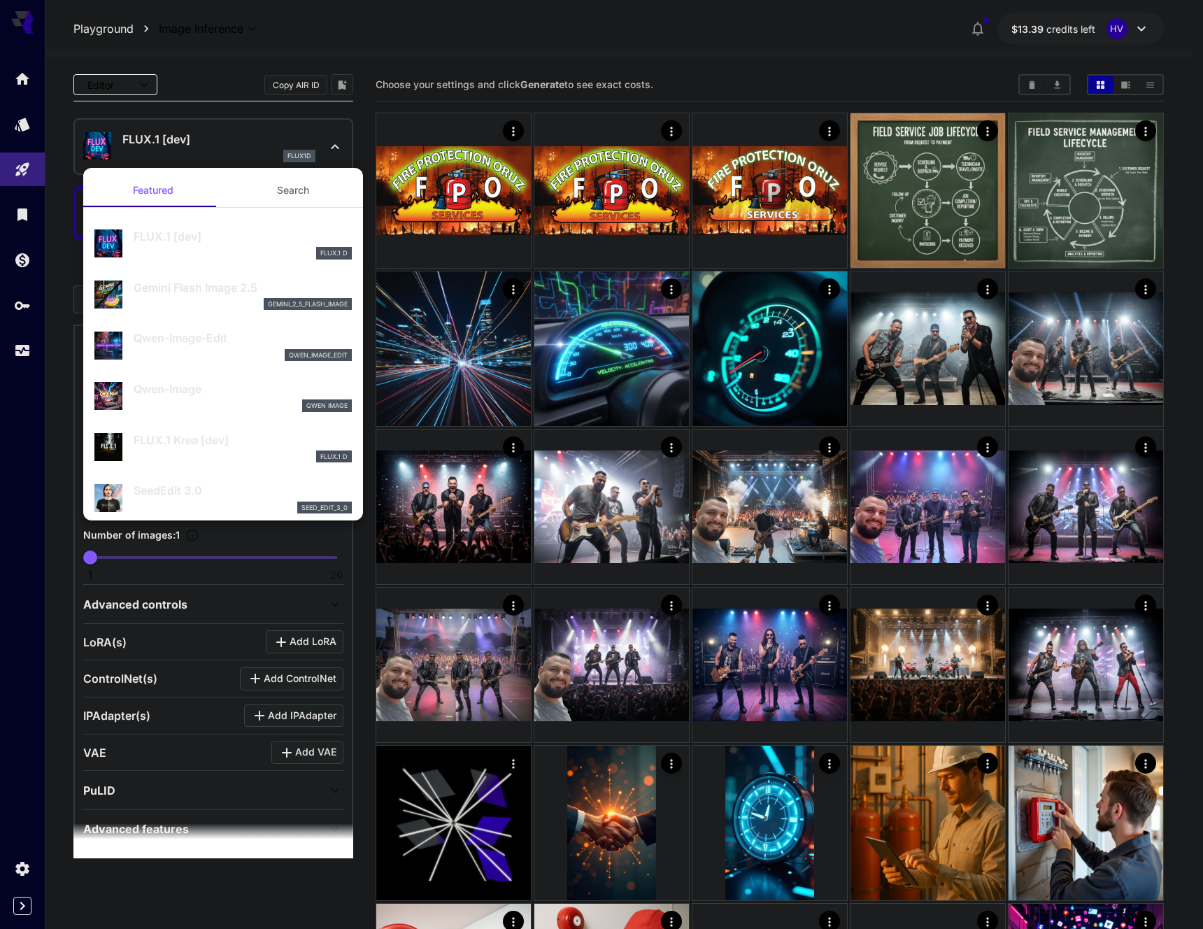
click at [218, 291] on p "Gemini Flash Image 2.5" at bounding box center [243, 287] width 218 height 17
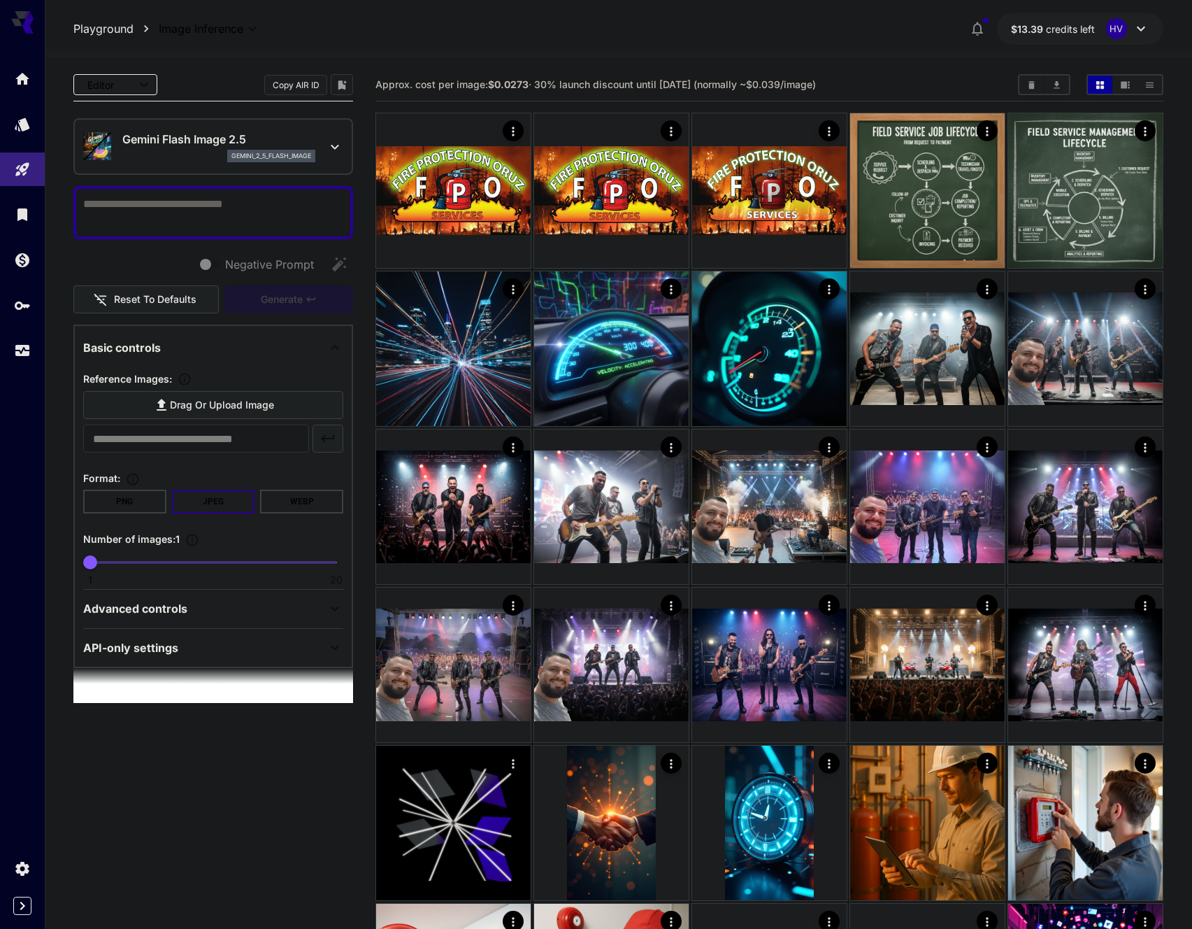
click at [214, 397] on span "Drag or upload image" at bounding box center [222, 405] width 104 height 17
click at [0, 0] on input "Drag or upload image" at bounding box center [0, 0] width 0 height 0
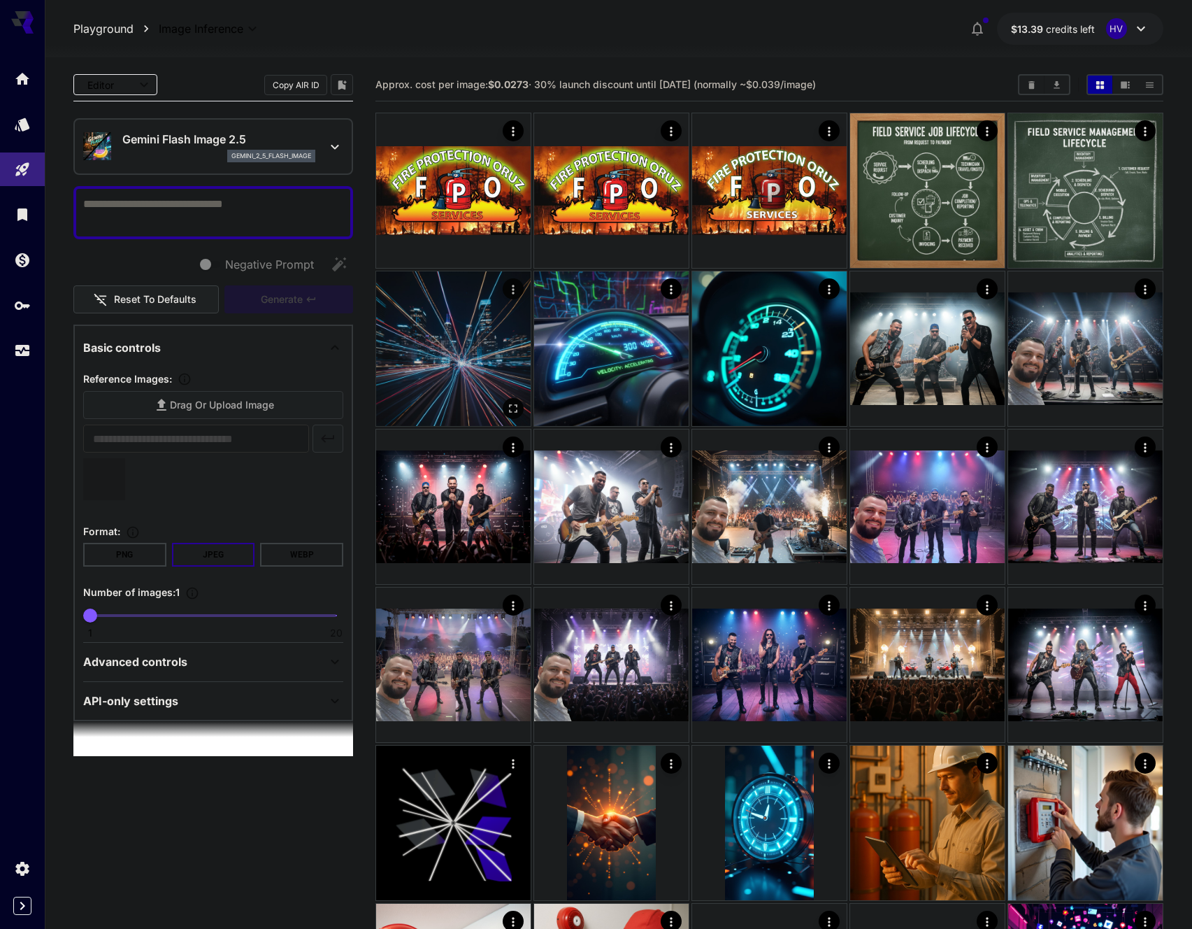
type input "**********"
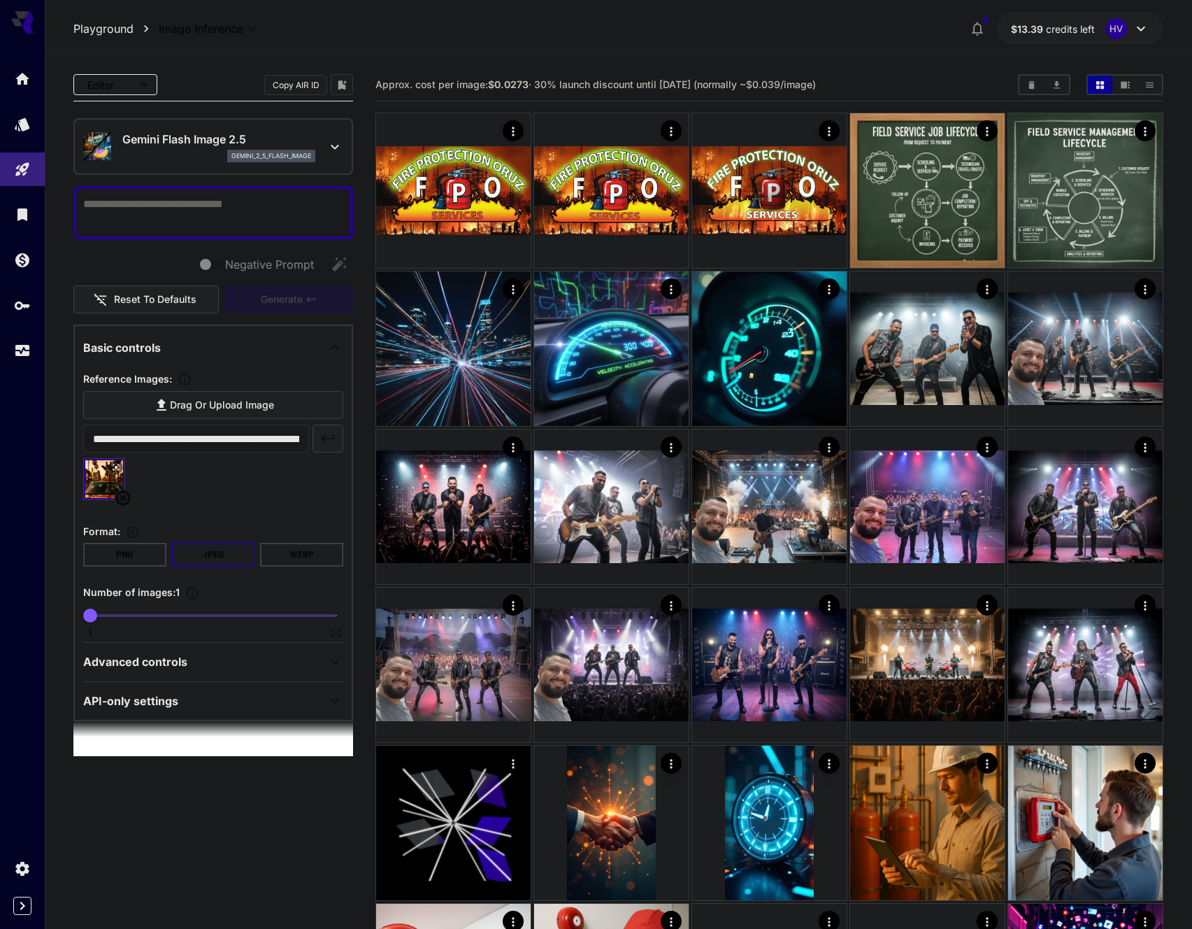
click at [187, 210] on textarea "Negative Prompt" at bounding box center [213, 213] width 260 height 34
click at [185, 222] on textarea "Negative Prompt" at bounding box center [213, 213] width 260 height 34
type textarea "*"
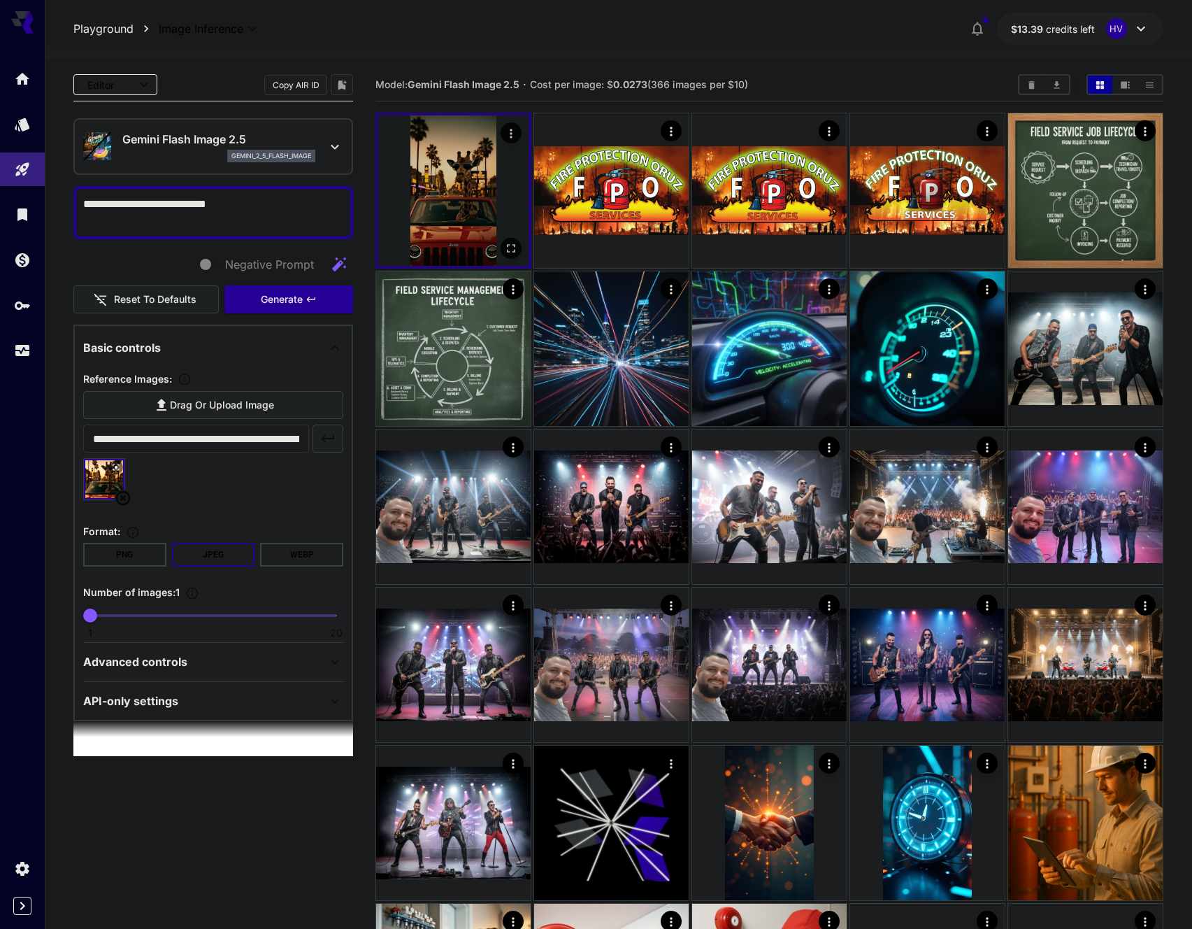
type textarea "**********"
click at [472, 197] on img at bounding box center [453, 190] width 150 height 150
click at [480, 190] on img at bounding box center [453, 190] width 150 height 150
click at [507, 243] on icon "Open in fullscreen" at bounding box center [511, 248] width 14 height 14
click at [18, 355] on div "Usage" at bounding box center [23, 370] width 44 height 31
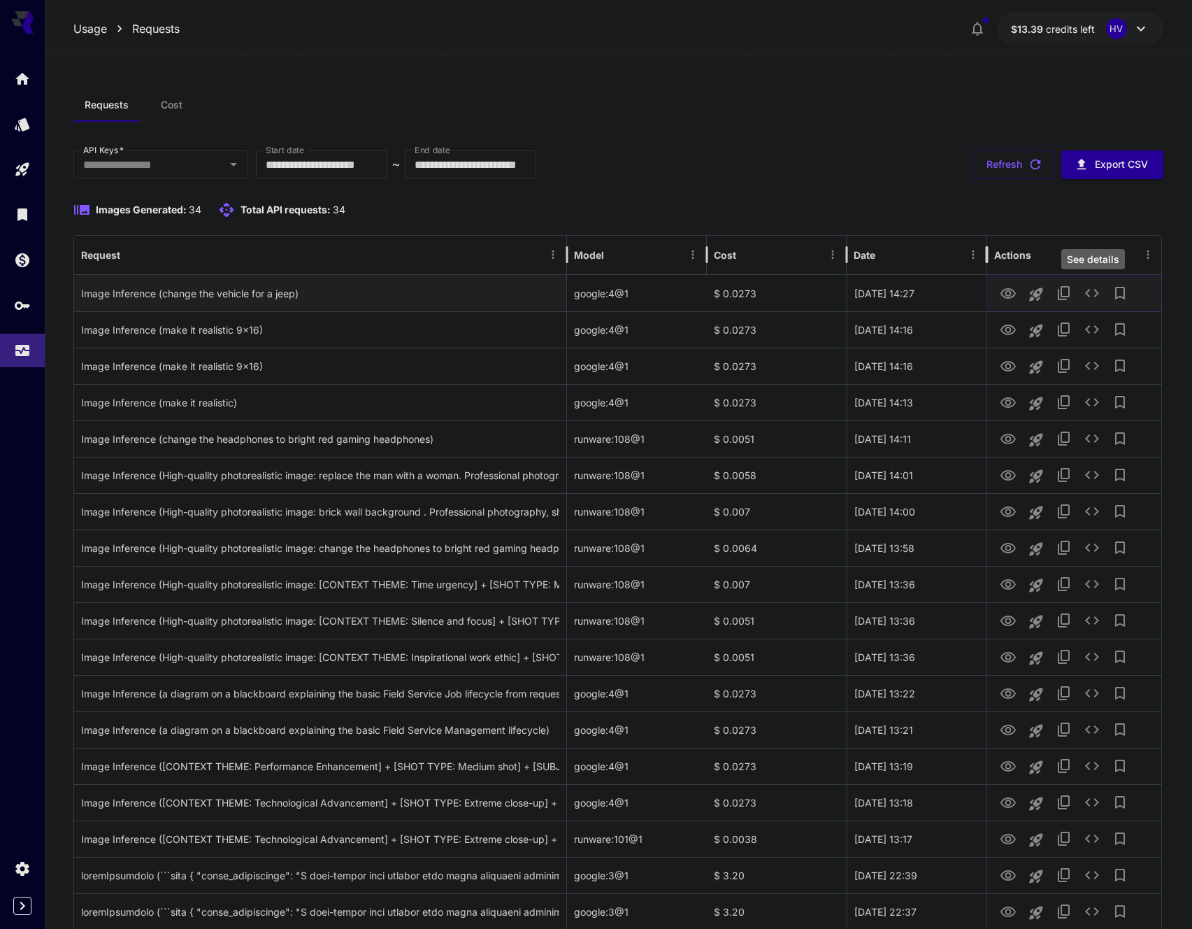
click at [1095, 288] on icon "See details" at bounding box center [1092, 293] width 17 height 17
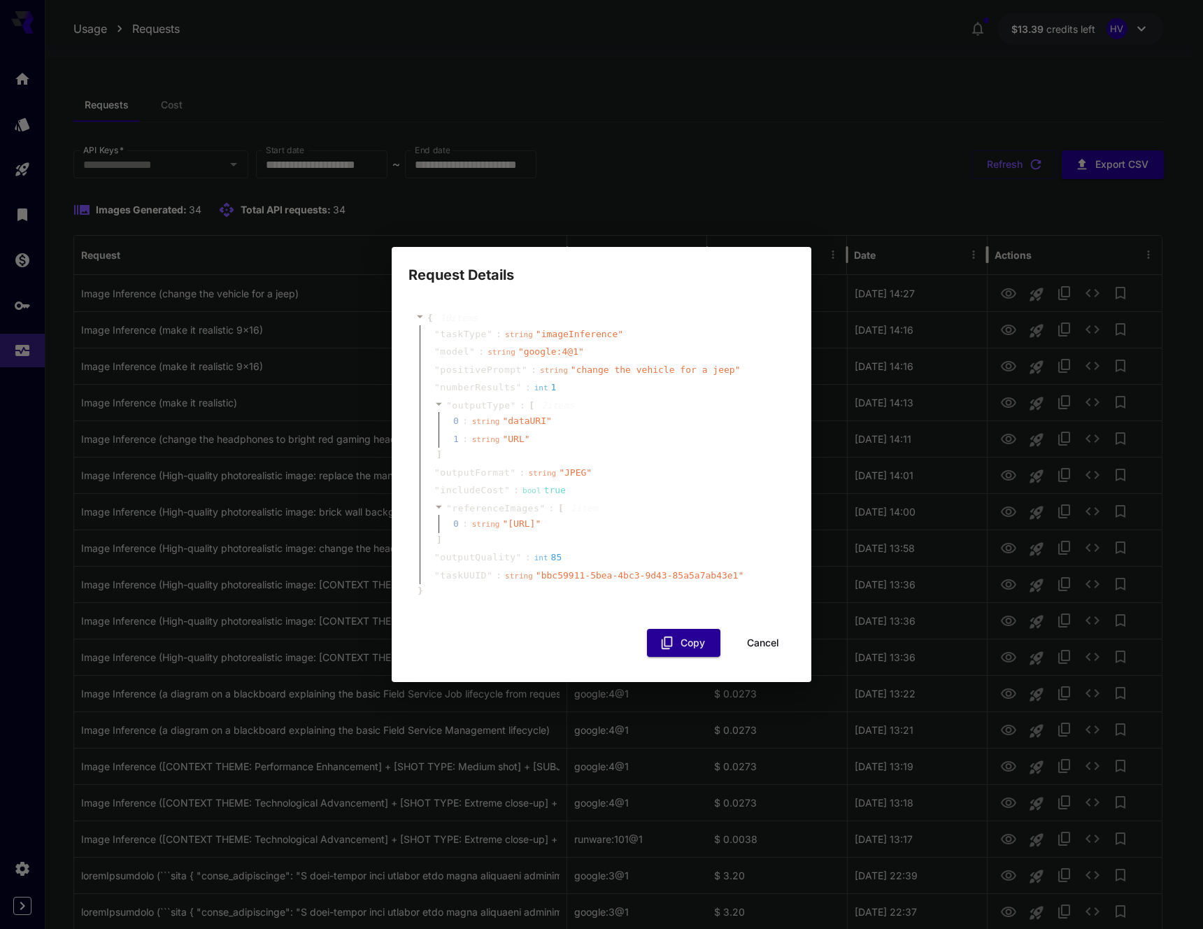
click at [500, 348] on span "string" at bounding box center [501, 352] width 28 height 9
copy div "" model " : string " google:4@1 ""
click at [503, 363] on span "positivePrompt" at bounding box center [481, 370] width 82 height 14
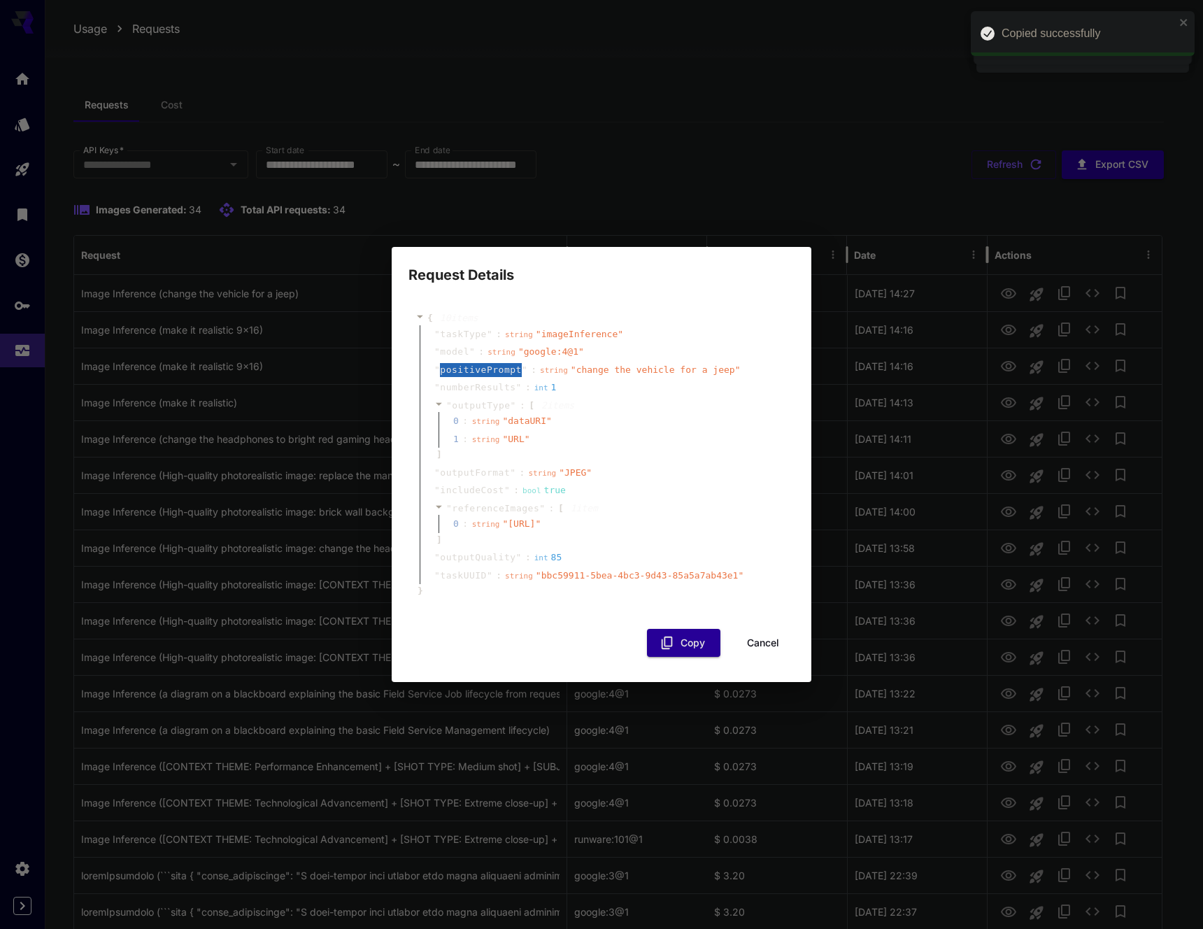
click at [503, 363] on span "positivePrompt" at bounding box center [481, 370] width 82 height 14
copy div "" positivePrompt " : string " change the vehicle for a jeep ""
click at [483, 380] on span "numberResults" at bounding box center [478, 387] width 76 height 14
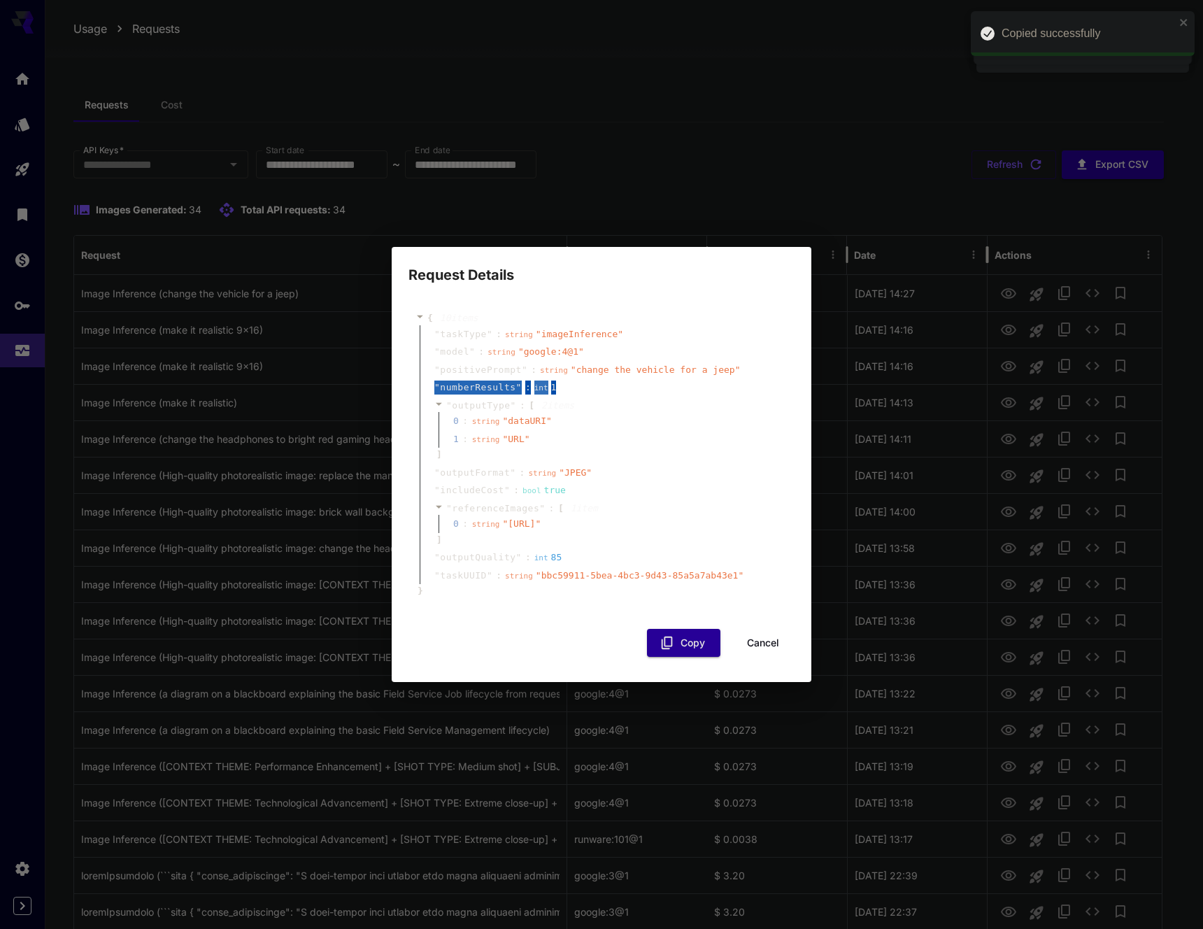
click at [483, 380] on span "numberResults" at bounding box center [478, 387] width 76 height 14
copy div "" numberResults " : int 1"
click at [477, 466] on span "outputFormat" at bounding box center [475, 473] width 70 height 14
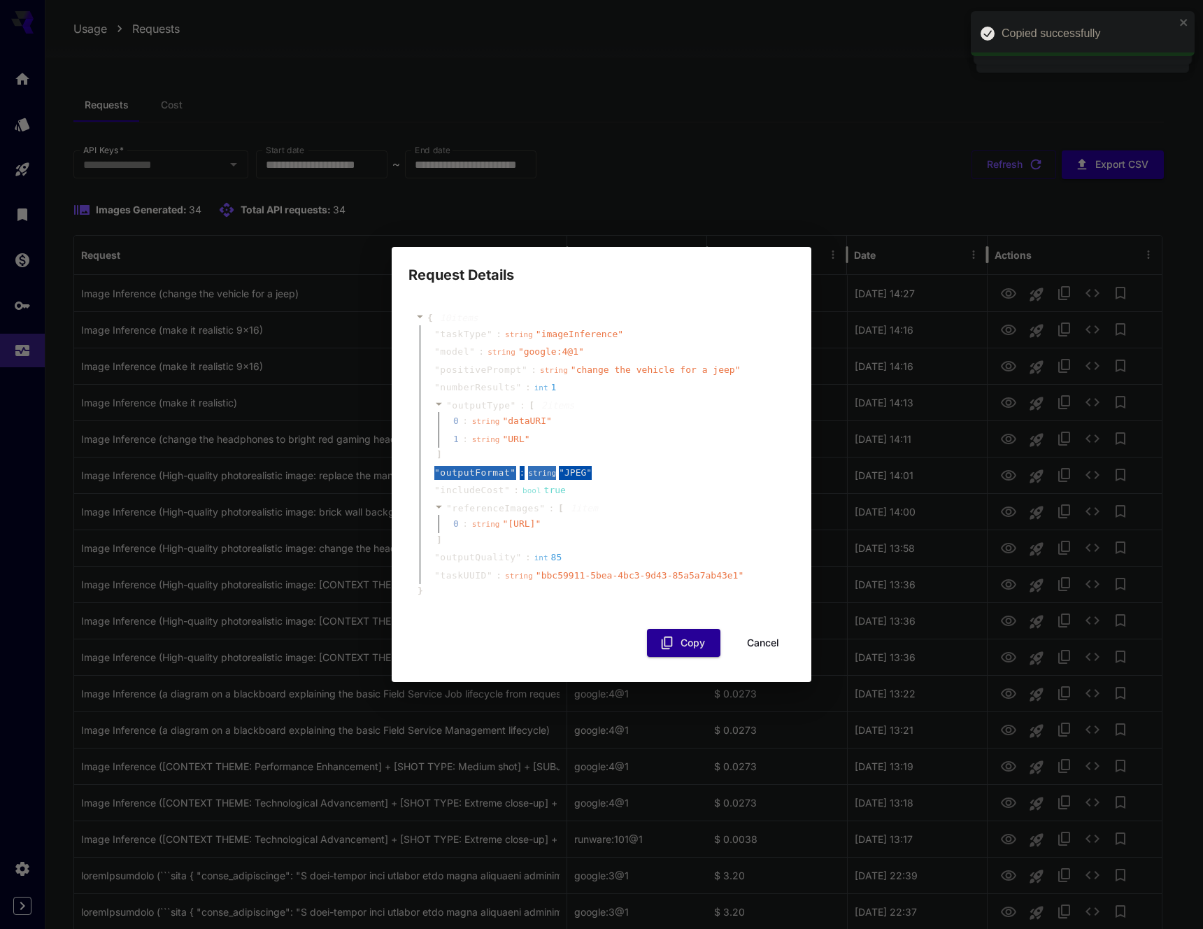
copy div "" outputFormat " : string " JPEG ""
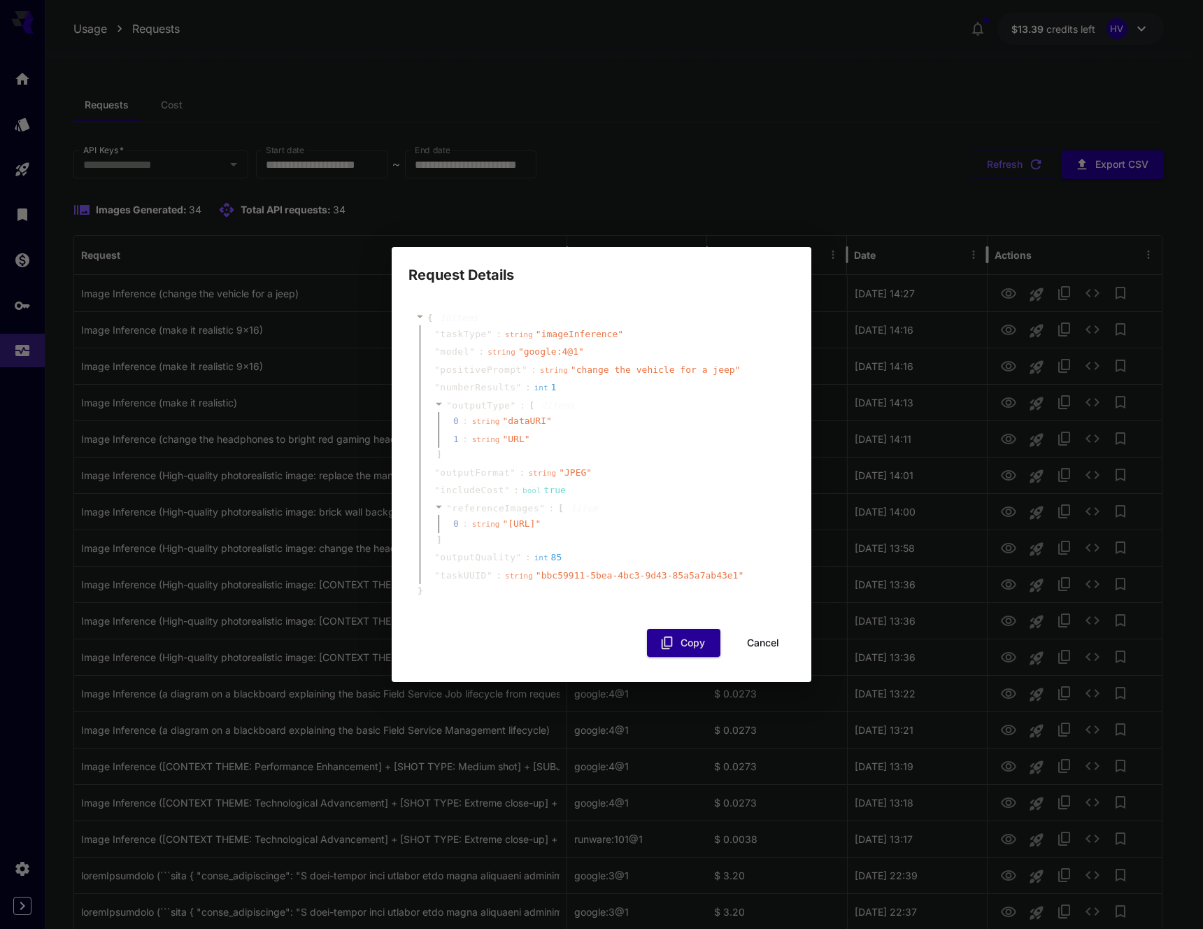
click at [480, 483] on span "includeCost" at bounding box center [472, 490] width 64 height 14
copy div "" includeCost " : bool true"
click at [503, 503] on span "referenceImages" at bounding box center [495, 508] width 87 height 10
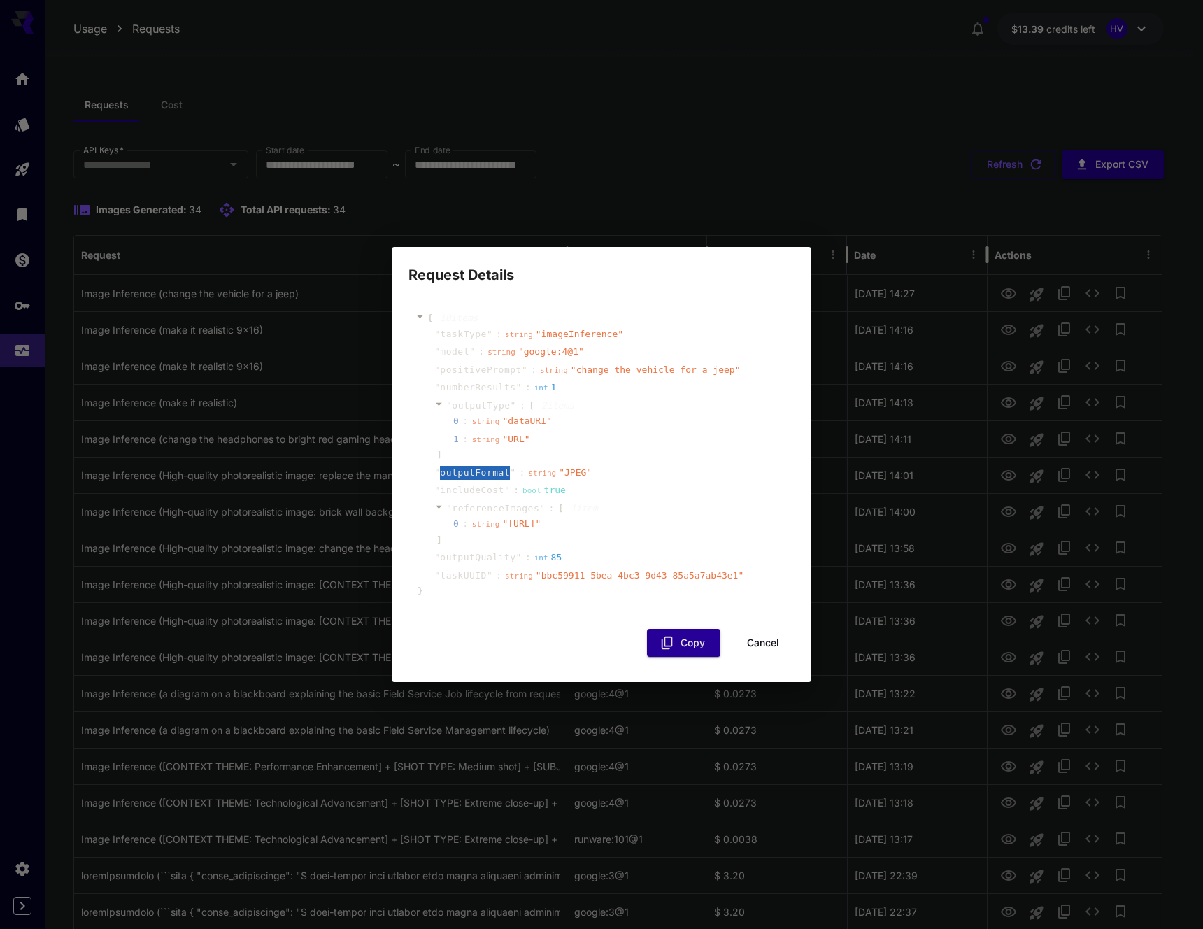
click at [503, 480] on span "outputFormat" at bounding box center [475, 473] width 70 height 14
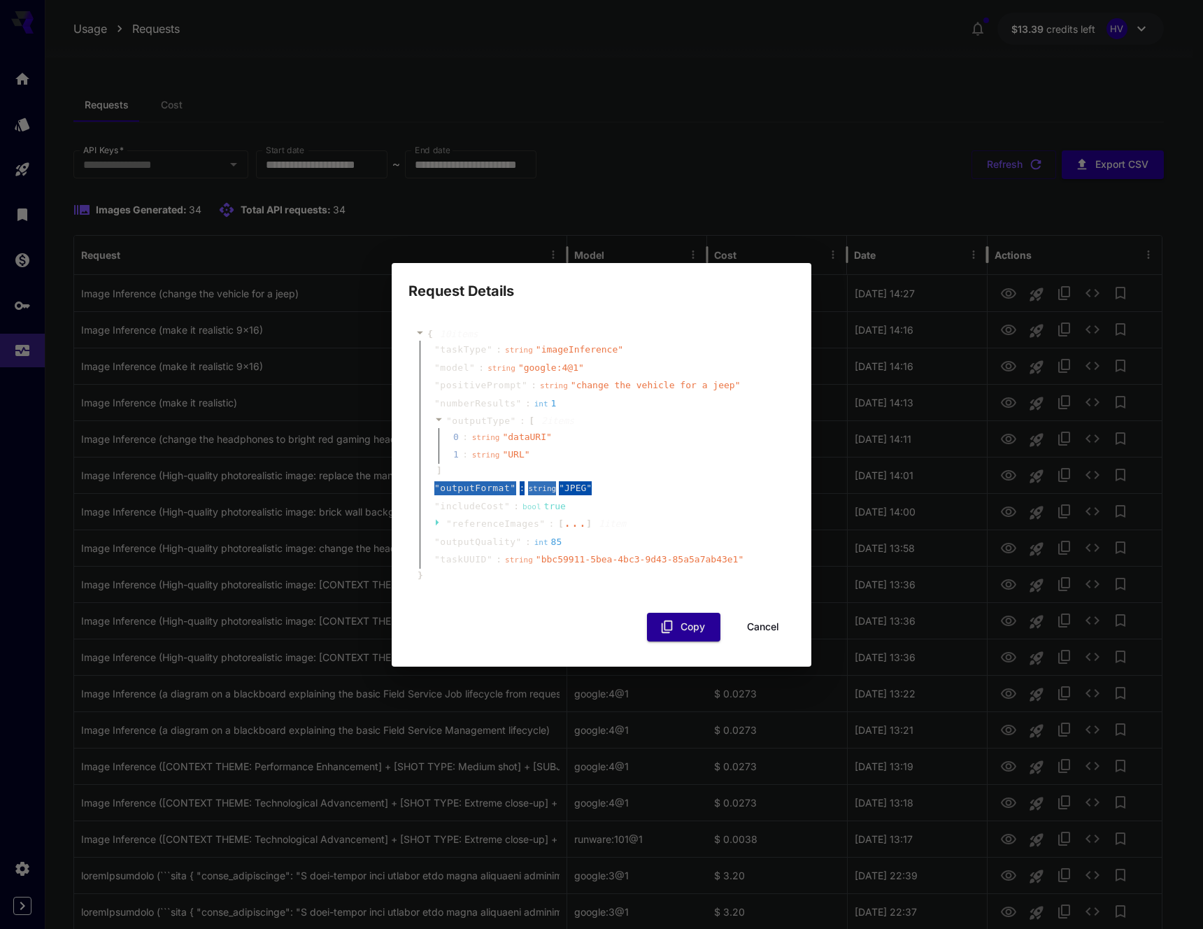
click at [503, 489] on span "outputFormat" at bounding box center [475, 488] width 70 height 14
copy div "" outputFormat " : string " JPEG ""
click at [486, 503] on span "includeCost" at bounding box center [472, 506] width 64 height 14
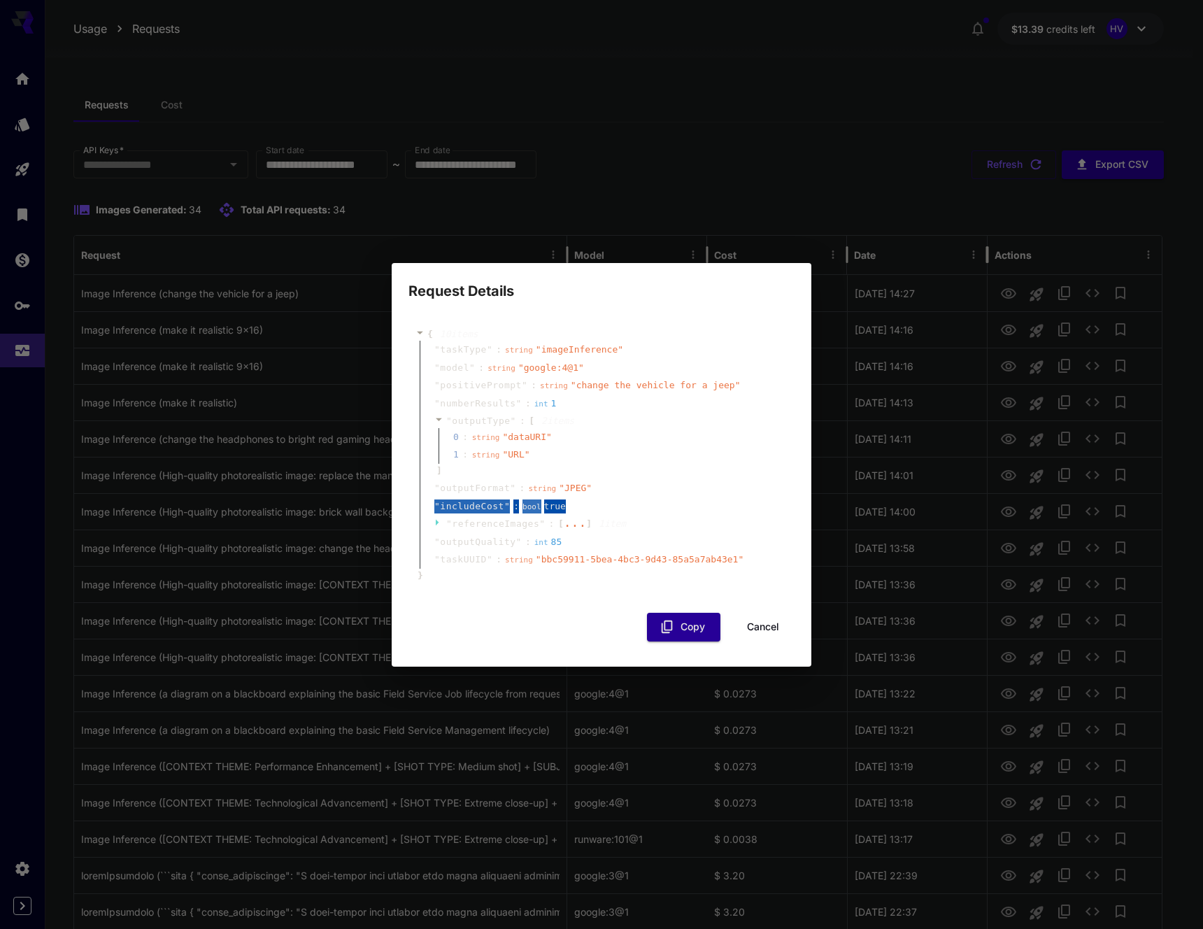
copy div "" includeCost " : bool true"
click at [478, 540] on span "outputQuality" at bounding box center [478, 542] width 76 height 14
copy div "" outputQuality " : int 85"
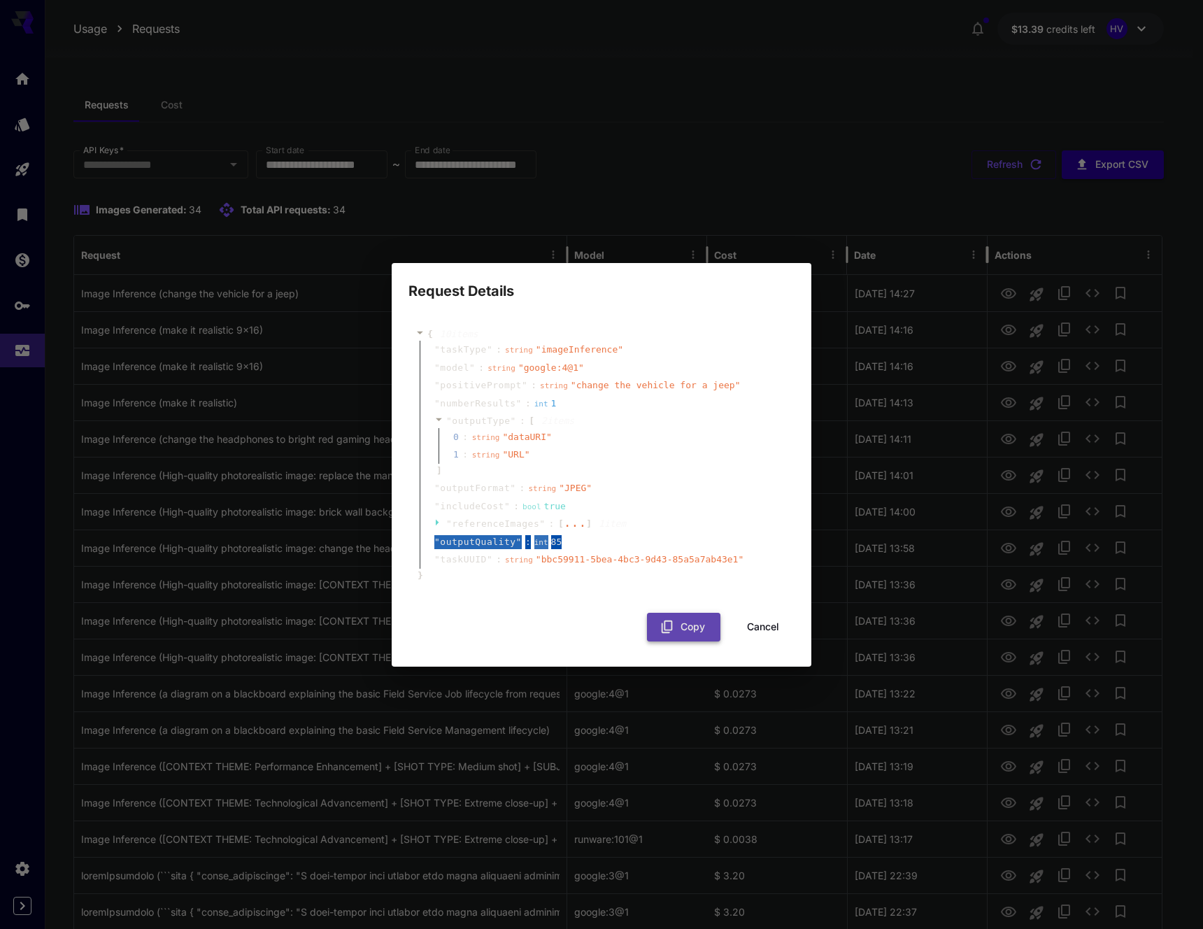
click at [692, 628] on button "Copy" at bounding box center [683, 627] width 73 height 29
click at [438, 523] on icon at bounding box center [438, 522] width 9 height 9
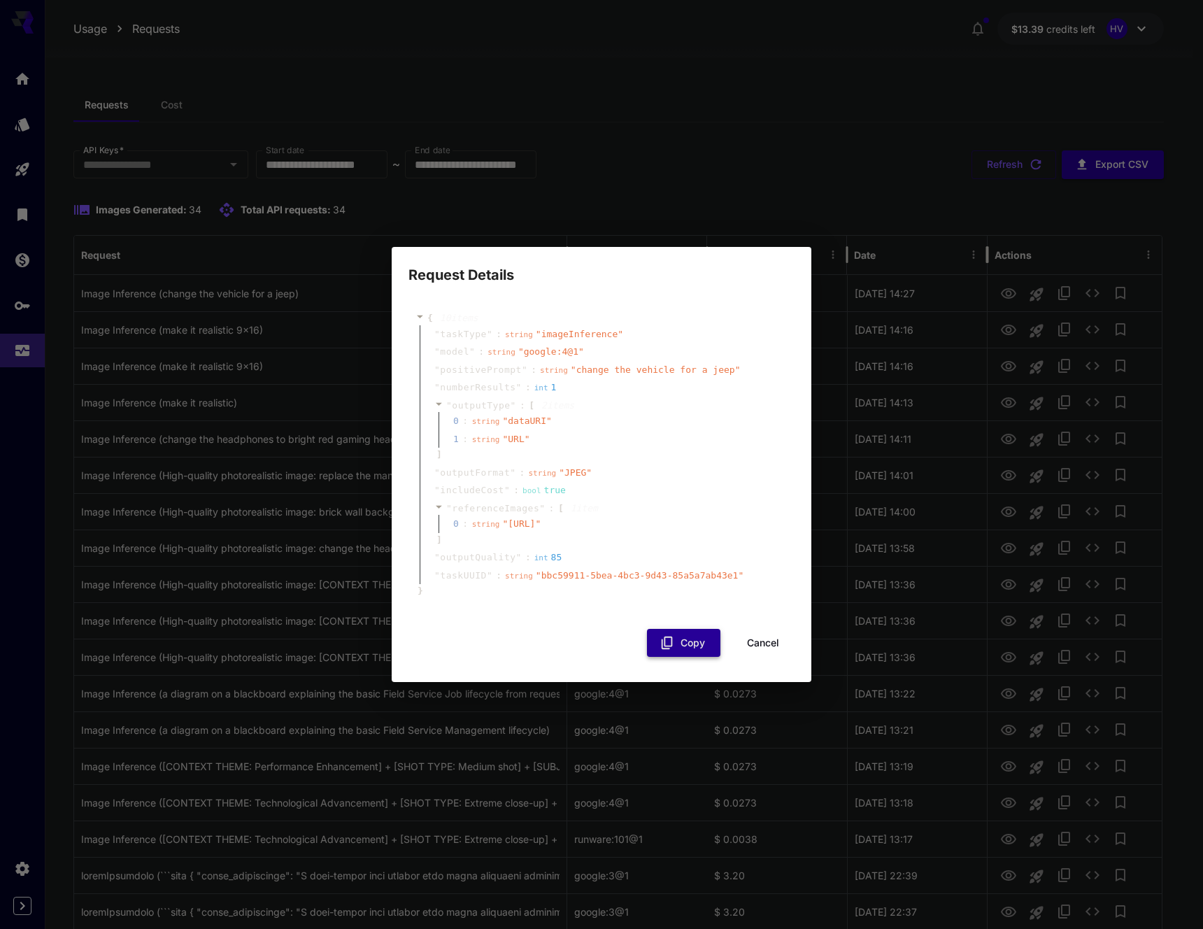
click at [705, 648] on button "Copy" at bounding box center [683, 643] width 73 height 29
